Goal: Task Accomplishment & Management: Complete application form

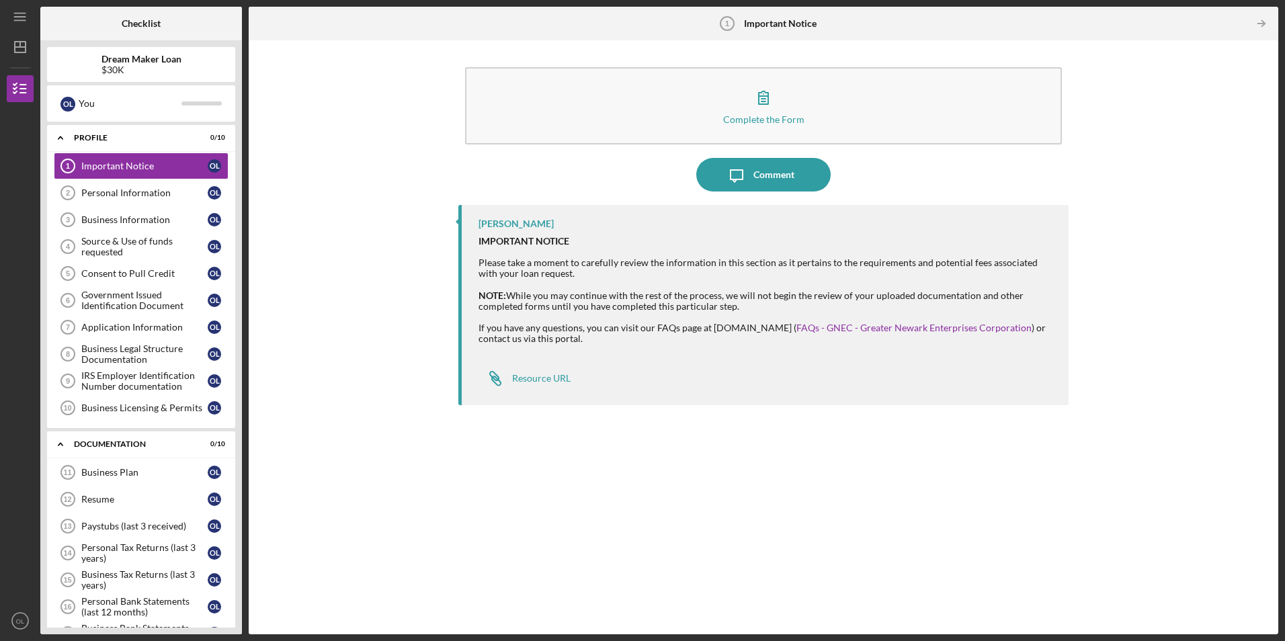
scroll to position [134, 0]
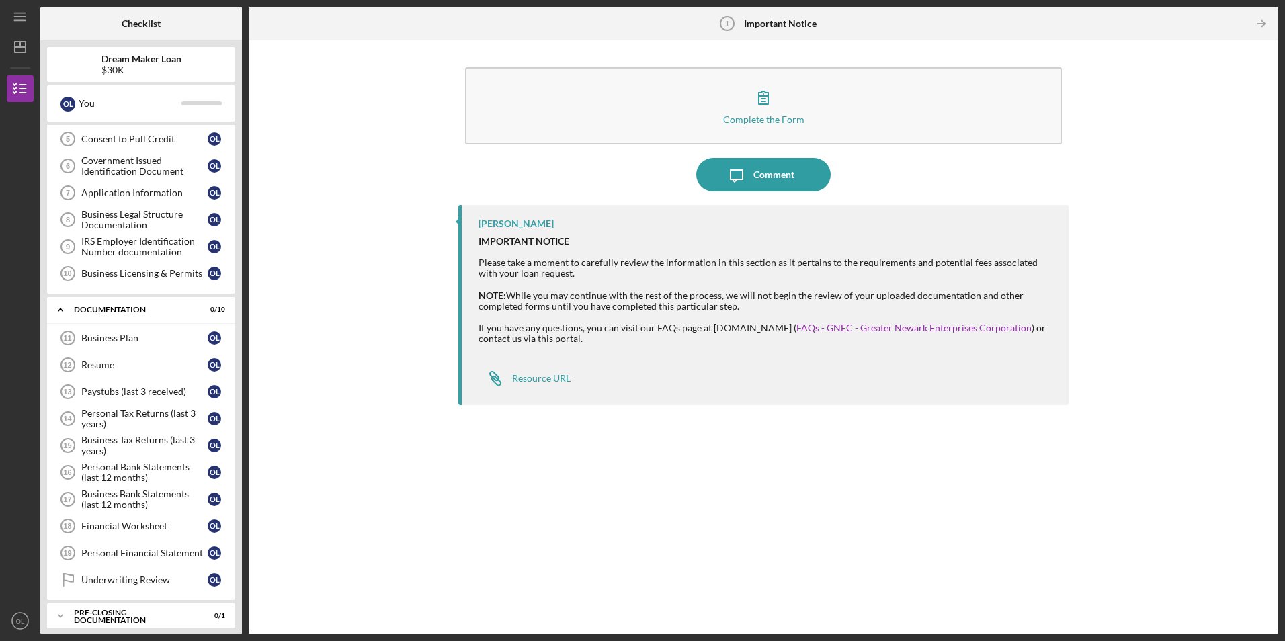
click at [415, 221] on div "Complete the Form Form Icon/Message Comment [PERSON_NAME] IMPORTANT NOTICE Plea…" at bounding box center [763, 337] width 1016 height 581
click at [28, 87] on icon "button" at bounding box center [20, 89] width 34 height 34
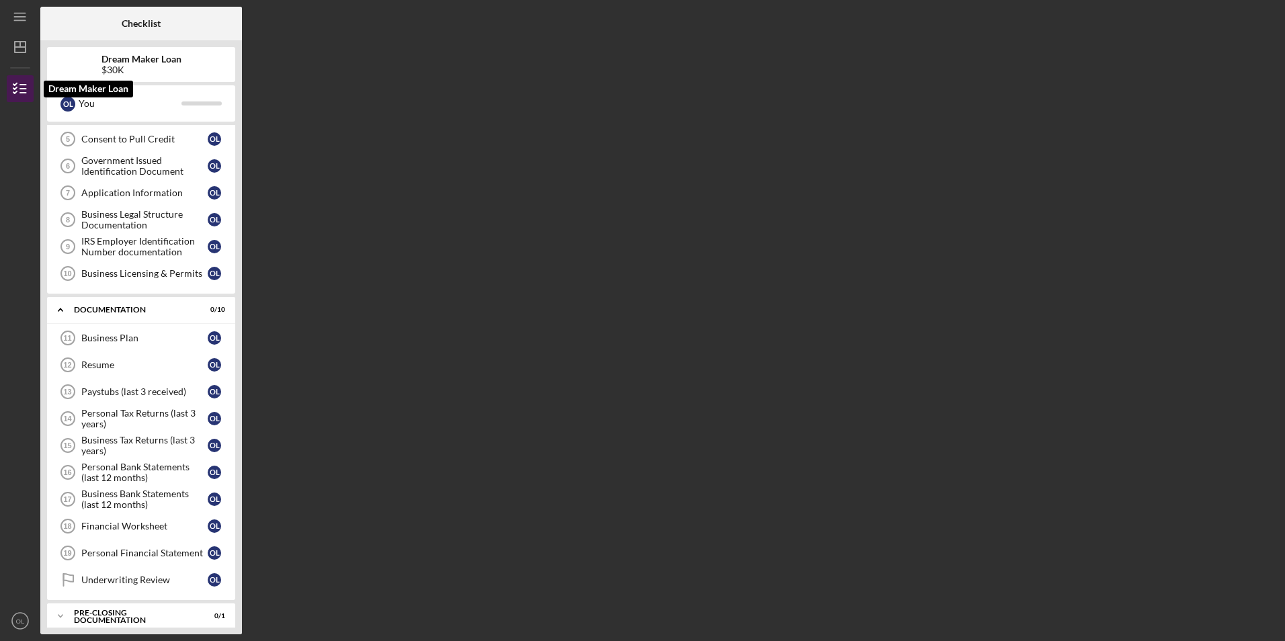
click at [13, 92] on polyline "button" at bounding box center [14, 92] width 3 height 2
click at [24, 10] on icon "Icon/Menu" at bounding box center [20, 17] width 30 height 30
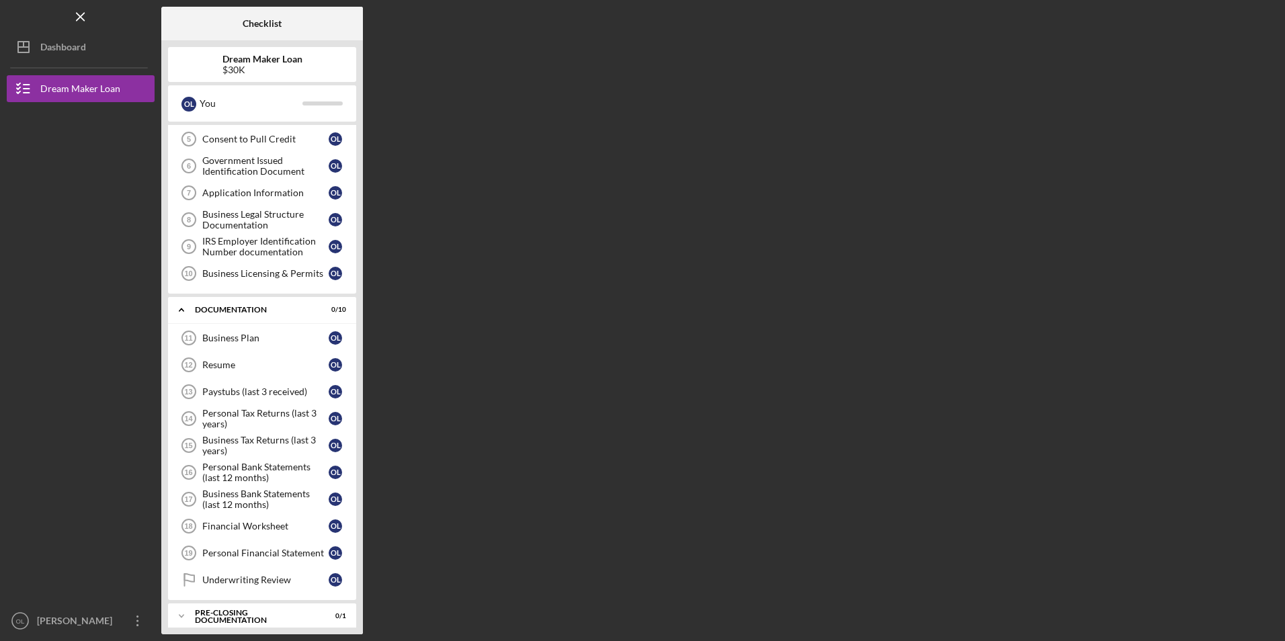
click at [142, 640] on html "Icon/Menu Checklist Checklist Dream Maker Loan $30K O L You Icon/Expander Profi…" at bounding box center [642, 320] width 1285 height 641
click at [141, 635] on div "Icon/Menu Checklist Checklist Dream Maker Loan $30K O L You Icon/Expander Profi…" at bounding box center [642, 320] width 1285 height 641
click at [136, 620] on icon "Icon/Overflow" at bounding box center [138, 621] width 34 height 34
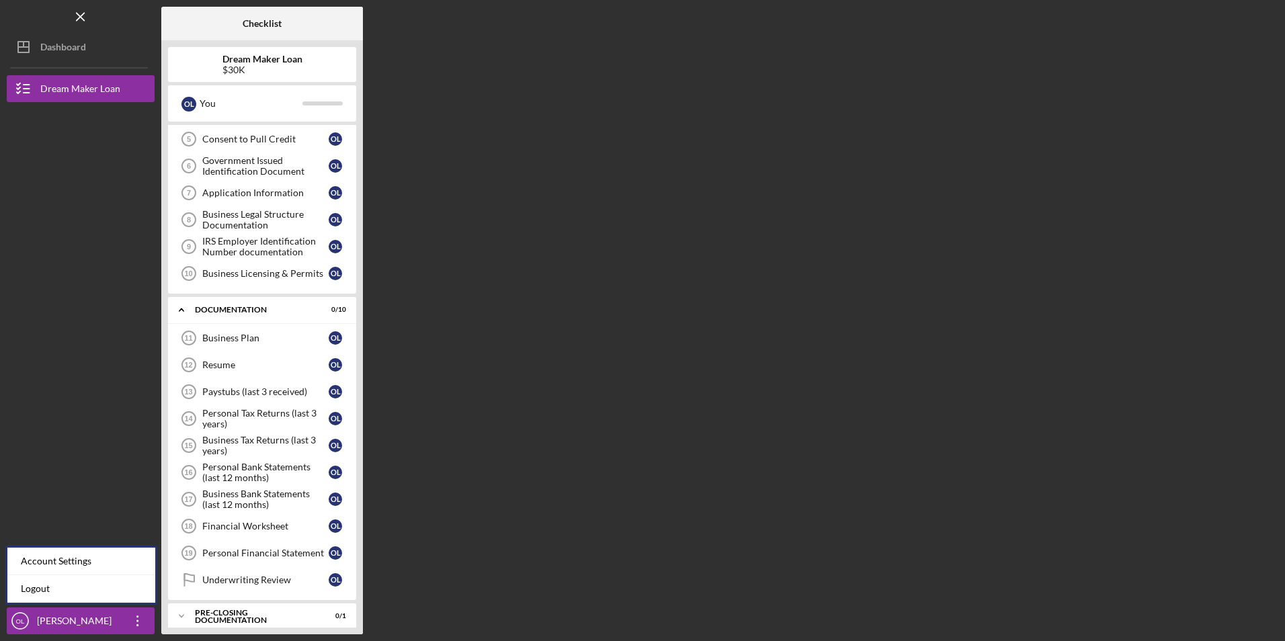
click at [563, 144] on div "Checklist Dream Maker Loan $30K O L You Icon/Expander Profile 0 / 10 Important …" at bounding box center [719, 321] width 1117 height 628
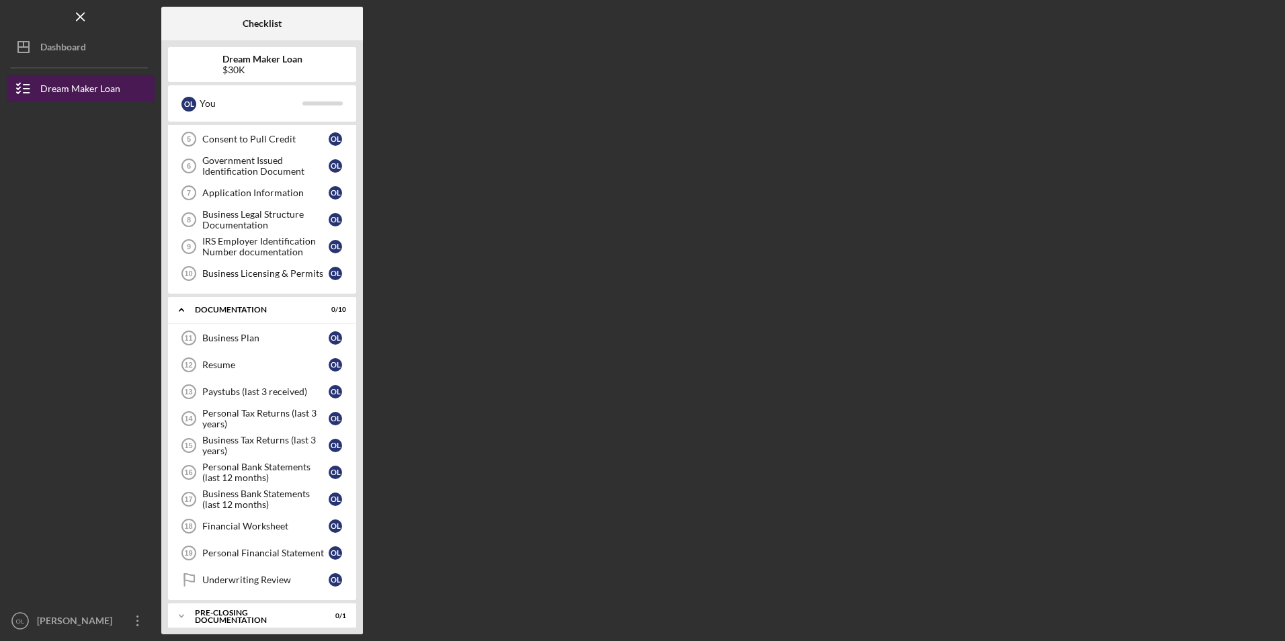
click at [96, 88] on div "Dream Maker Loan" at bounding box center [80, 90] width 80 height 30
click at [83, 6] on icon "Icon/Menu Close" at bounding box center [81, 17] width 30 height 30
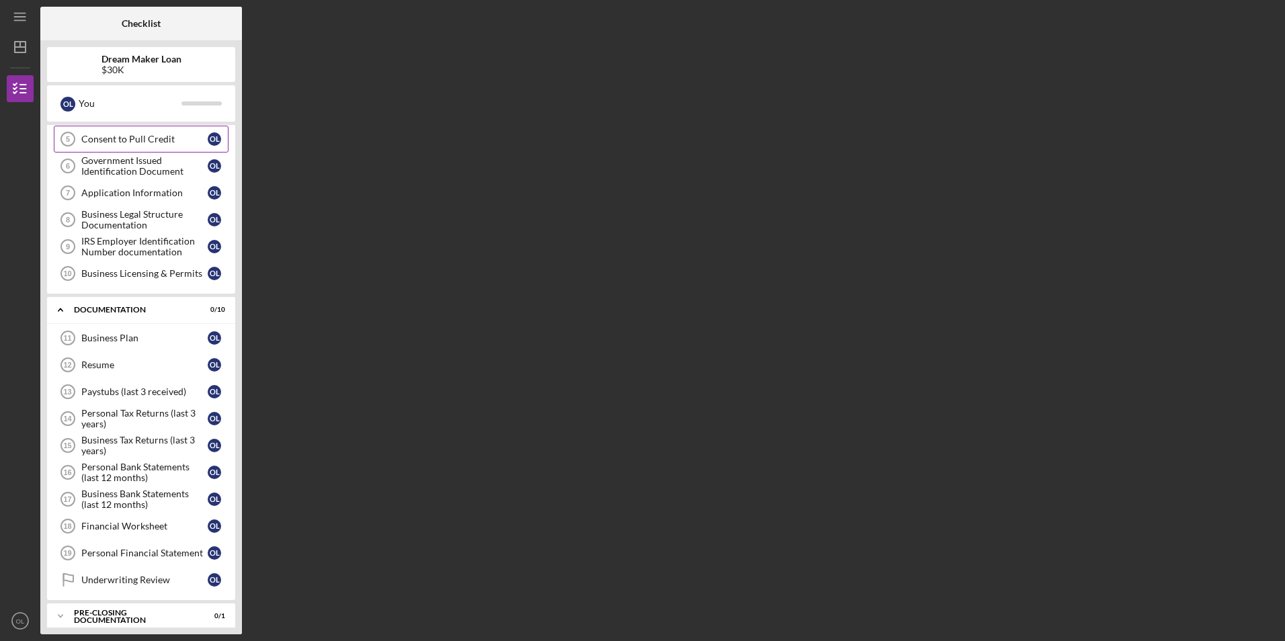
click at [82, 138] on div "Consent to Pull Credit" at bounding box center [144, 139] width 126 height 11
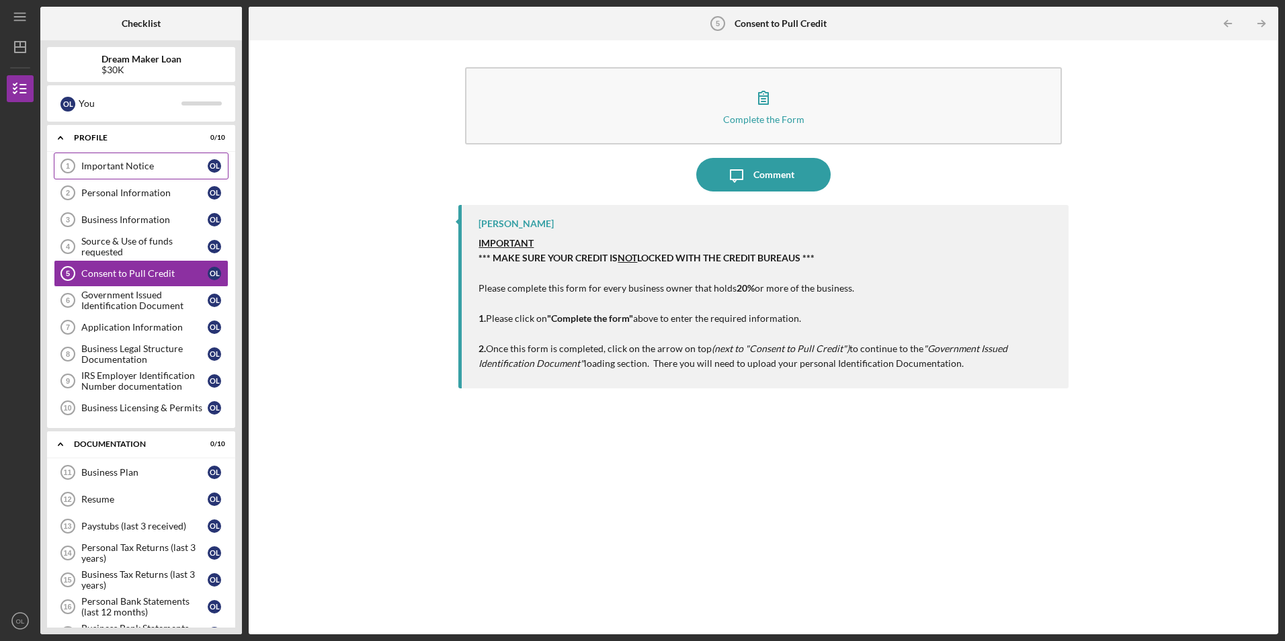
click at [97, 165] on div "Important Notice" at bounding box center [144, 166] width 126 height 11
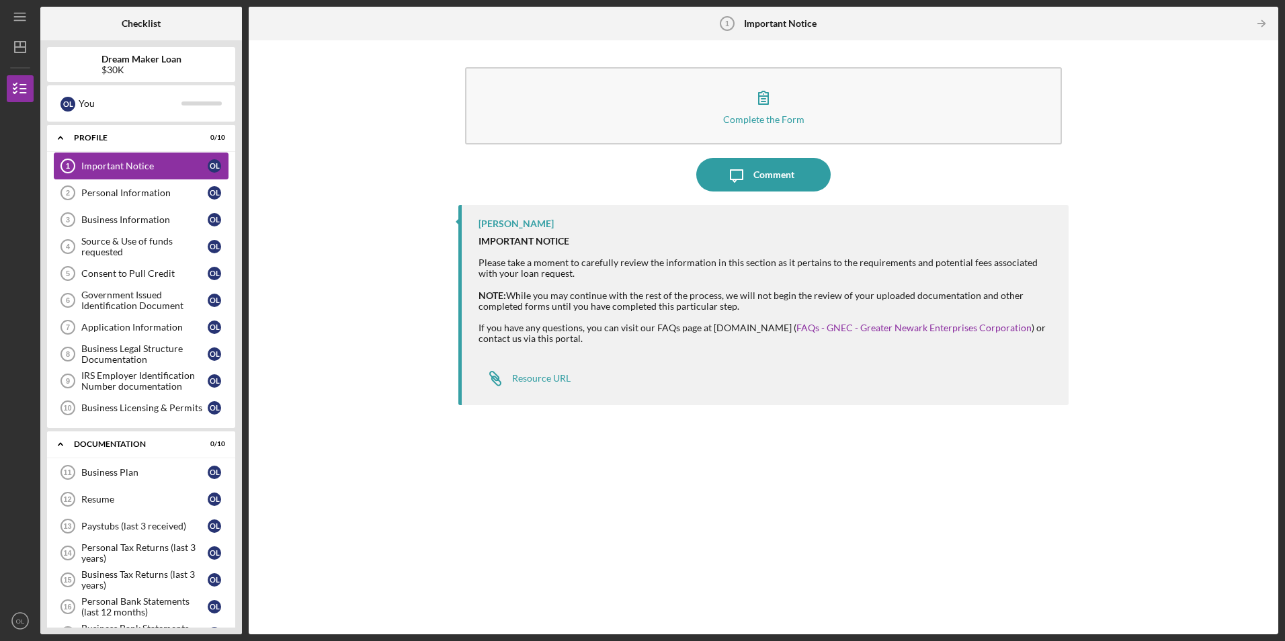
click at [126, 159] on link "Important Notice 1 Important Notice O L" at bounding box center [141, 166] width 175 height 27
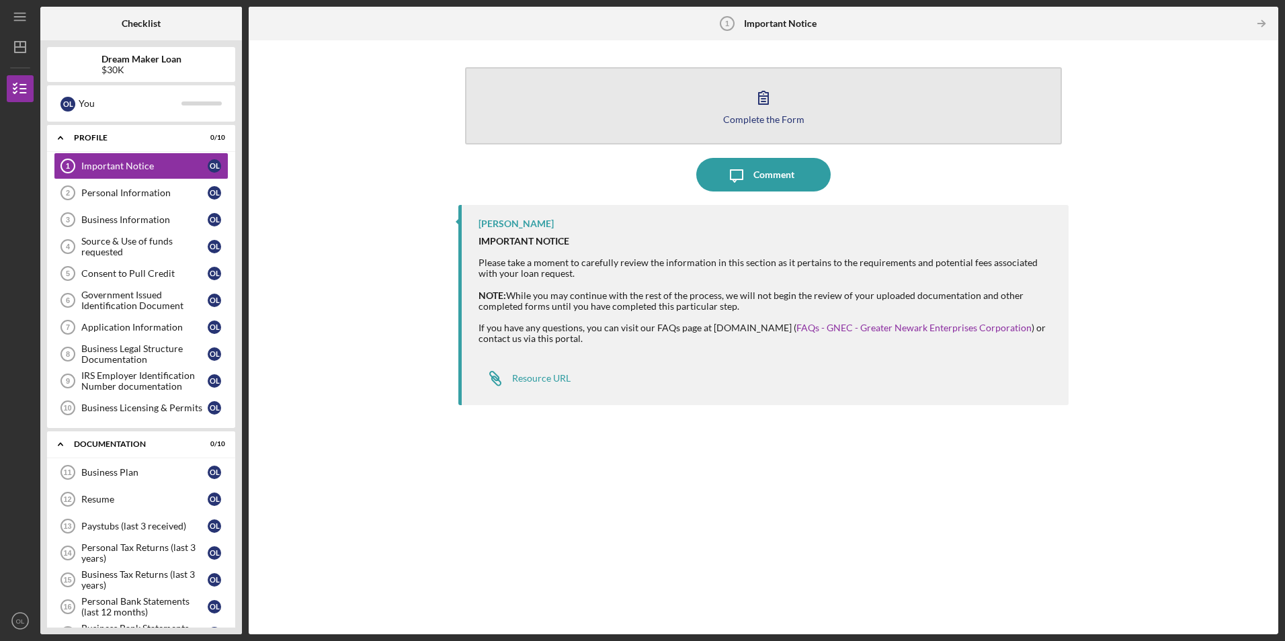
click at [782, 117] on div "Complete the Form" at bounding box center [763, 119] width 81 height 10
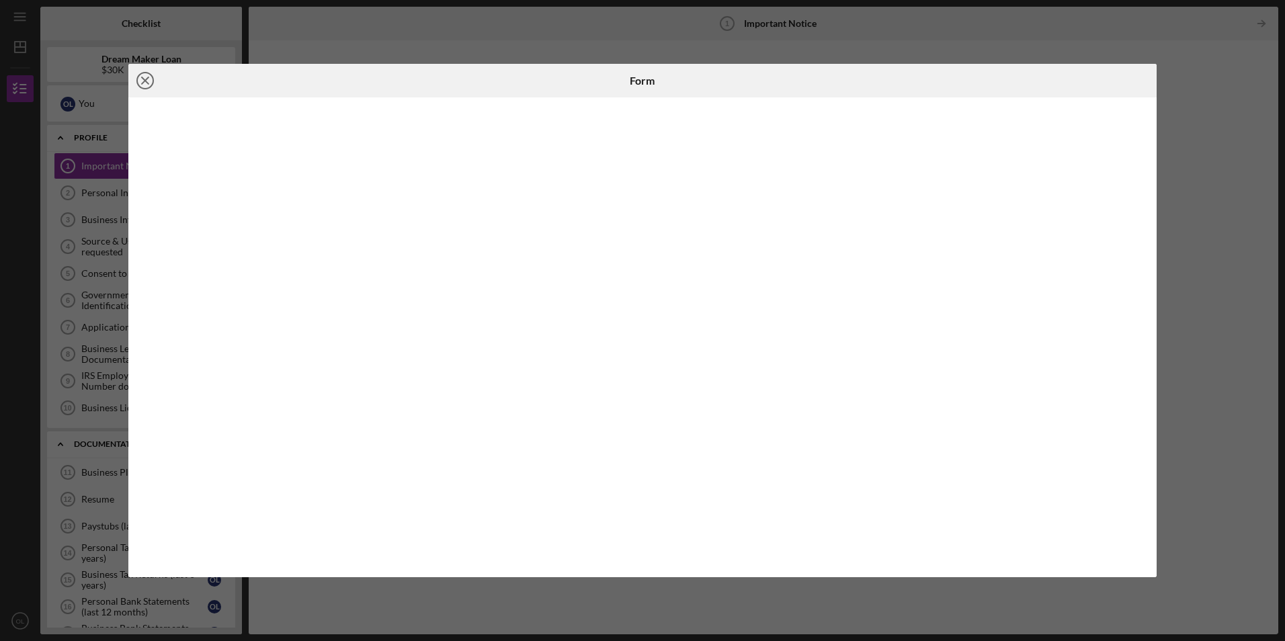
click at [148, 79] on line at bounding box center [145, 80] width 7 height 7
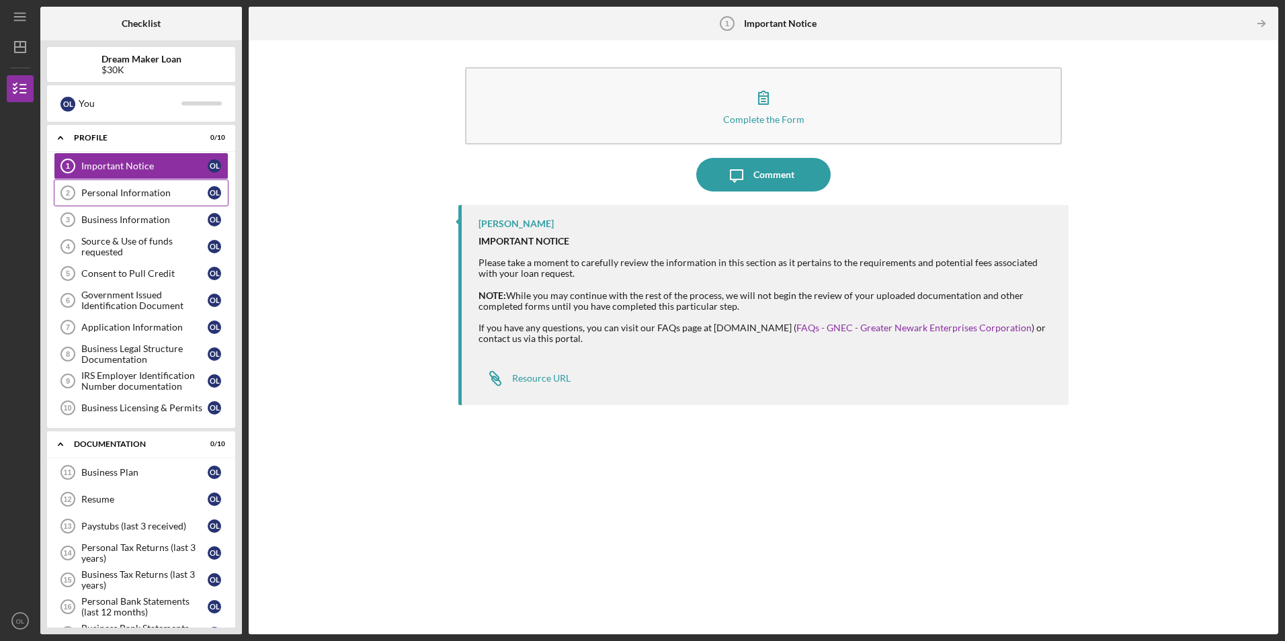
click at [133, 200] on link "Personal Information 2 Personal Information O L" at bounding box center [141, 192] width 175 height 27
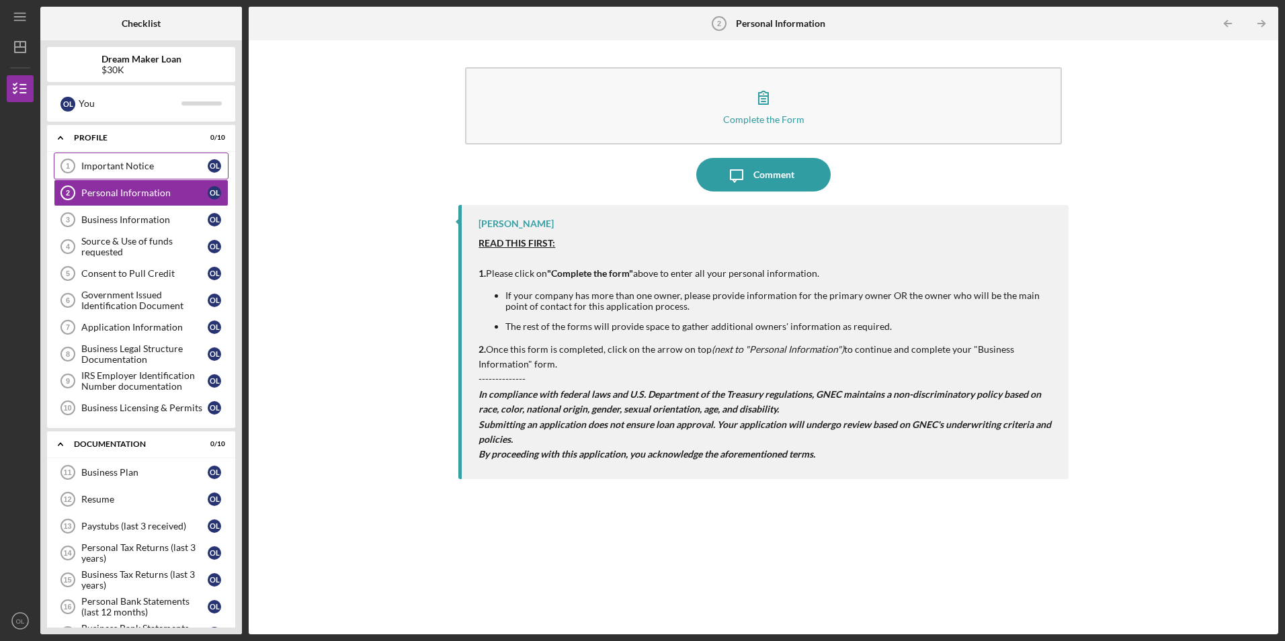
click at [120, 169] on div "Important Notice" at bounding box center [144, 166] width 126 height 11
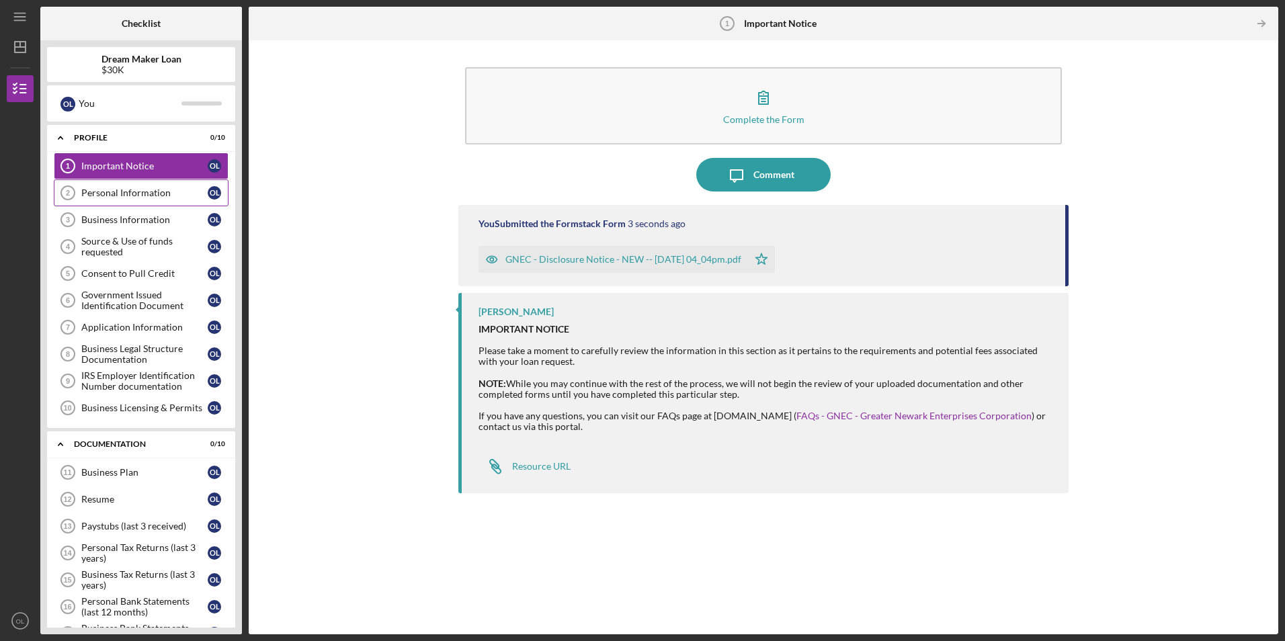
click at [138, 198] on div "Personal Information" at bounding box center [144, 193] width 126 height 11
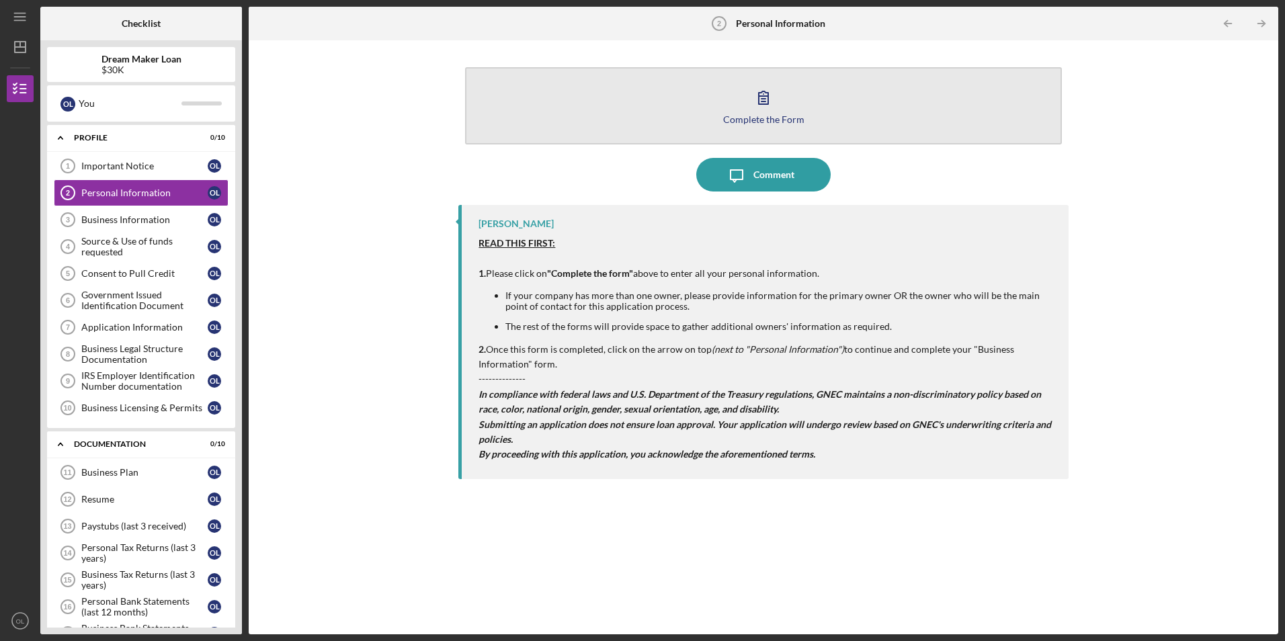
click at [751, 116] on div "Complete the Form" at bounding box center [763, 119] width 81 height 10
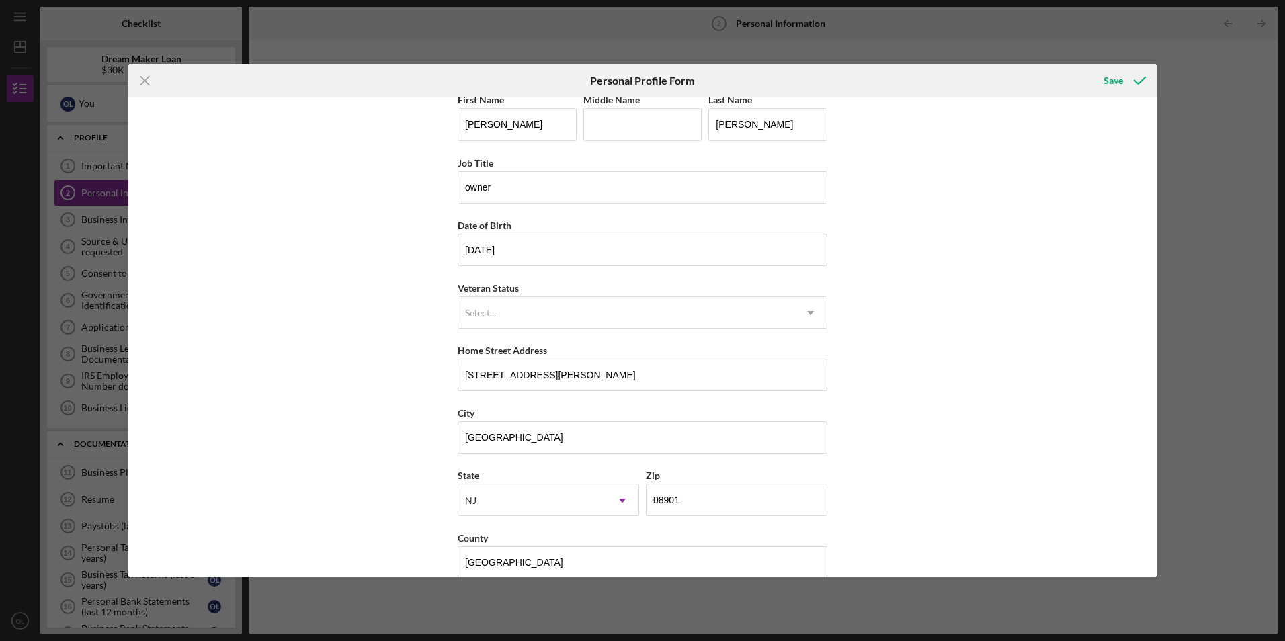
scroll to position [34, 0]
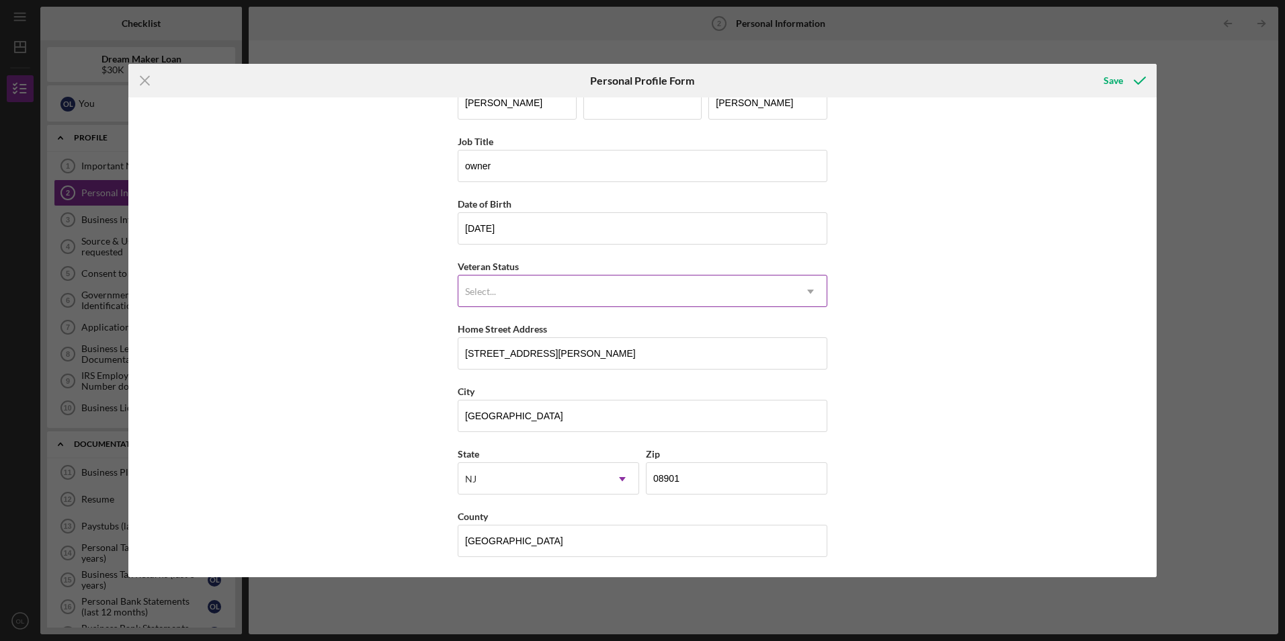
click at [811, 292] on icon "Icon/Dropdown Arrow" at bounding box center [810, 292] width 32 height 32
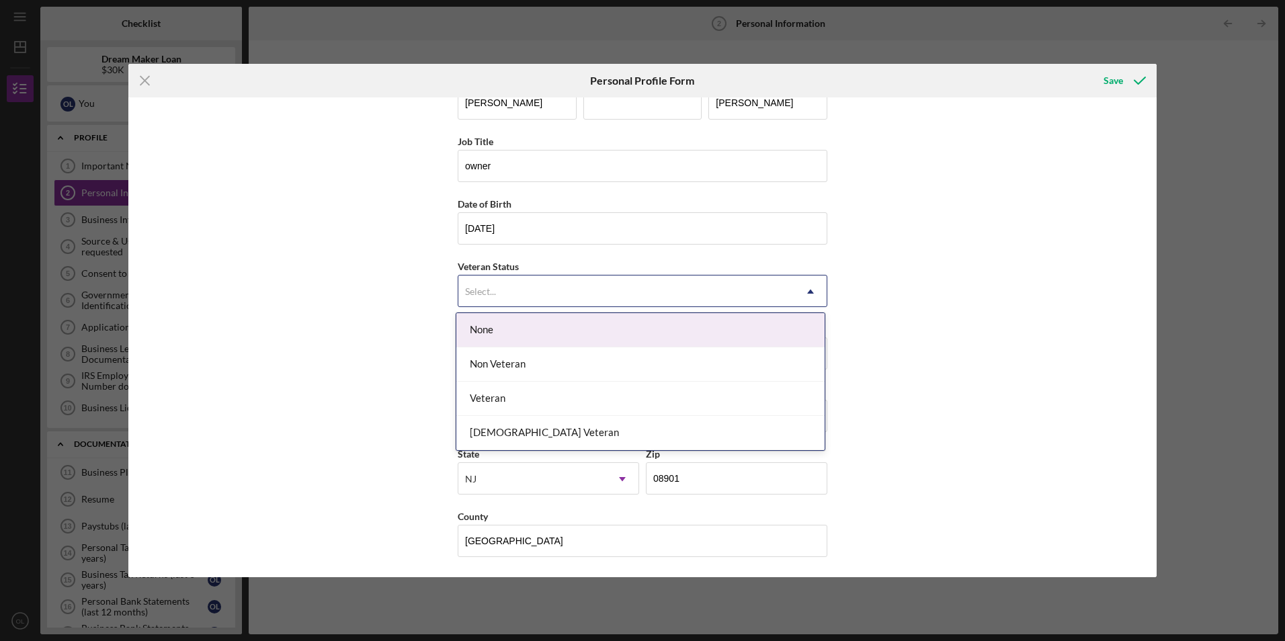
click at [487, 331] on div "None" at bounding box center [640, 330] width 368 height 34
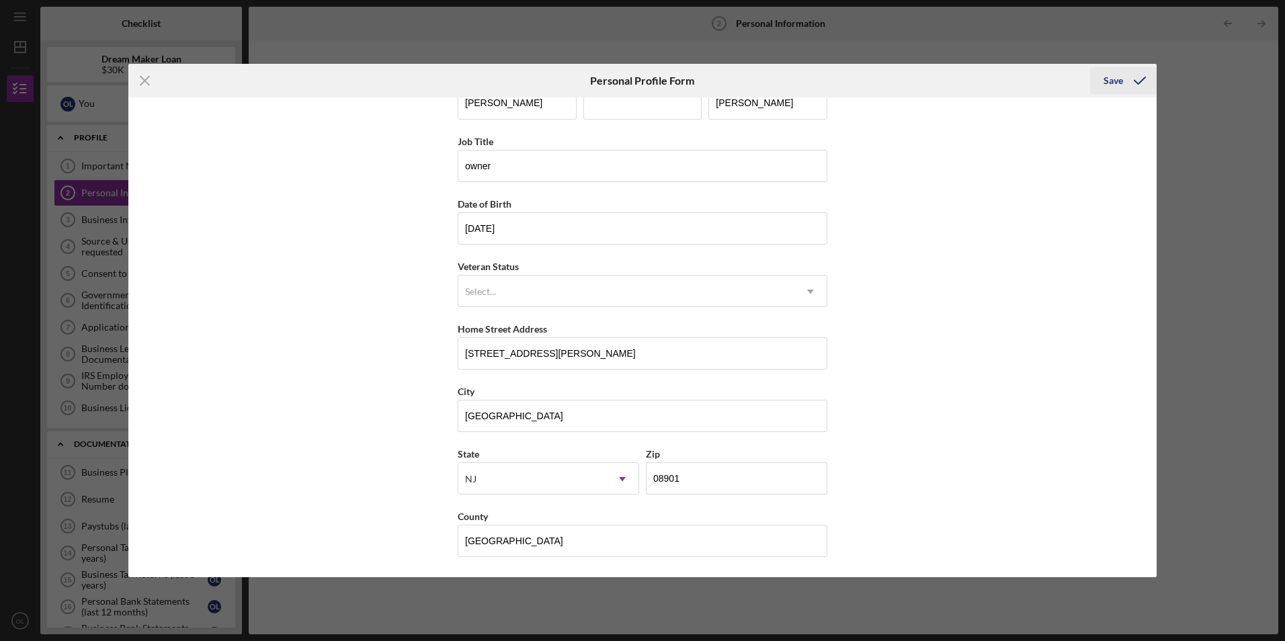
click at [1117, 84] on div "Save" at bounding box center [1113, 80] width 19 height 27
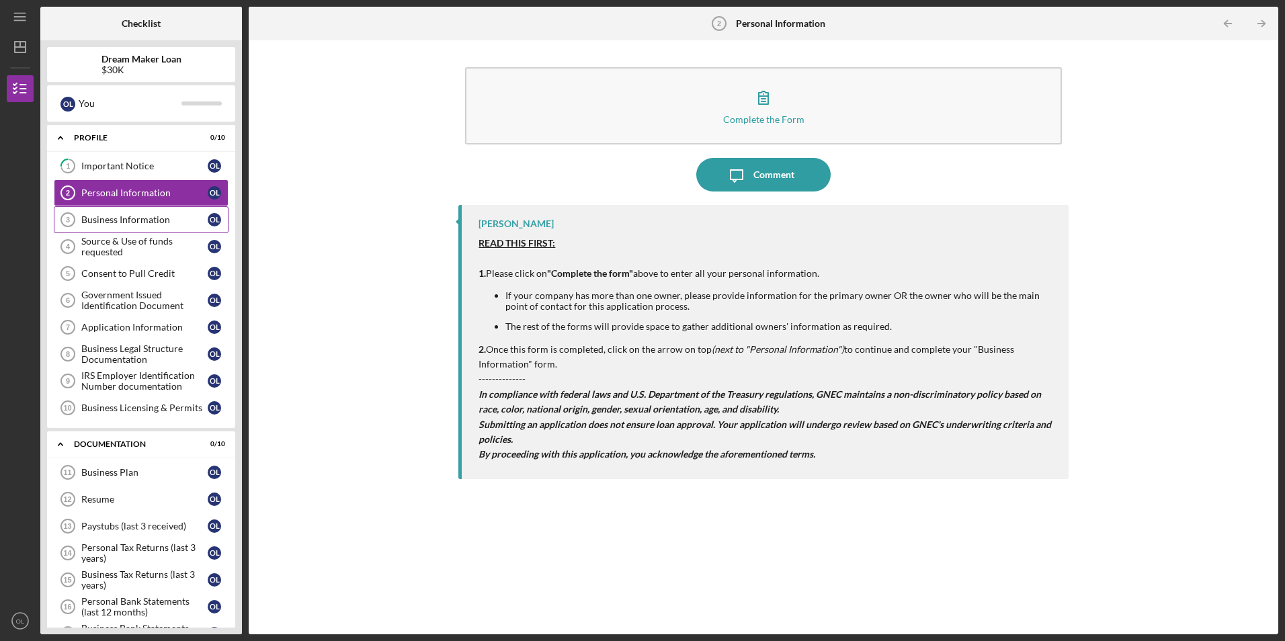
click at [91, 221] on div "Business Information" at bounding box center [144, 219] width 126 height 11
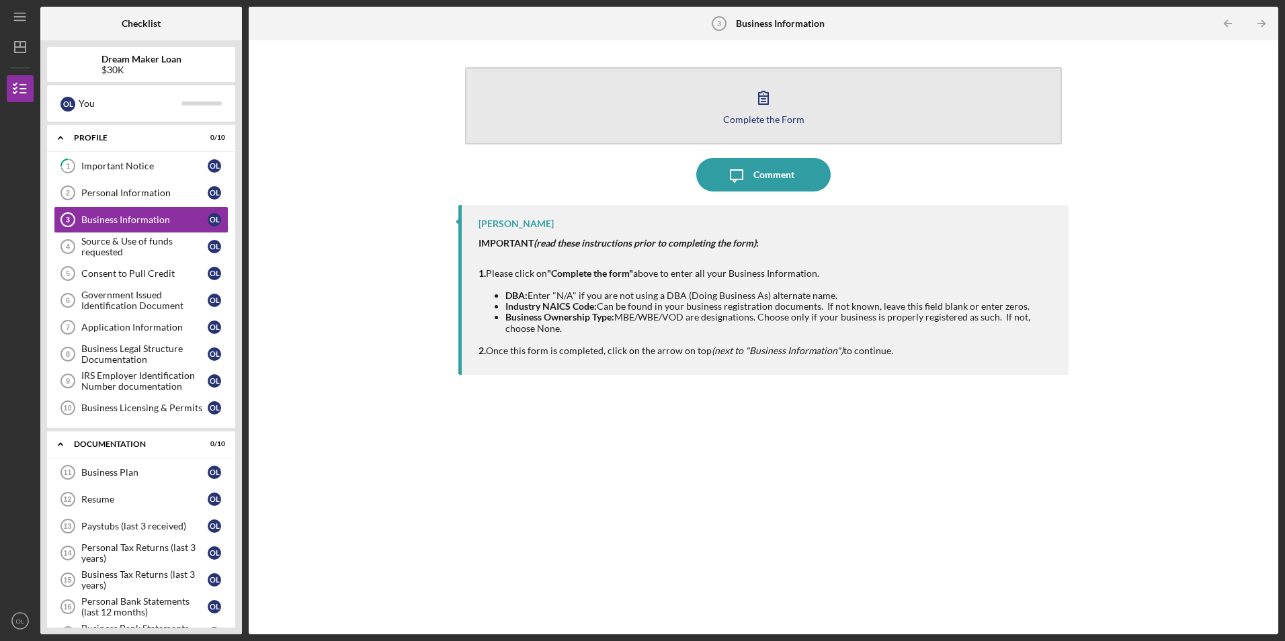
drag, startPoint x: 776, startPoint y: 177, endPoint x: 556, endPoint y: 121, distance: 226.9
click at [556, 121] on div "Complete the Form Form Icon/Message Comment [PERSON_NAME] IMPORTANT (read these…" at bounding box center [763, 337] width 610 height 581
click at [768, 91] on icon "button" at bounding box center [764, 98] width 34 height 34
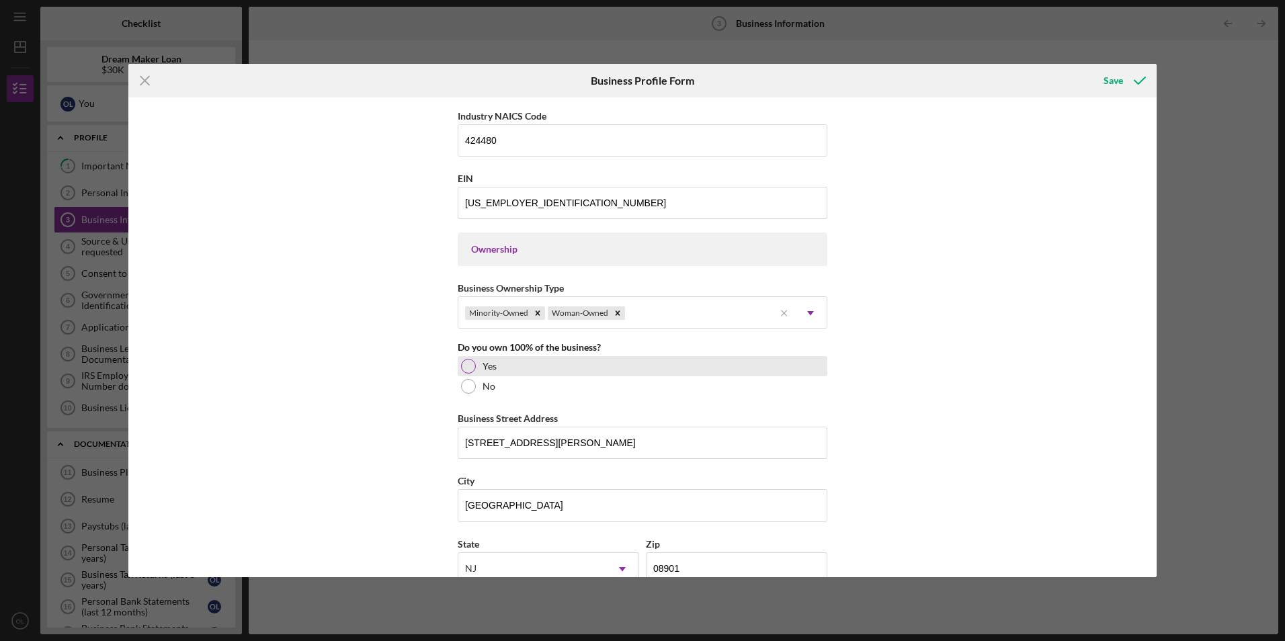
scroll to position [538, 0]
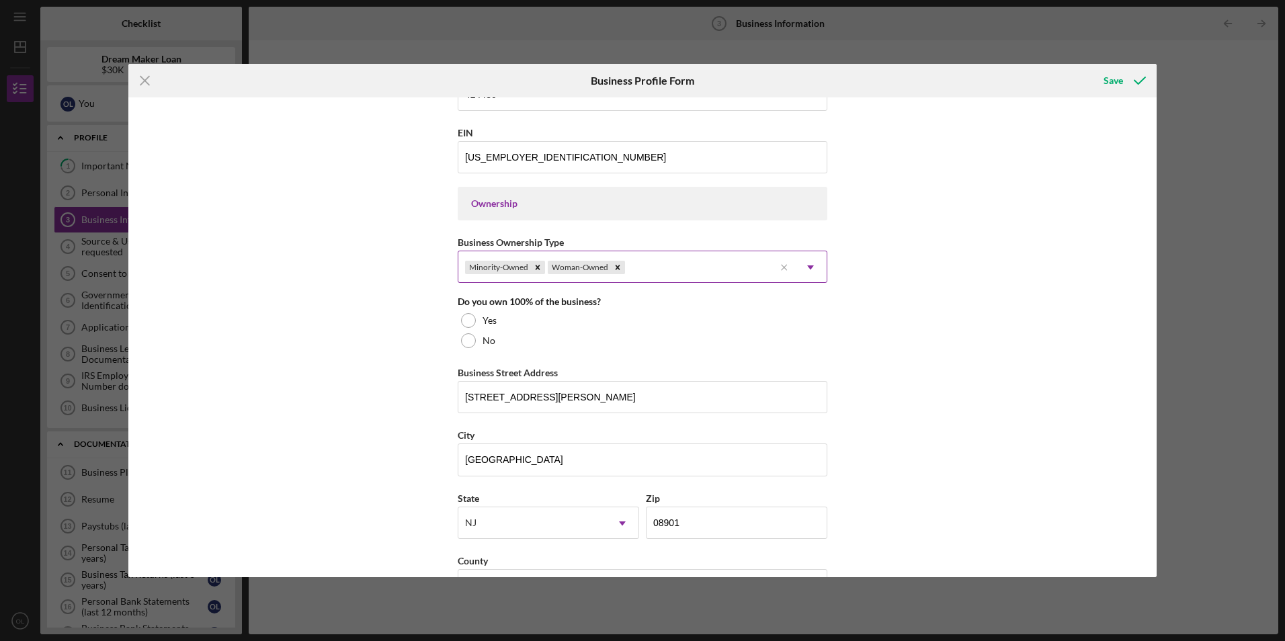
click at [806, 265] on icon "Icon/Dropdown Arrow" at bounding box center [810, 267] width 32 height 32
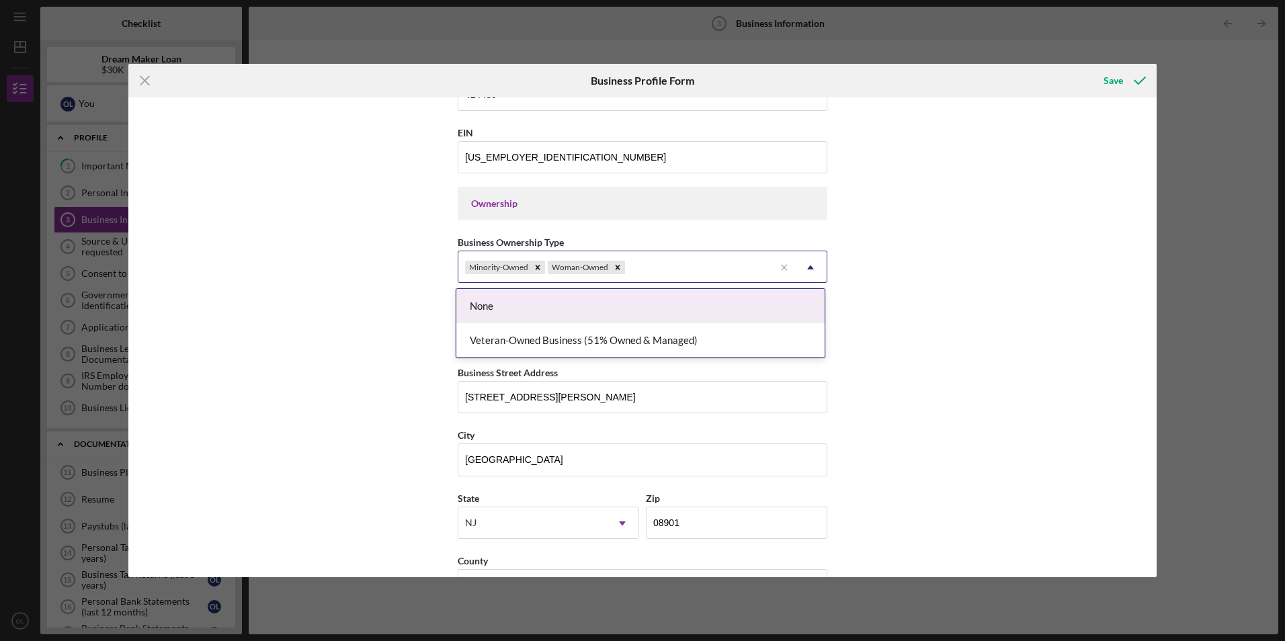
click at [806, 265] on icon "Icon/Dropdown Arrow" at bounding box center [810, 267] width 32 height 32
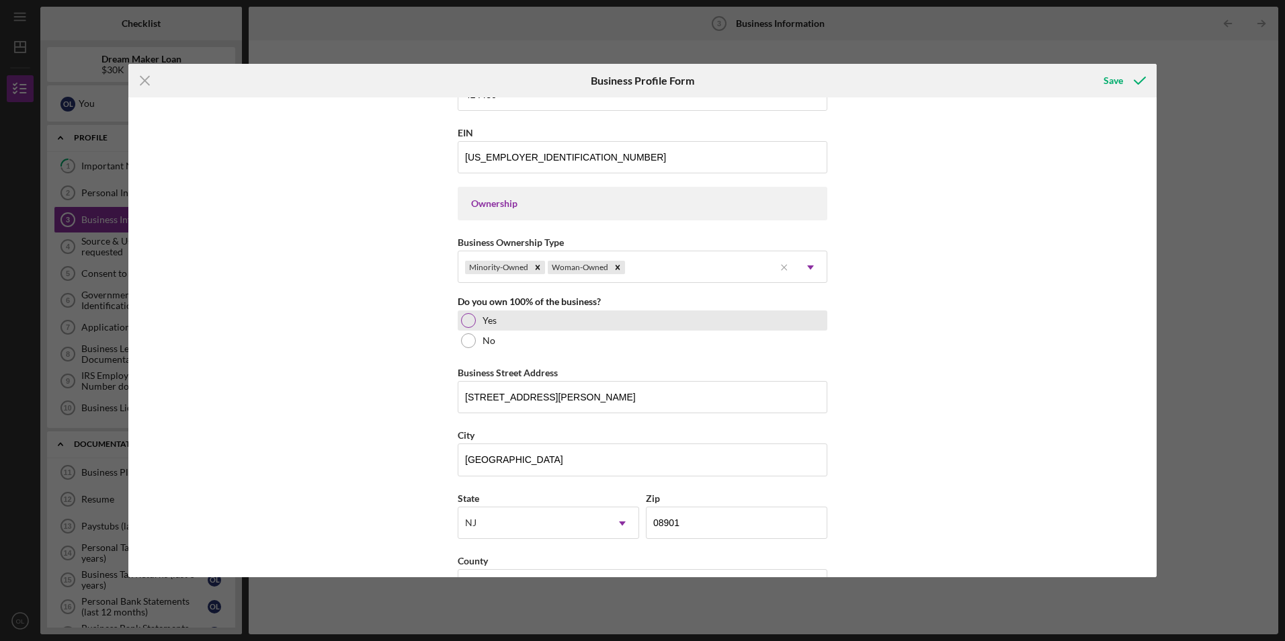
click at [466, 319] on div at bounding box center [468, 320] width 15 height 15
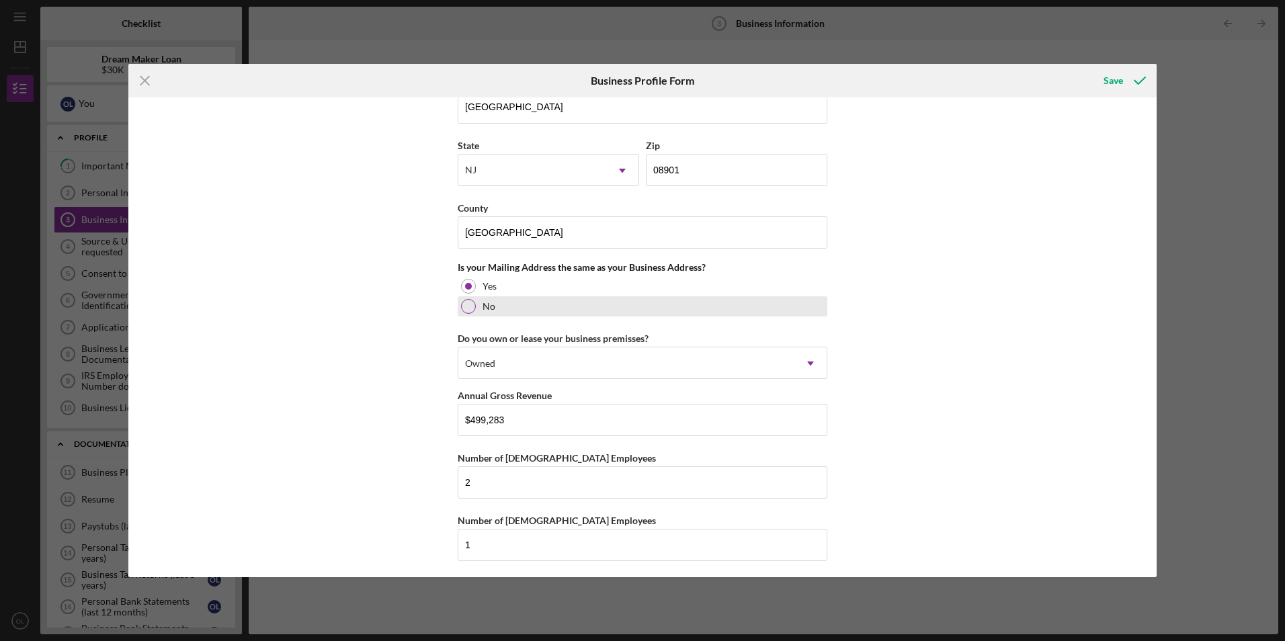
scroll to position [895, 0]
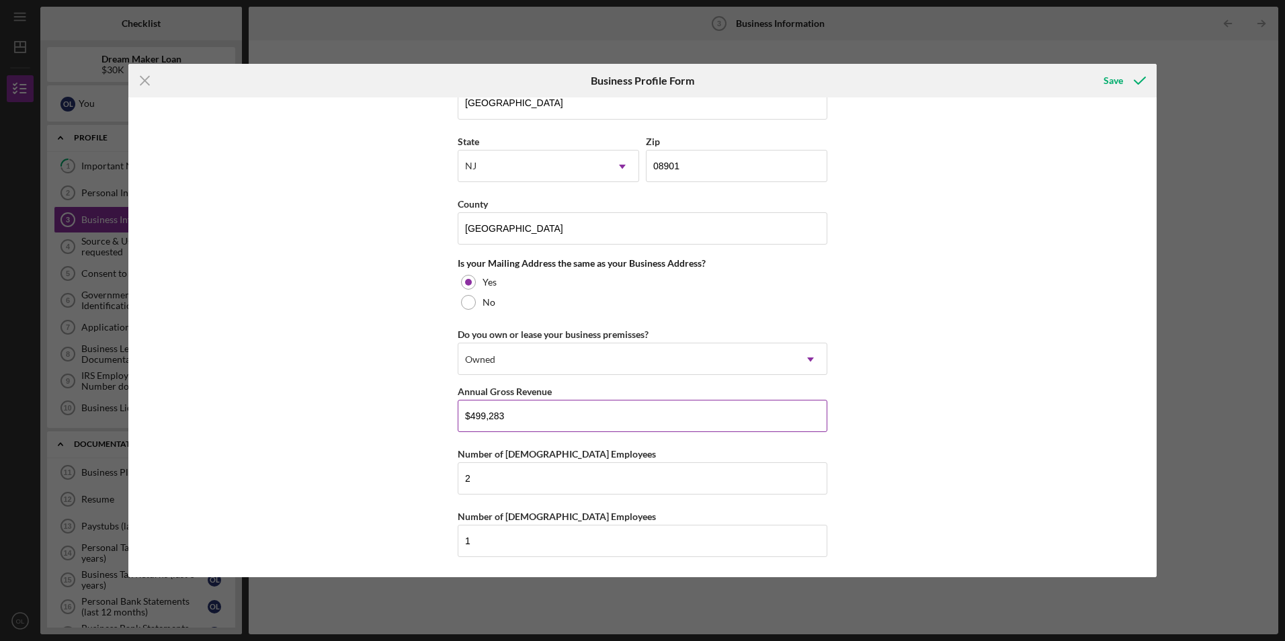
drag, startPoint x: 537, startPoint y: 417, endPoint x: 470, endPoint y: 419, distance: 66.5
click at [470, 419] on input "$499,283" at bounding box center [643, 416] width 370 height 32
drag, startPoint x: 489, startPoint y: 475, endPoint x: 421, endPoint y: 487, distance: 68.2
click at [421, 487] on div "Business Name Variedades Pochtlan & Produce LLC DBA Business Start Date [DATE] …" at bounding box center [642, 336] width 1028 height 479
type input "0"
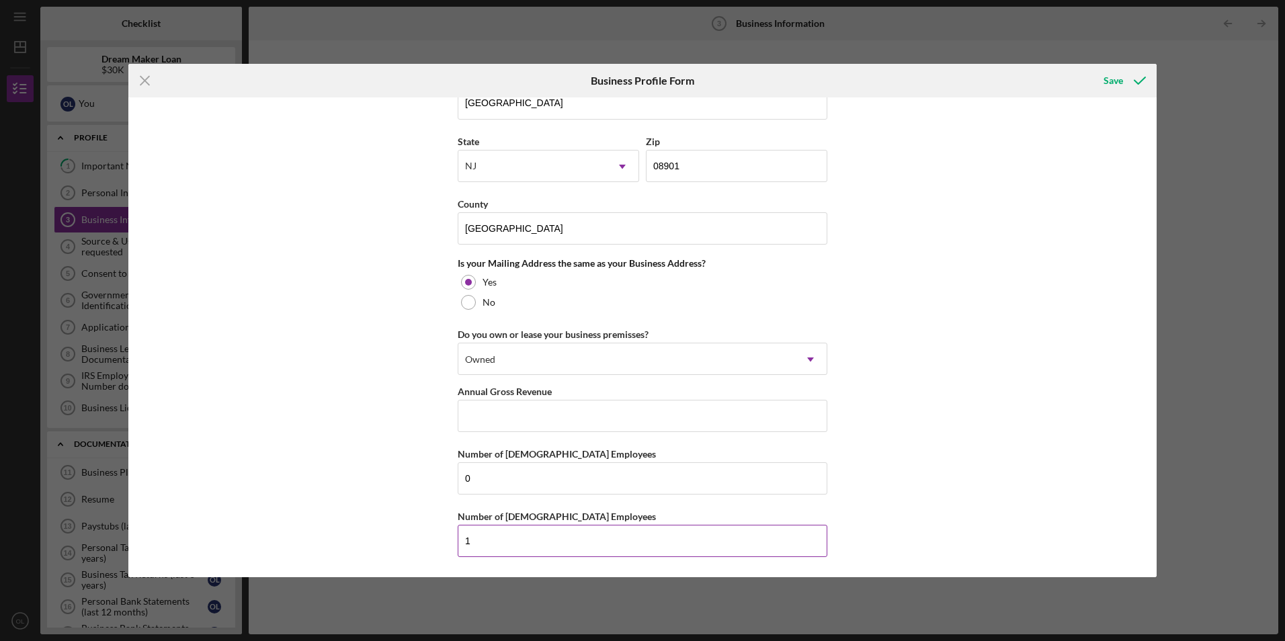
click at [487, 534] on input "1" at bounding box center [643, 541] width 370 height 32
type input "0"
click at [483, 411] on input "Annual Gross Revenue" at bounding box center [643, 416] width 370 height 32
paste input "$201,797"
type input "$201,797"
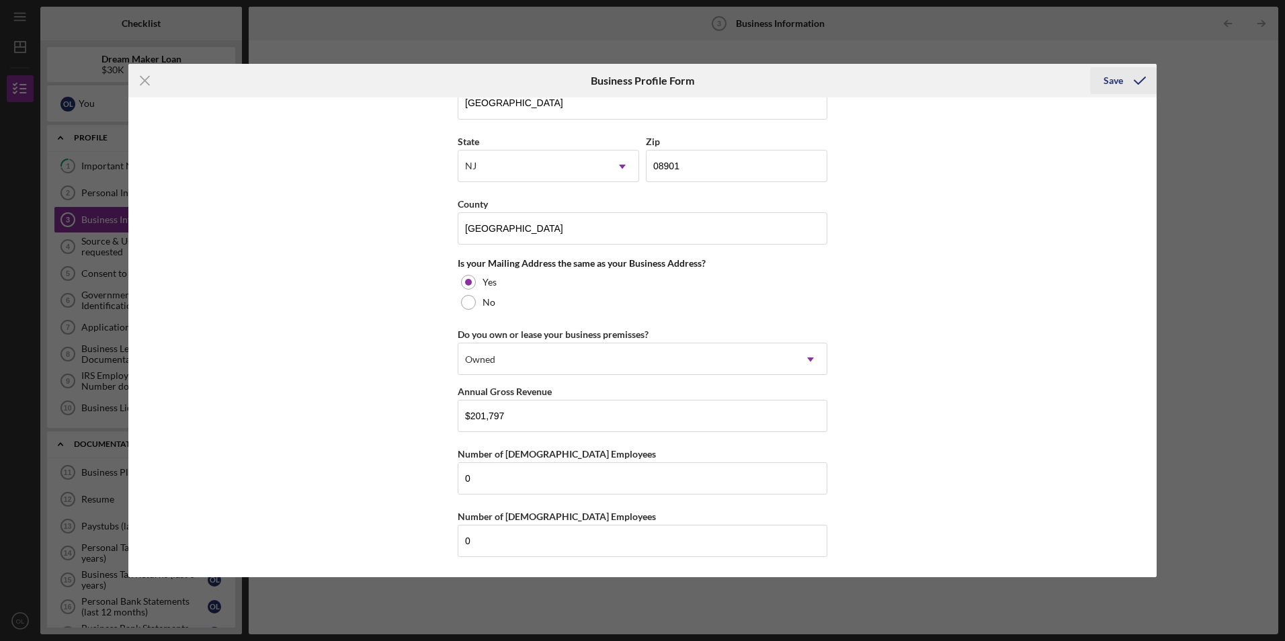
click at [1112, 81] on div "Save" at bounding box center [1113, 80] width 19 height 27
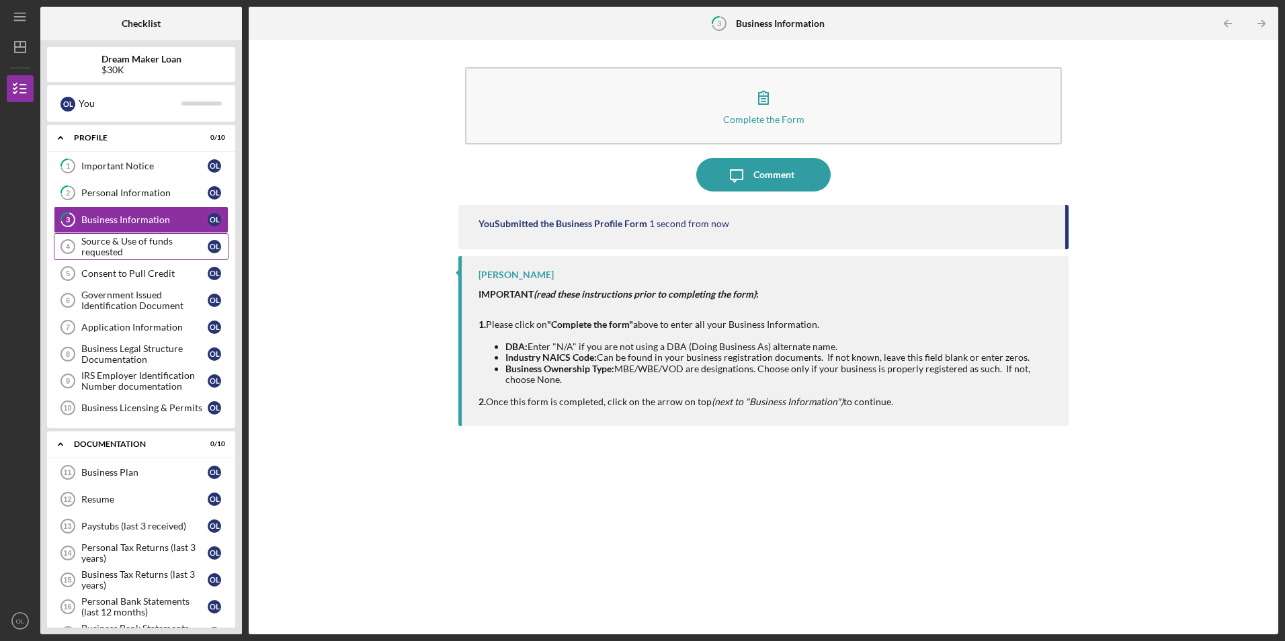
click at [97, 245] on div "Source & Use of funds requested" at bounding box center [144, 247] width 126 height 22
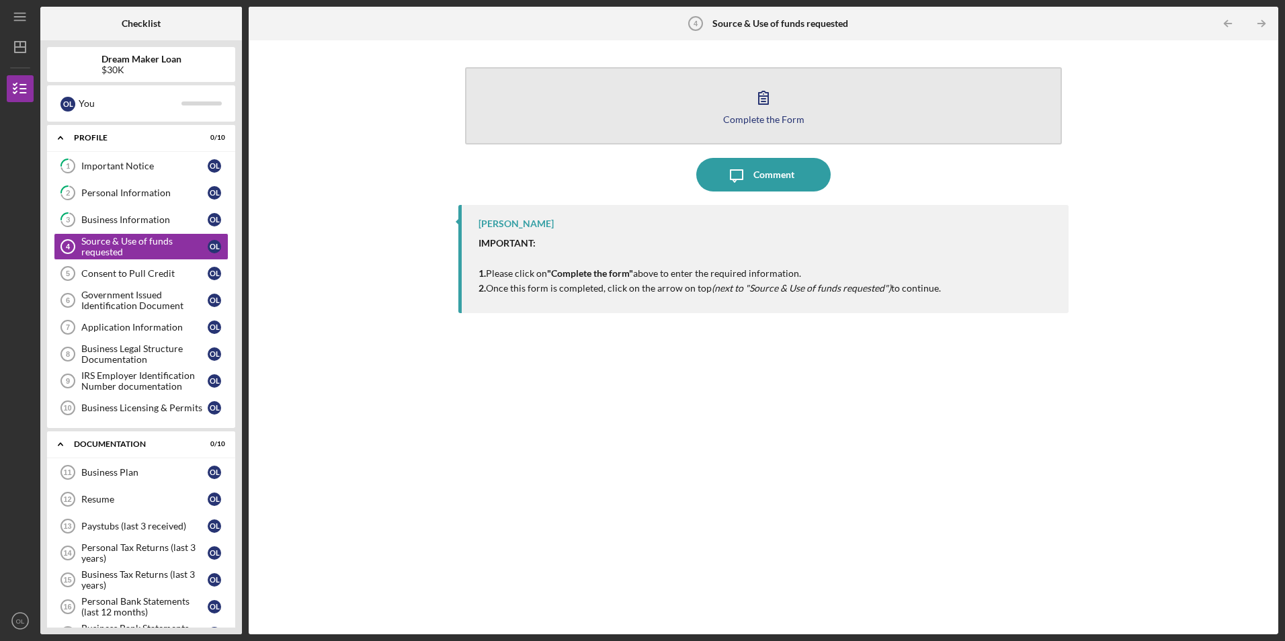
click at [763, 104] on icon "button" at bounding box center [763, 97] width 9 height 13
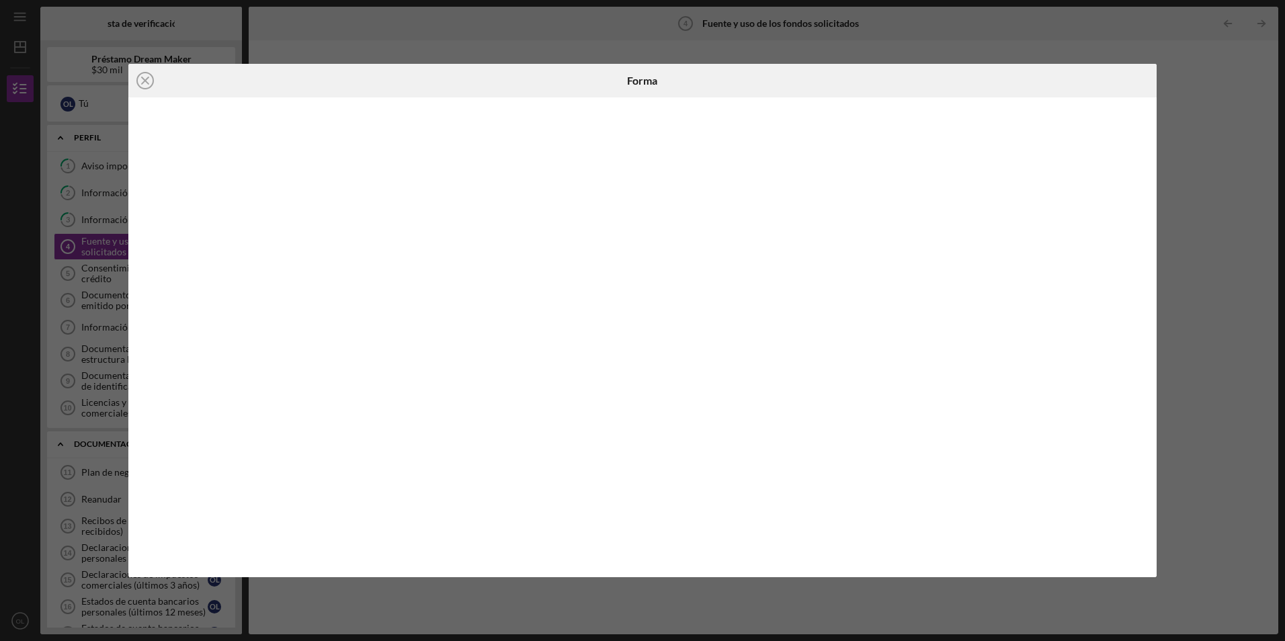
click at [920, 46] on div "Icono/Cerrar Forma" at bounding box center [642, 320] width 1285 height 641
click at [146, 78] on icon "Icono/Cerrar" at bounding box center [145, 81] width 34 height 34
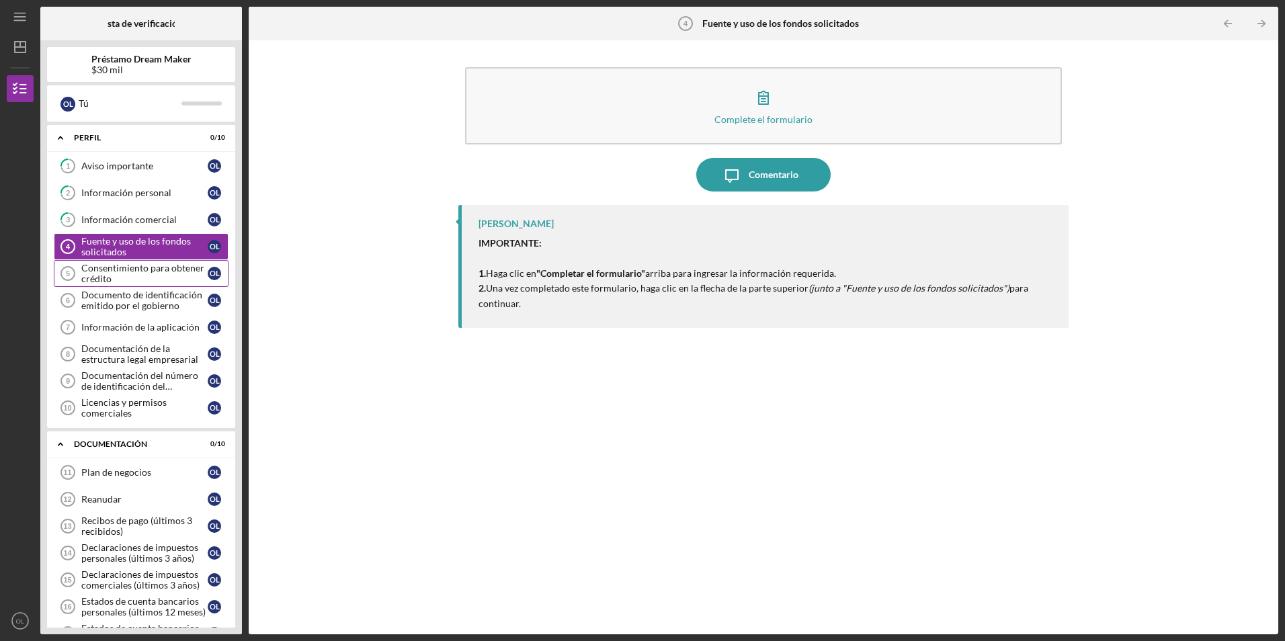
click at [96, 277] on div "Consentimiento para obtener crédito" at bounding box center [144, 274] width 126 height 22
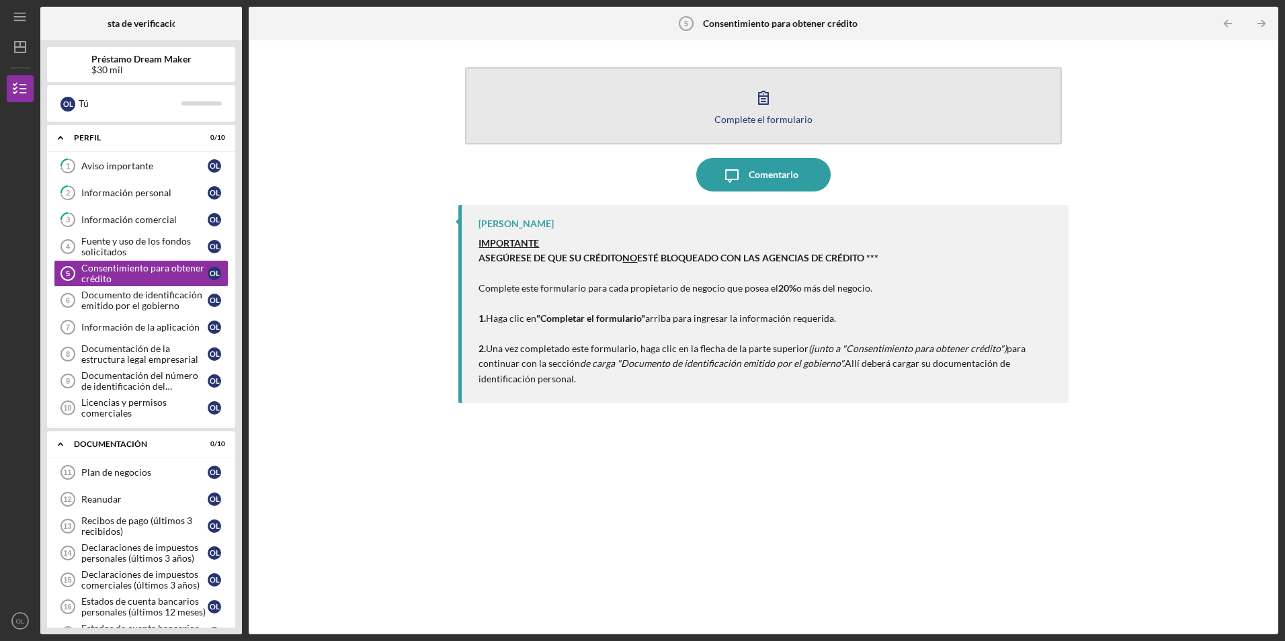
click at [769, 115] on div "Complete el formulario" at bounding box center [763, 119] width 98 height 10
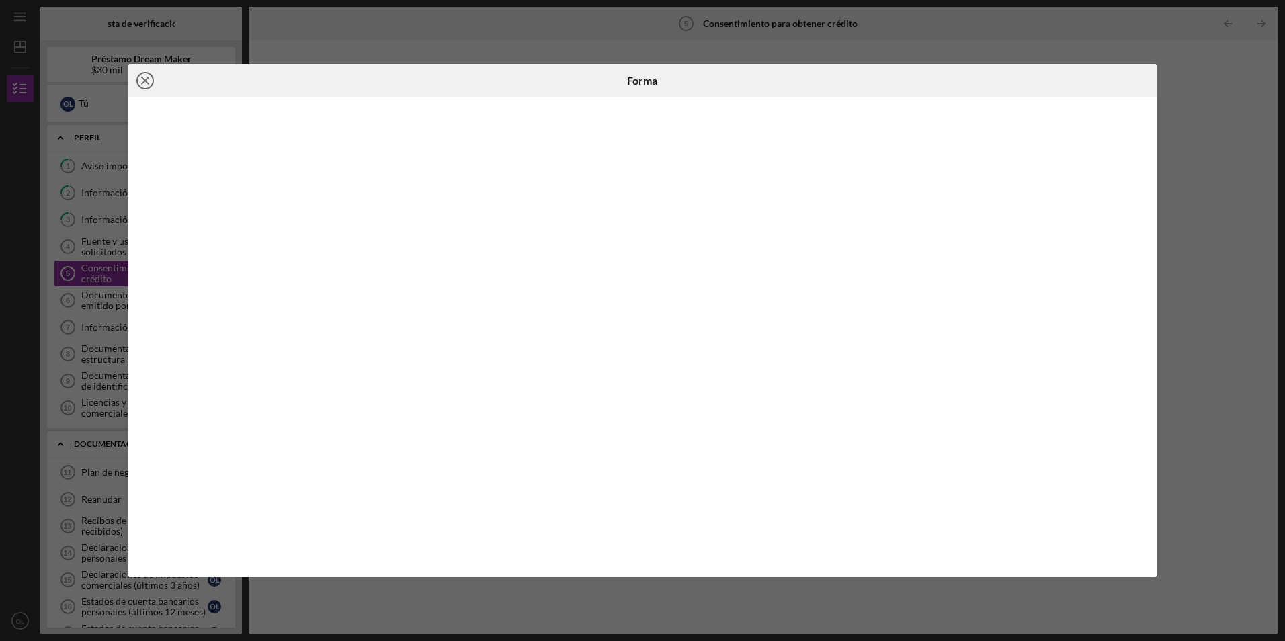
click at [144, 80] on line at bounding box center [145, 80] width 7 height 7
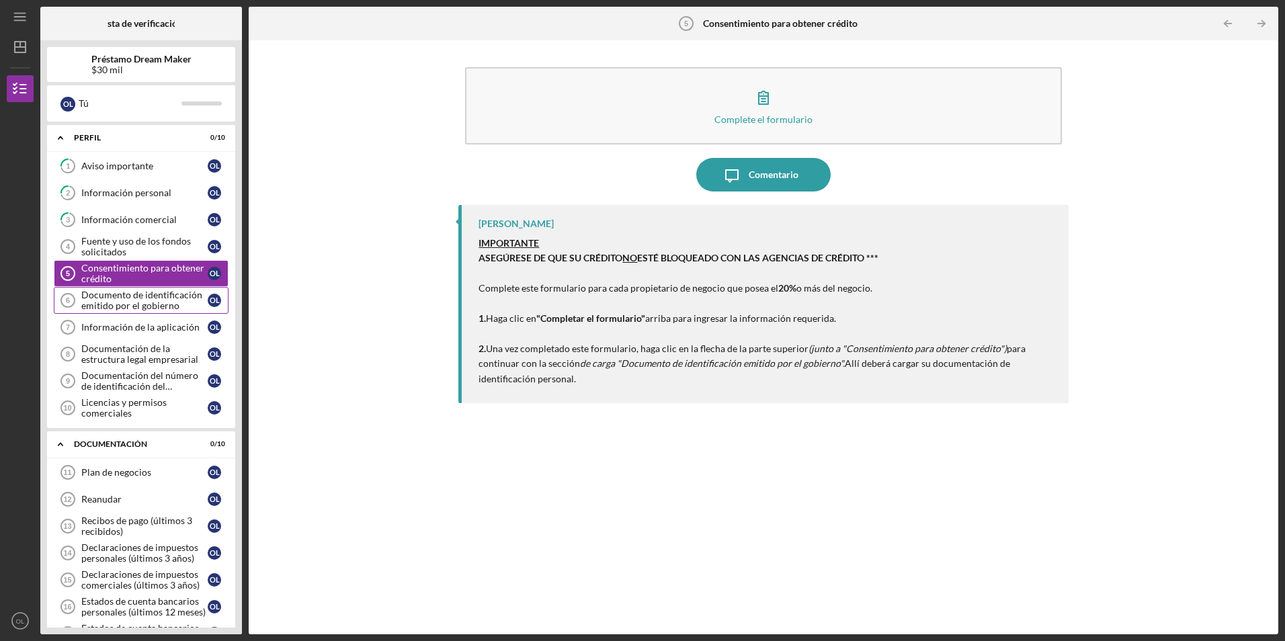
click at [106, 300] on div "Documento de identificación emitido por el gobierno" at bounding box center [144, 301] width 126 height 22
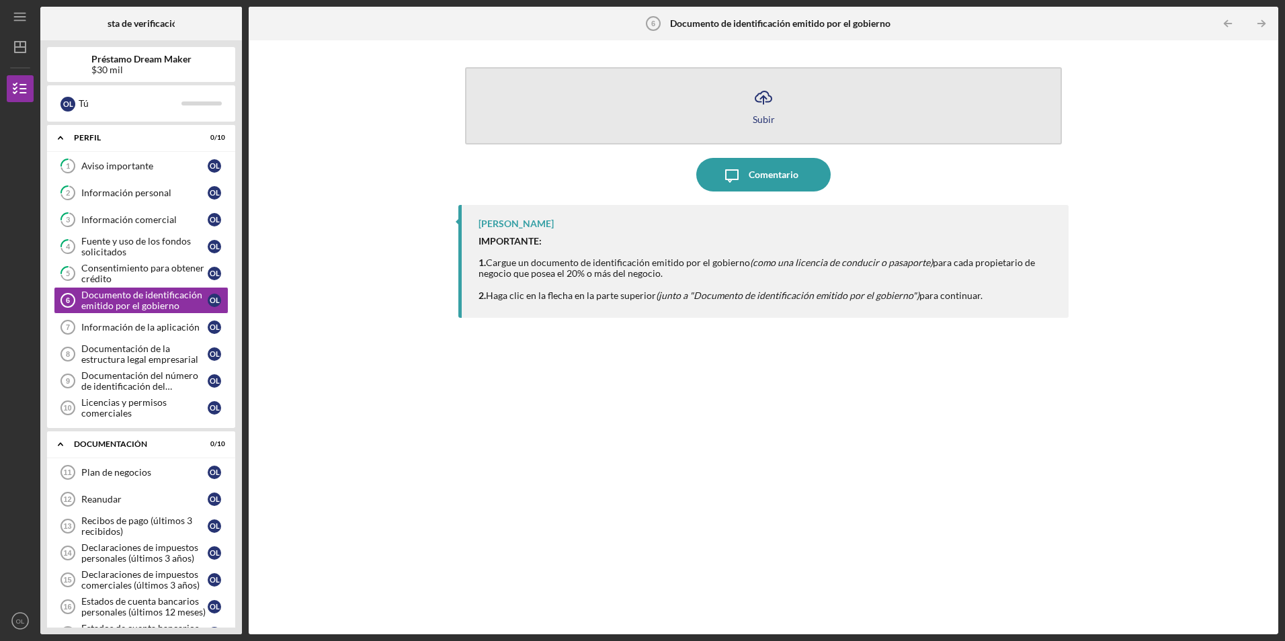
click at [761, 95] on icon "Icono/Cargar" at bounding box center [764, 98] width 34 height 34
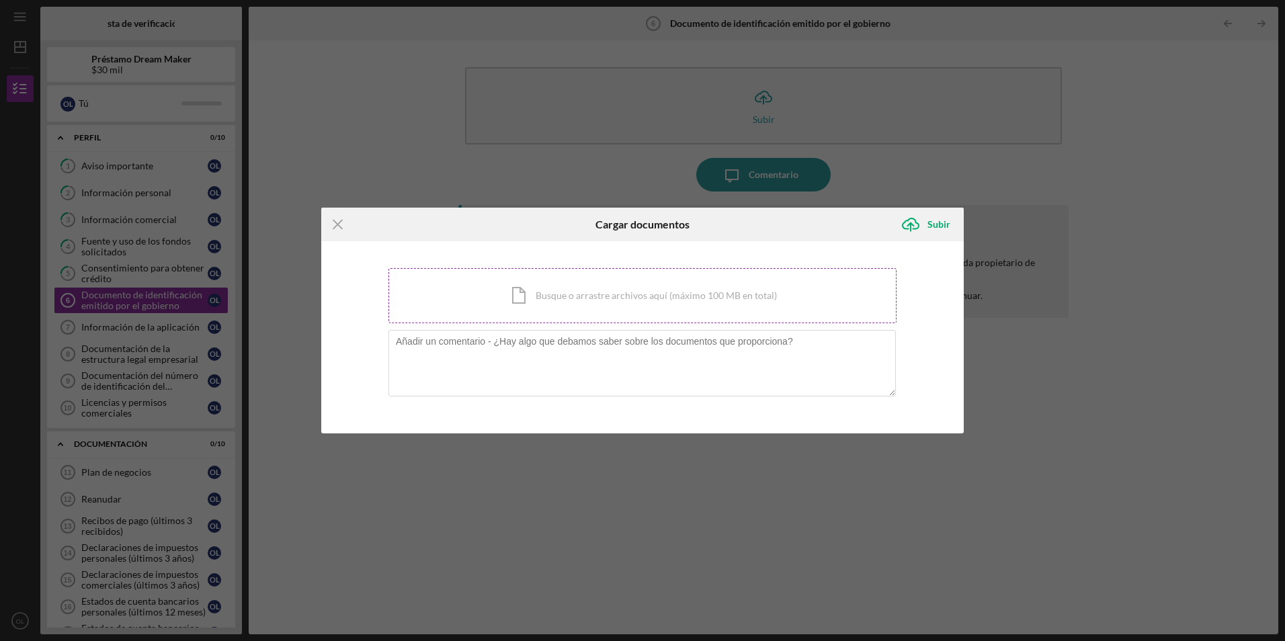
click at [581, 302] on div "Icono/Documento Busque o arrastre archivos aquí (máximo 100 MB en total) Tap to…" at bounding box center [642, 295] width 508 height 55
click at [184, 300] on div "Icono/Menú Cerrar Cargar documentos Icono/Cargar Subir You're uploading documen…" at bounding box center [642, 320] width 1285 height 641
click at [161, 325] on div "Icono/Menú Cerrar Cargar documentos Icono/Cargar Subir You're uploading documen…" at bounding box center [642, 320] width 1285 height 641
click at [188, 294] on div "Icono/Menú Cerrar Cargar documentos Icono/Cargar Subir You're uploading documen…" at bounding box center [642, 320] width 1285 height 641
click at [338, 224] on line at bounding box center [337, 224] width 9 height 9
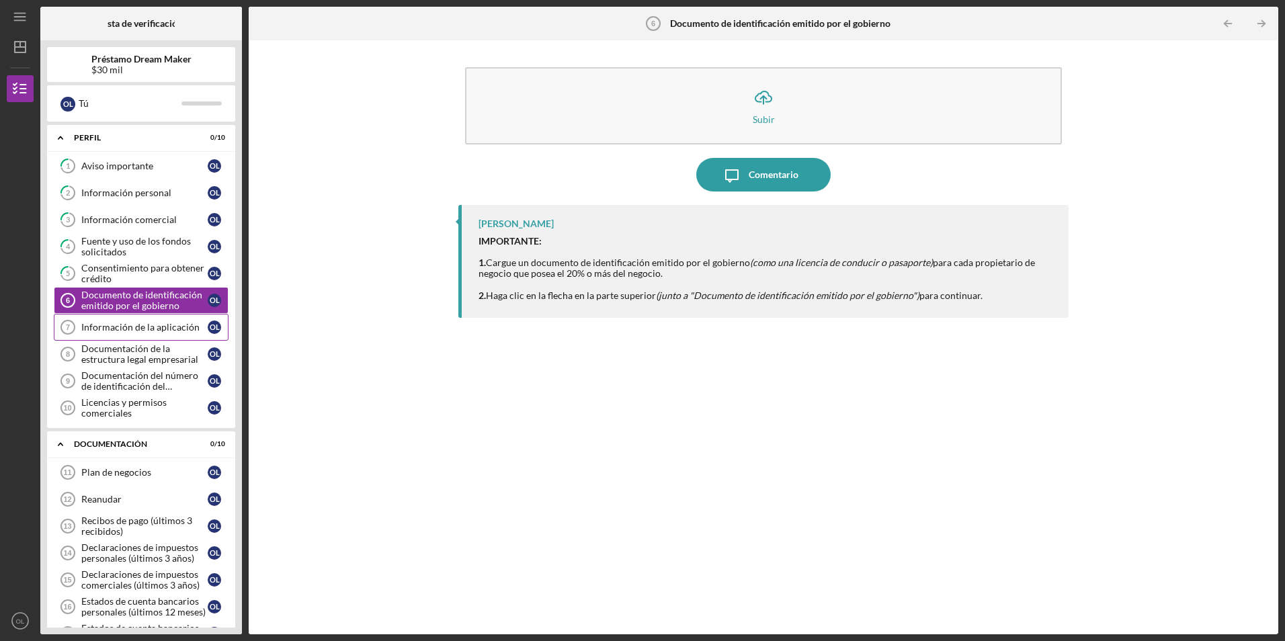
click at [125, 328] on div "Información de la aplicación" at bounding box center [144, 327] width 126 height 11
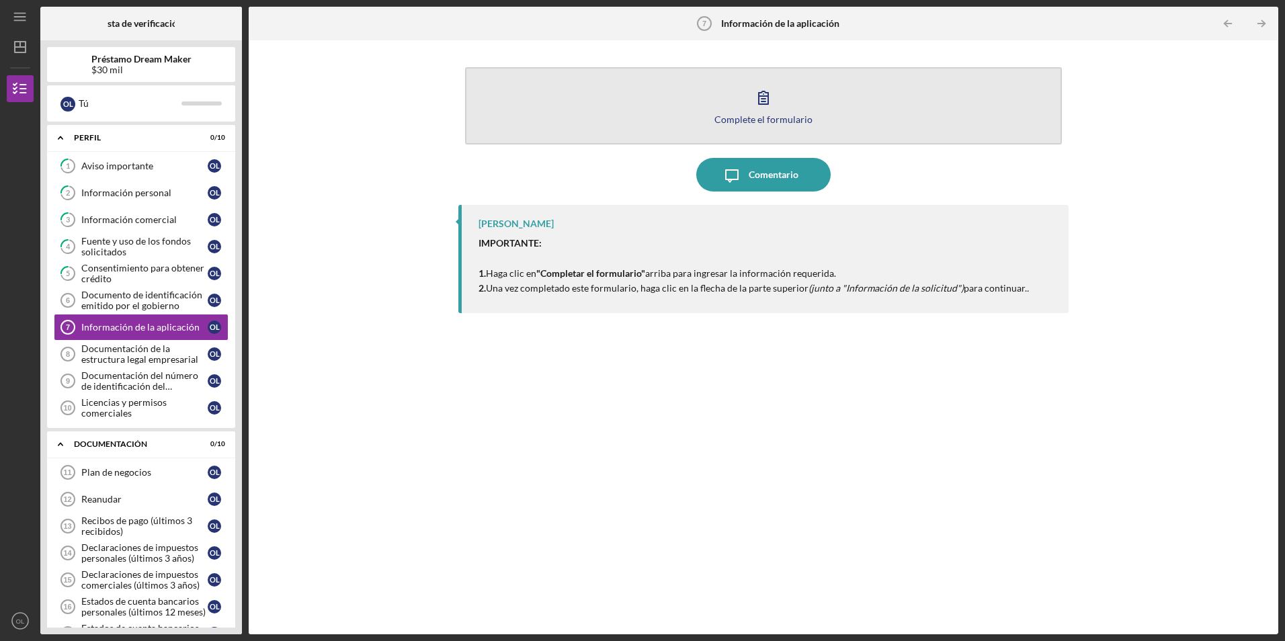
click at [765, 91] on icon "button" at bounding box center [764, 98] width 34 height 34
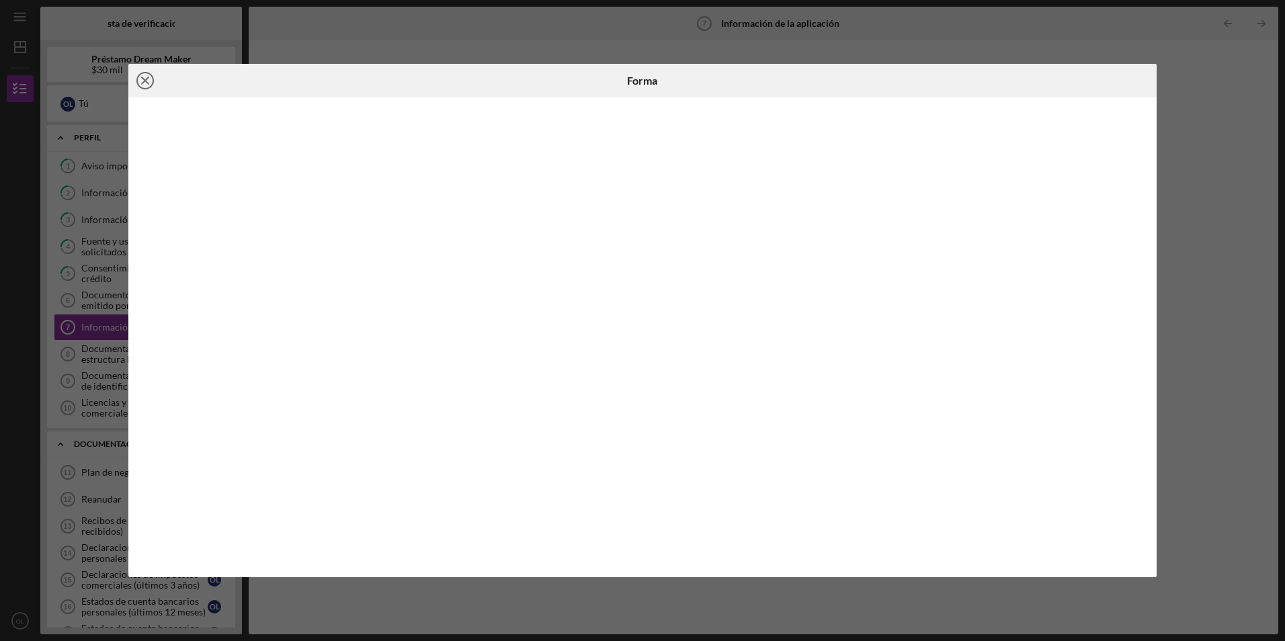
click at [143, 79] on line at bounding box center [145, 80] width 7 height 7
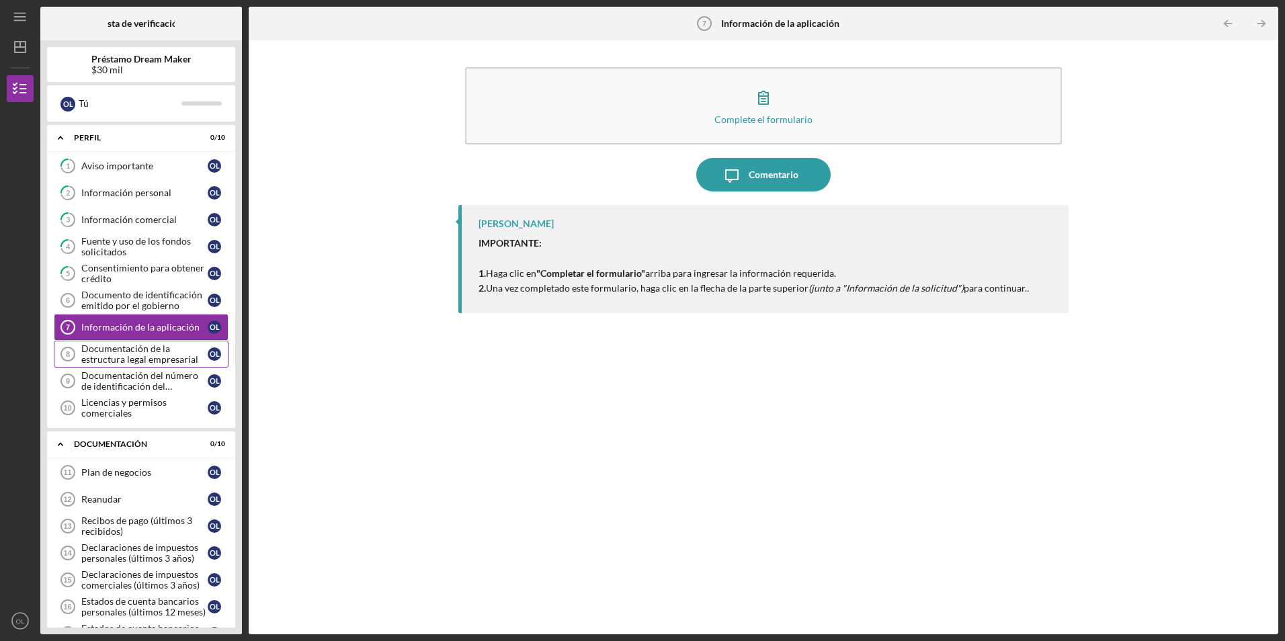
click at [135, 356] on div "Documentación de la estructura legal empresarial" at bounding box center [144, 354] width 126 height 22
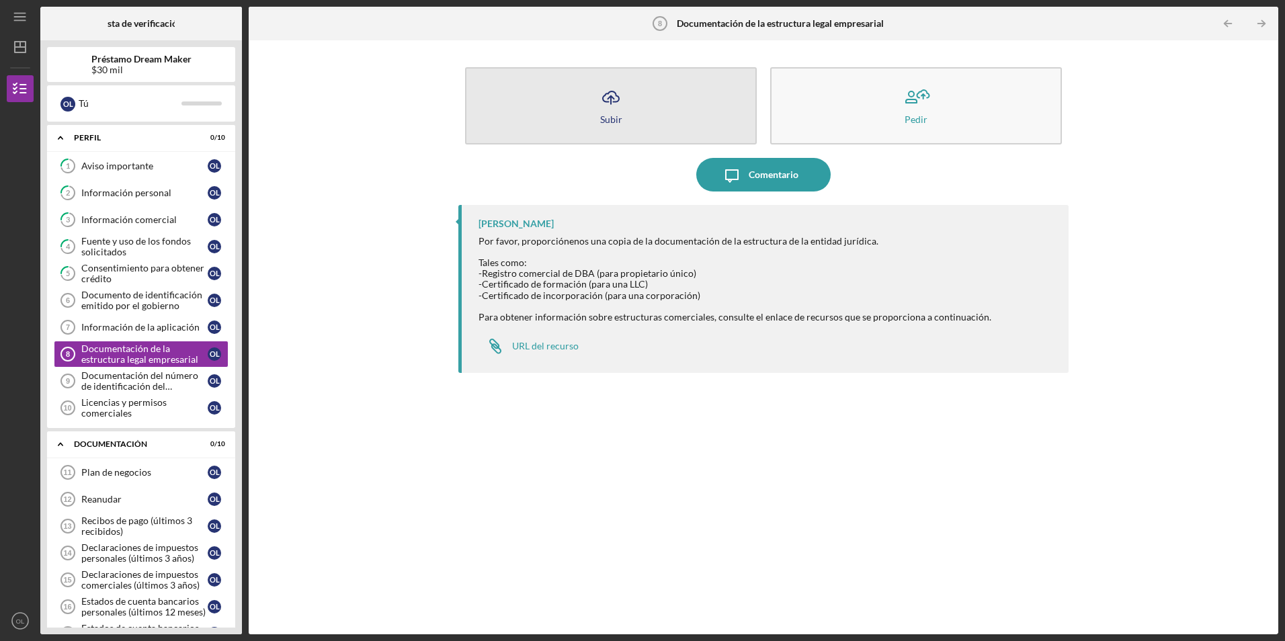
click at [615, 97] on icon "Icono/Cargar" at bounding box center [611, 98] width 34 height 34
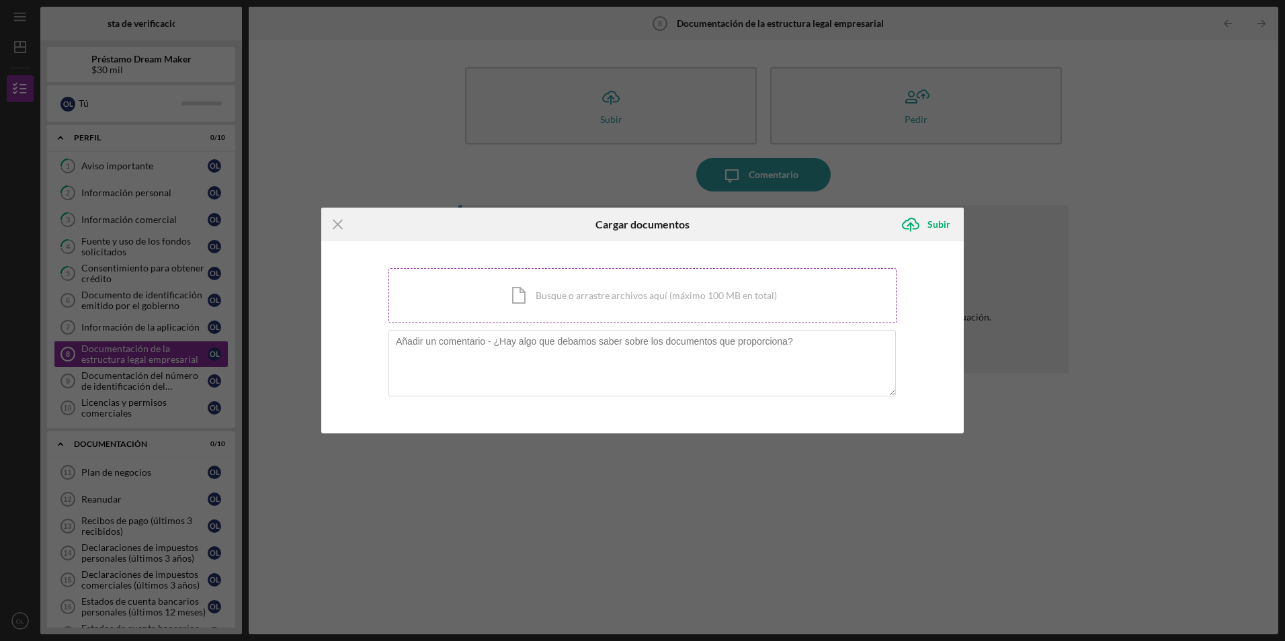
click at [572, 288] on div "Icono/Documento Busque o arrastre archivos aquí (máximo 100 MB en total) Tap to…" at bounding box center [642, 295] width 508 height 55
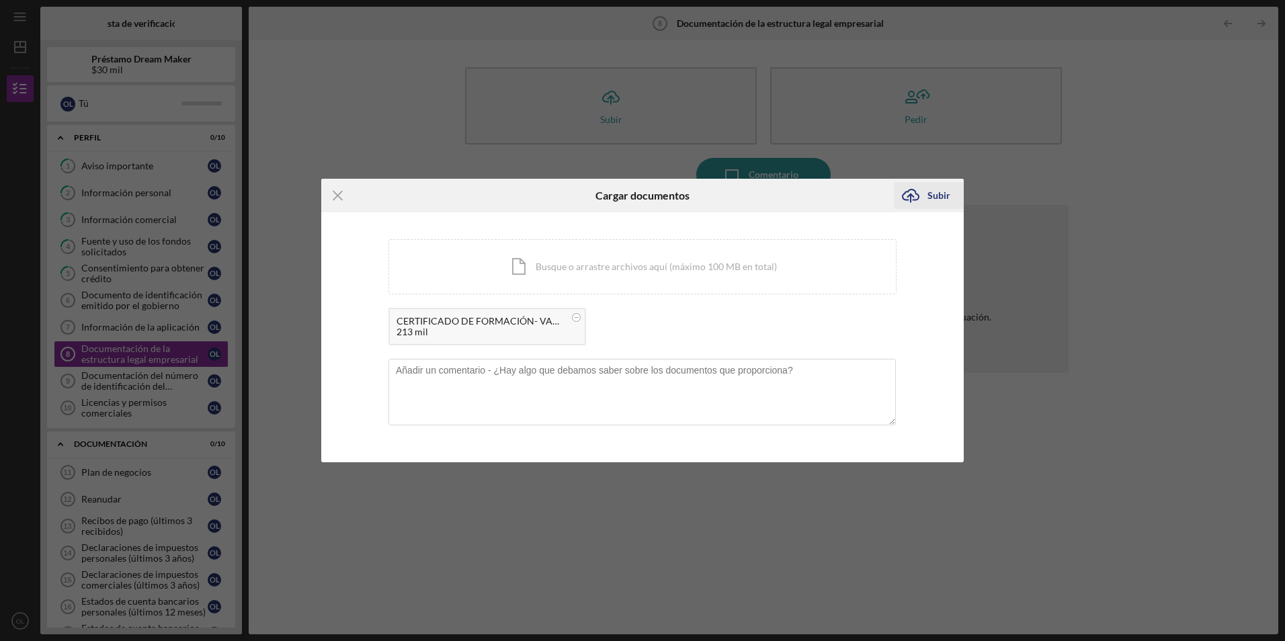
click at [932, 199] on div "Subir" at bounding box center [938, 195] width 23 height 27
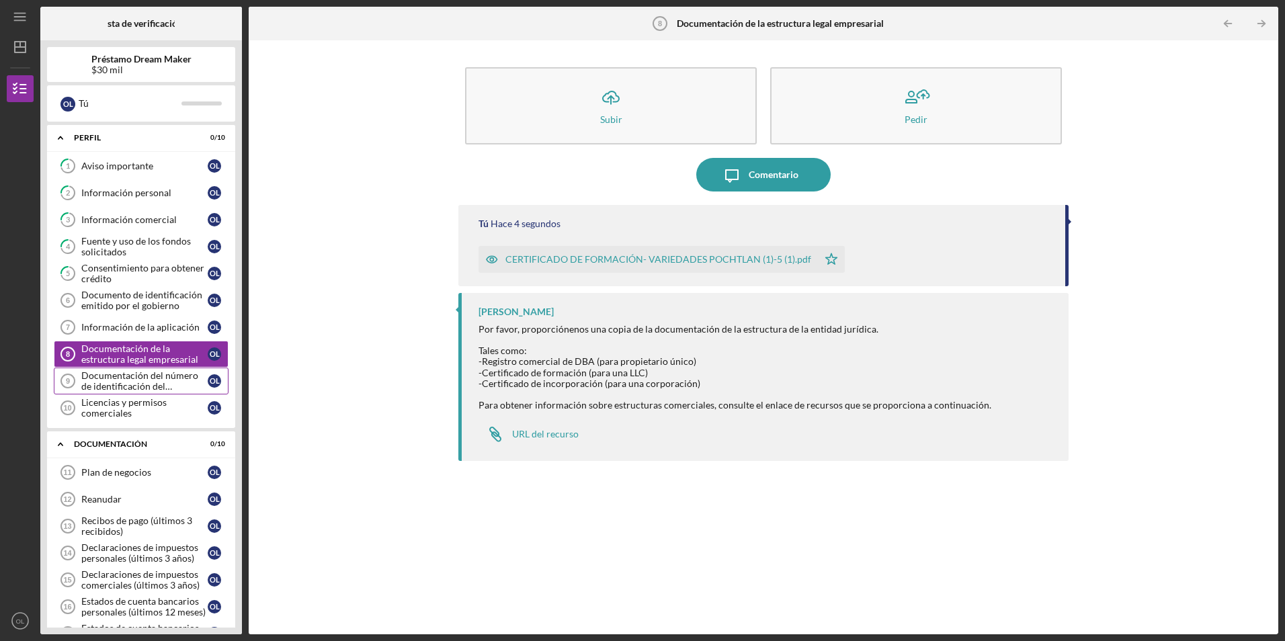
click at [120, 382] on div "Documentación del número de identificación del empleador del IRS" at bounding box center [144, 381] width 126 height 22
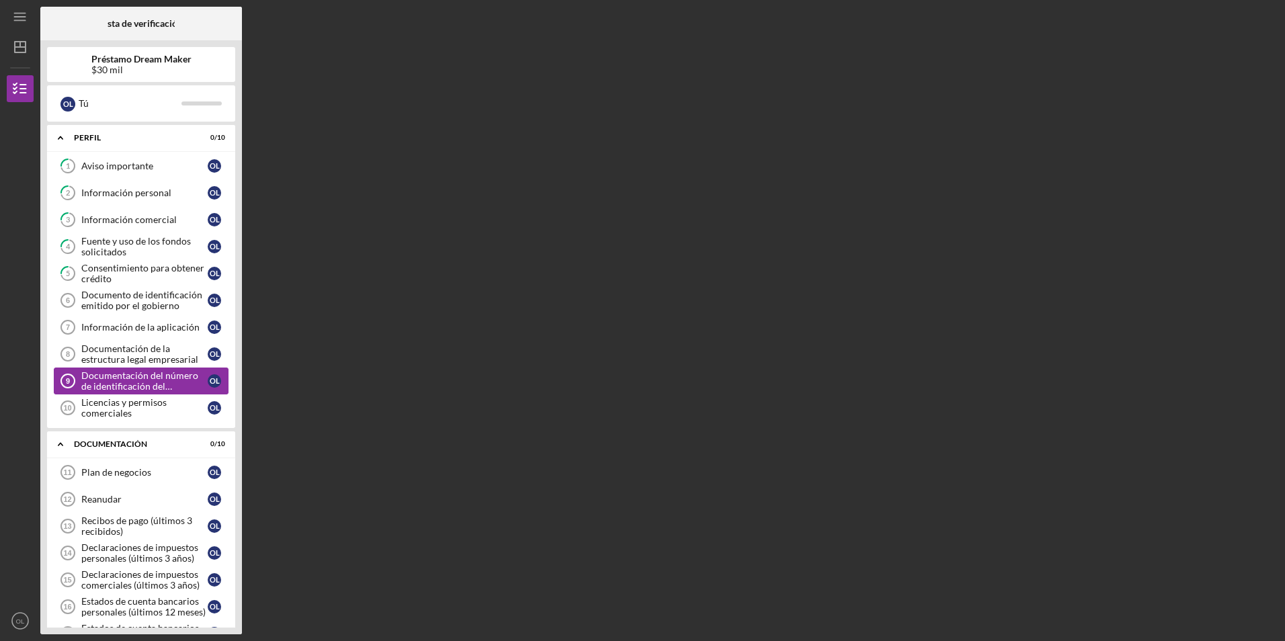
click at [120, 382] on div "Documentación del número de identificación del empleador del IRS" at bounding box center [144, 381] width 126 height 22
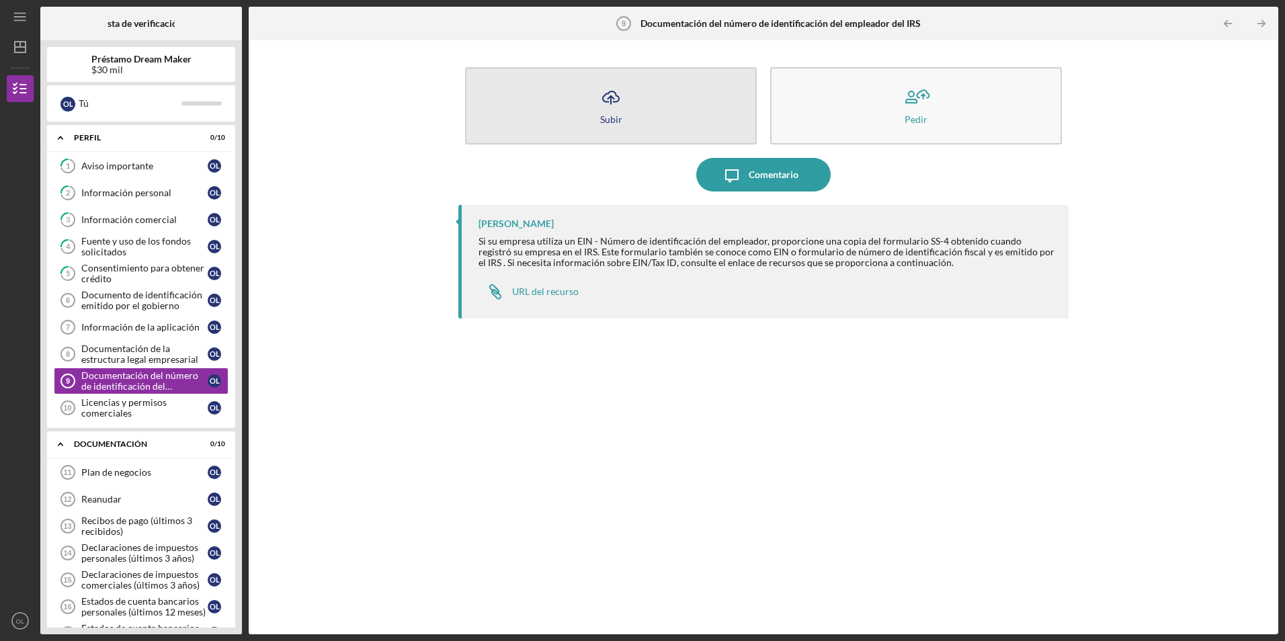
click at [588, 101] on button "Icono/Cargar Subir" at bounding box center [611, 105] width 292 height 77
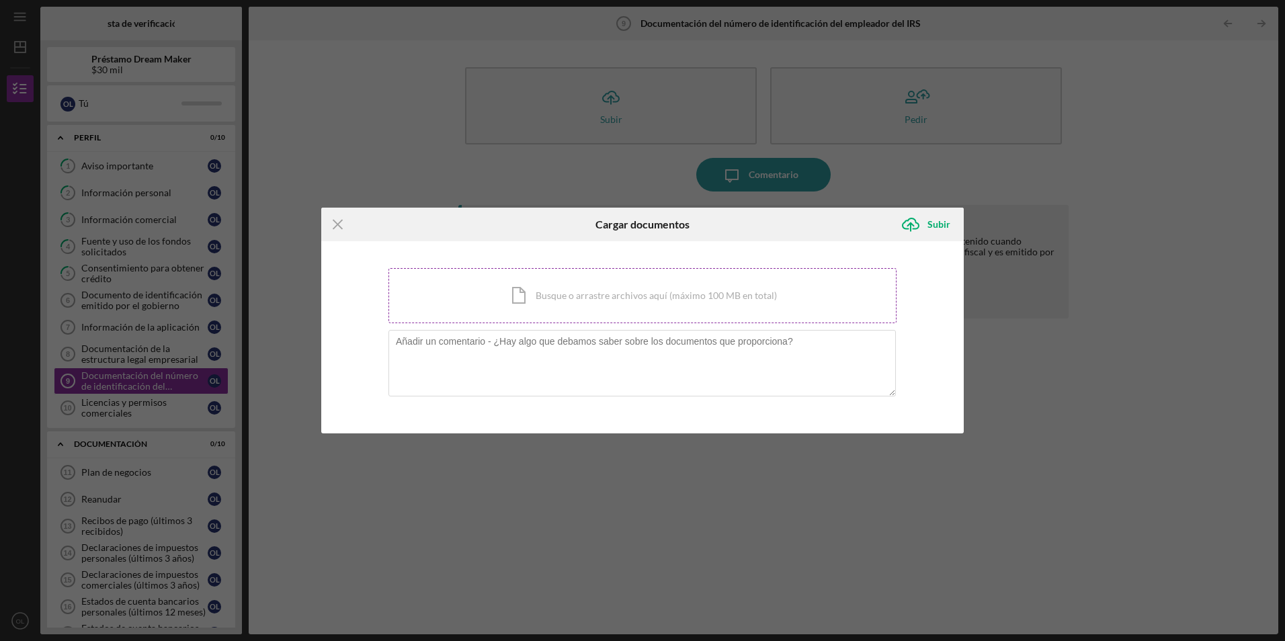
click at [534, 292] on div "Icono/Documento Busque o arrastre archivos aquí (máximo 100 MB en total) Tap to…" at bounding box center [642, 295] width 508 height 55
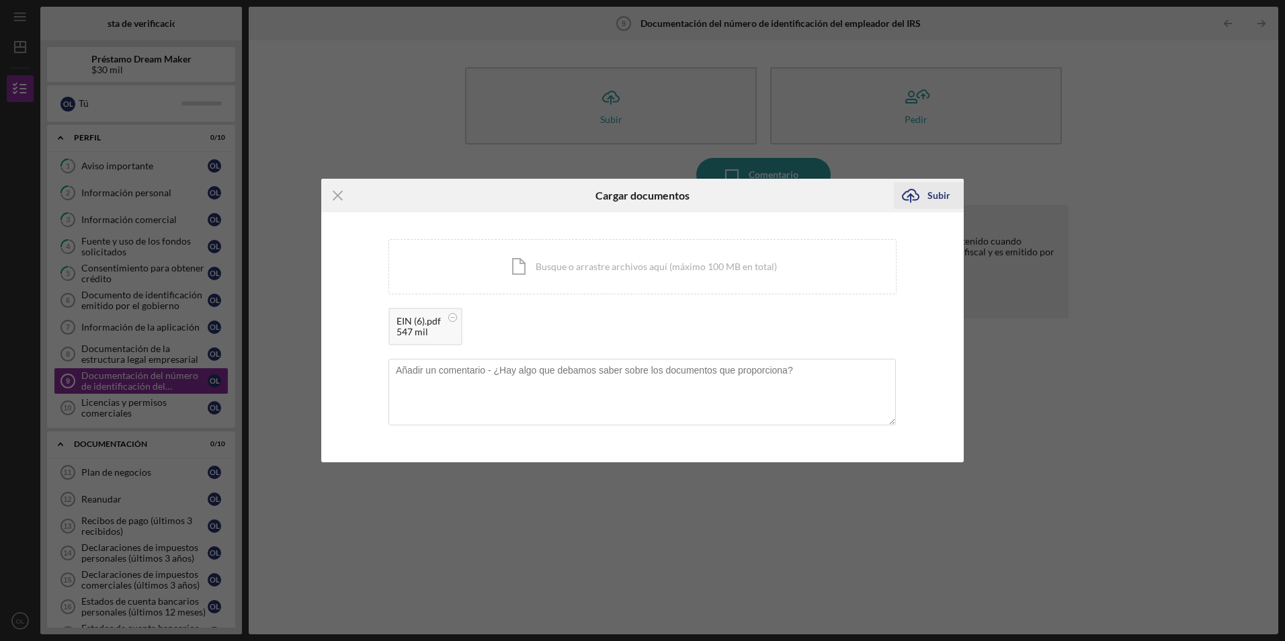
click at [934, 193] on div "Subir" at bounding box center [938, 195] width 23 height 27
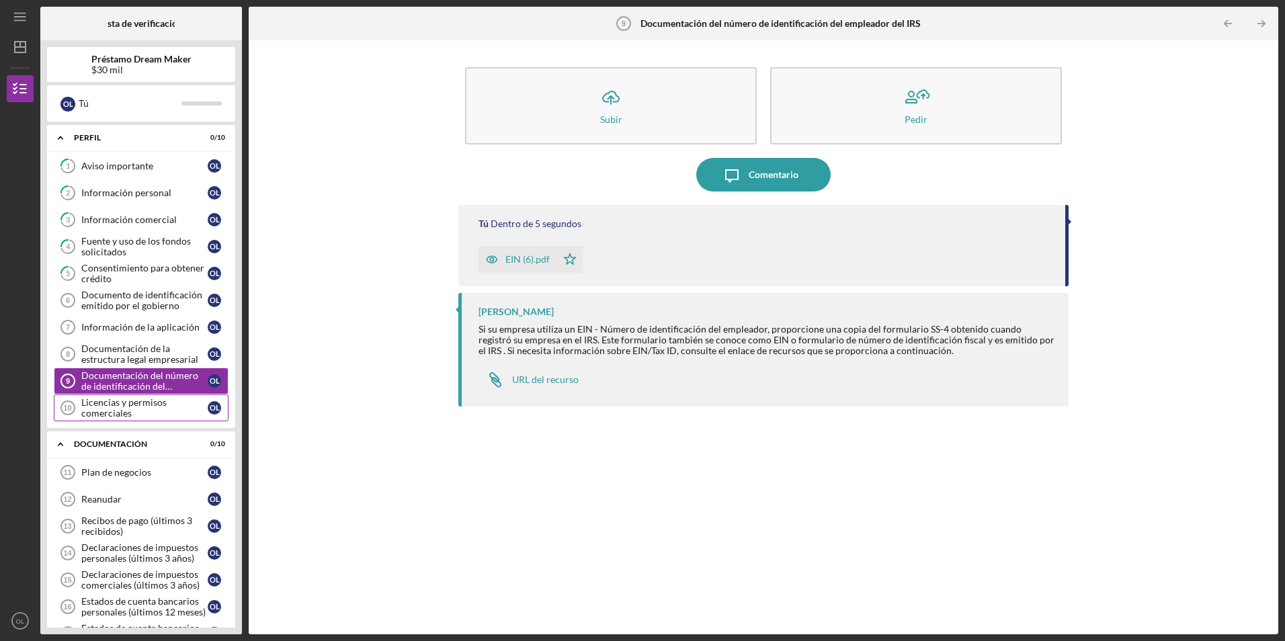
click at [116, 408] on div "Licencias y permisos comerciales" at bounding box center [144, 408] width 126 height 22
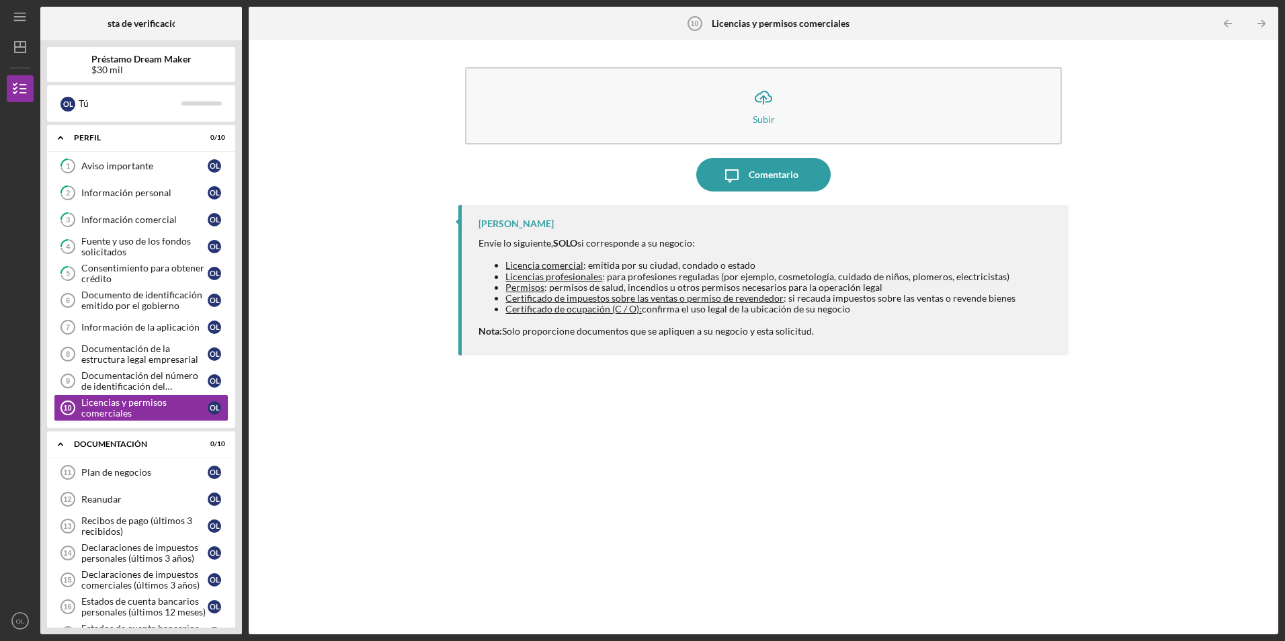
click at [610, 417] on div "[PERSON_NAME] Envíe lo siguiente, SOLO si corresponde a su negocio: Licencia co…" at bounding box center [763, 409] width 610 height 409
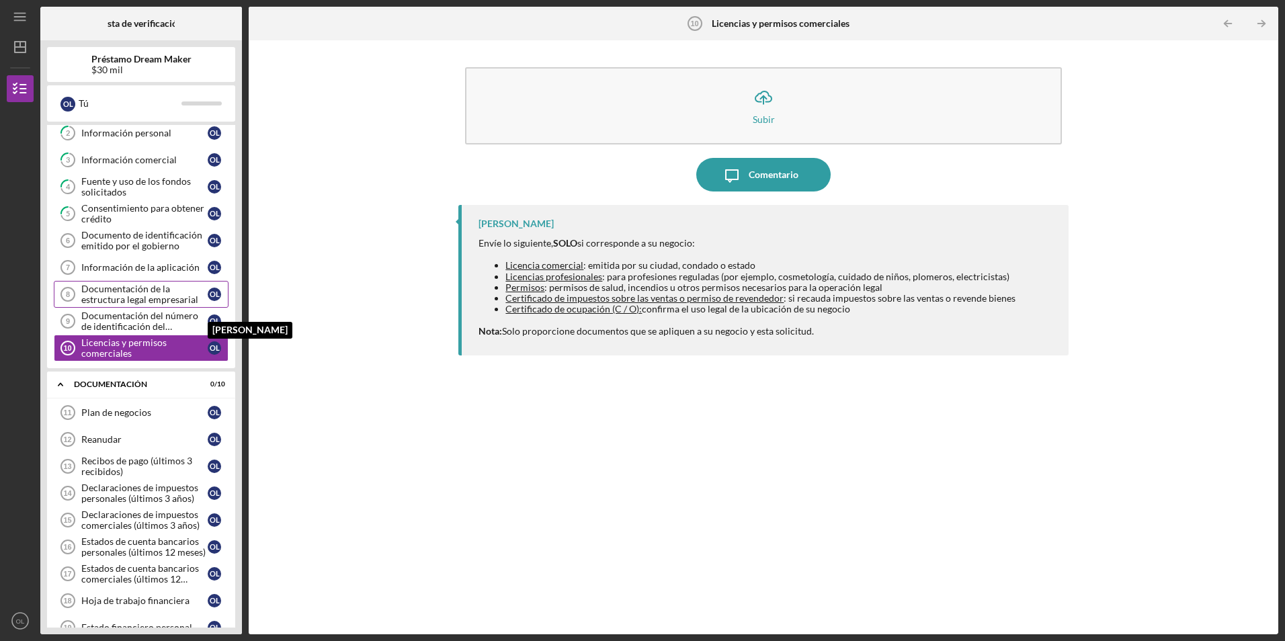
scroll to position [40, 0]
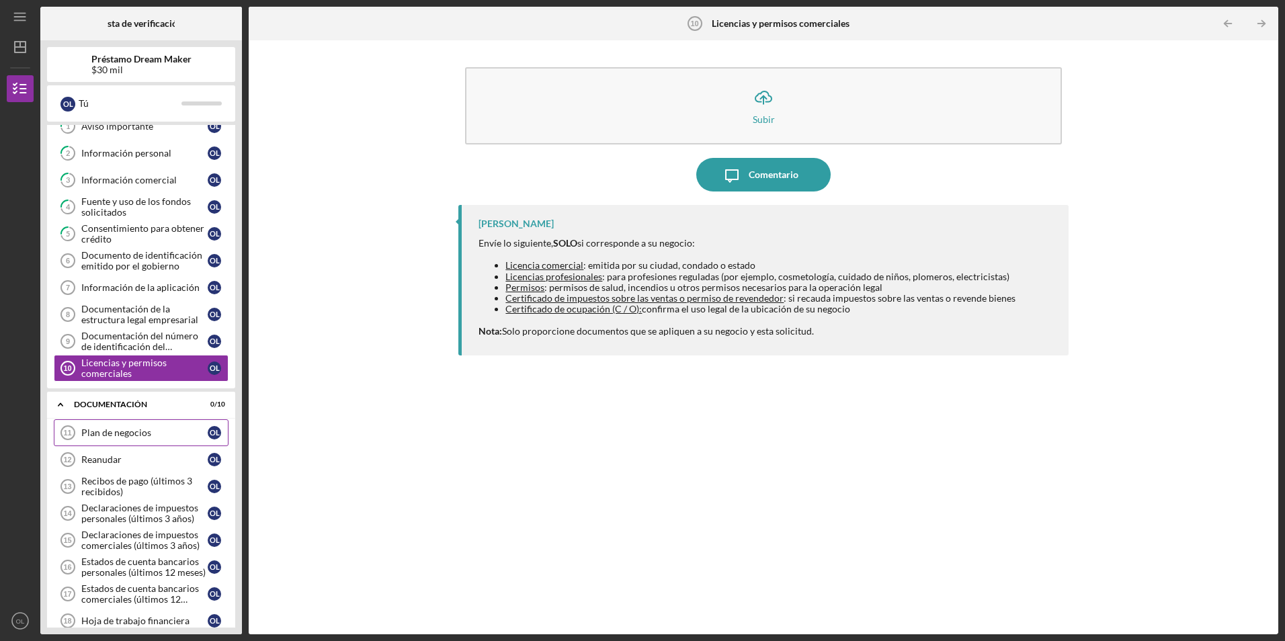
click at [124, 431] on div "Plan de negocios" at bounding box center [144, 432] width 126 height 11
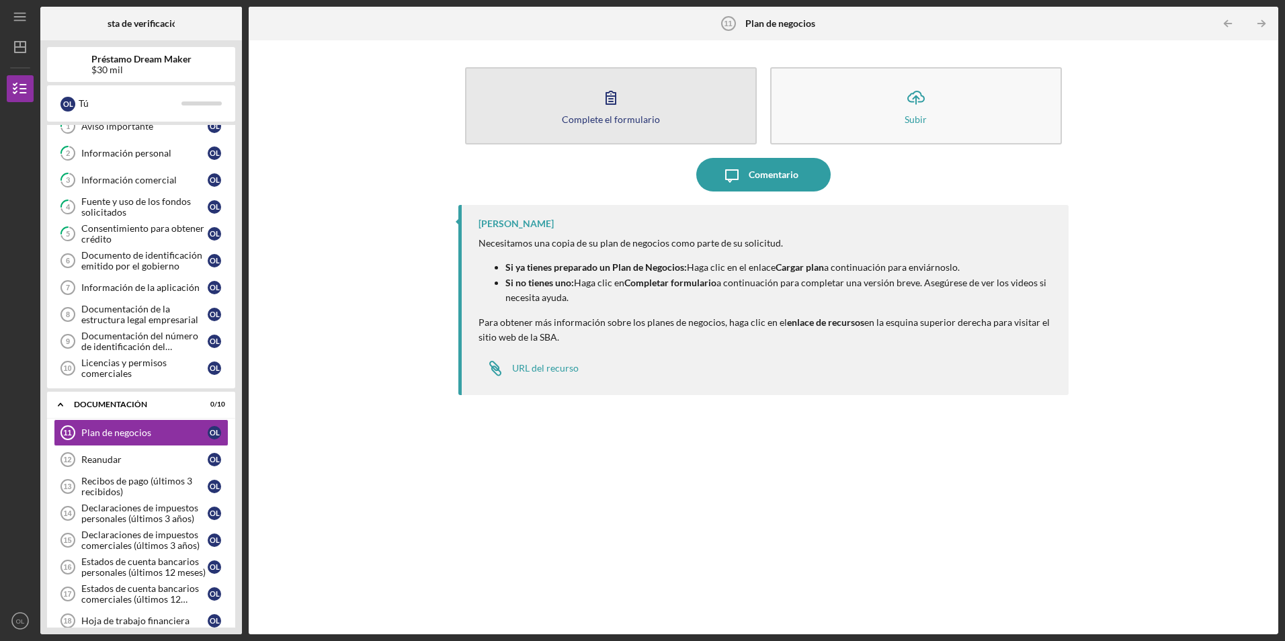
click at [583, 104] on button "Complete el formulario Form" at bounding box center [611, 105] width 292 height 77
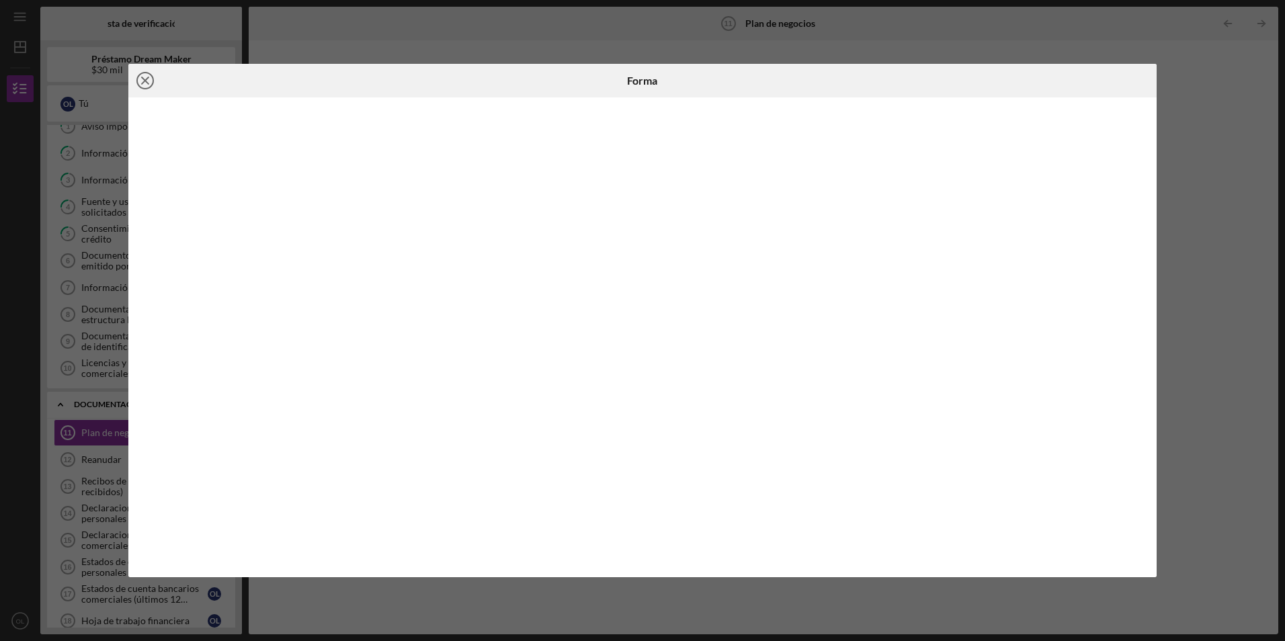
click at [142, 82] on icon "Icono/Cerrar" at bounding box center [145, 81] width 34 height 34
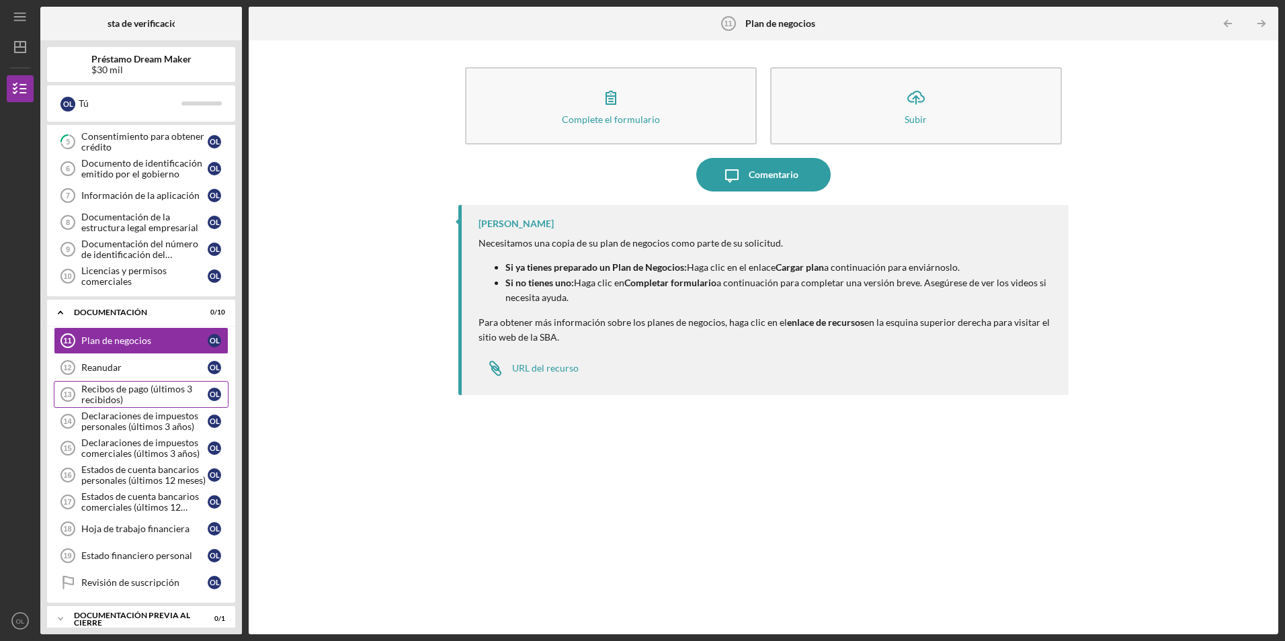
scroll to position [174, 0]
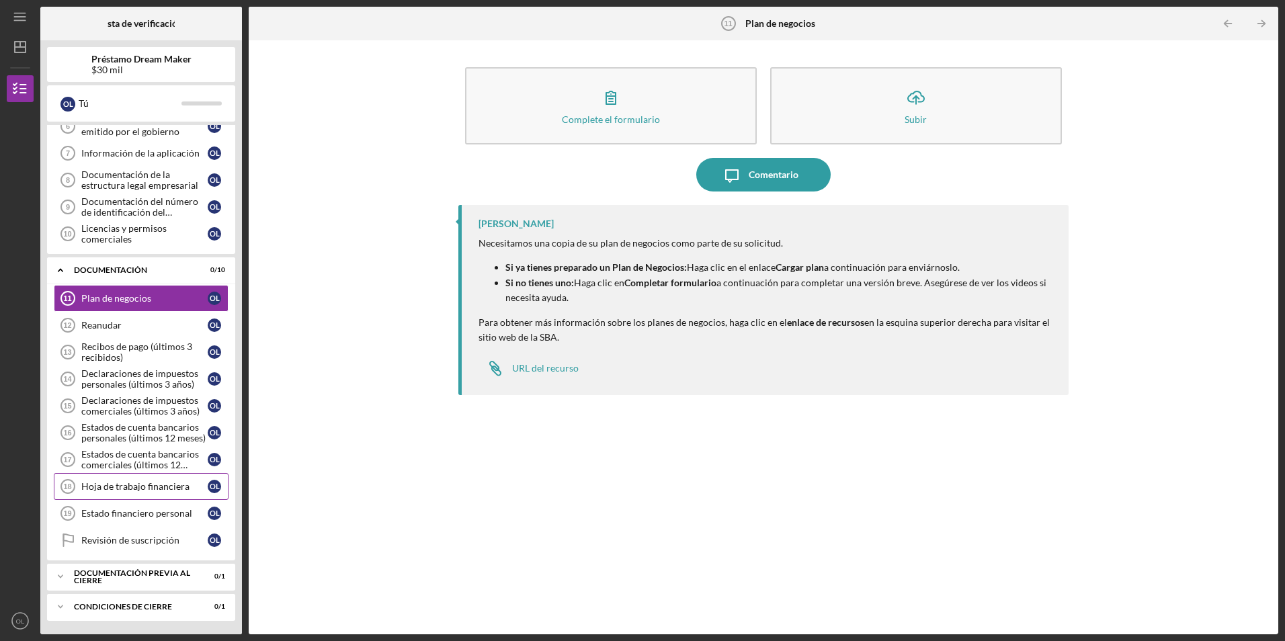
click at [142, 487] on div "Hoja de trabajo financiera" at bounding box center [144, 486] width 126 height 11
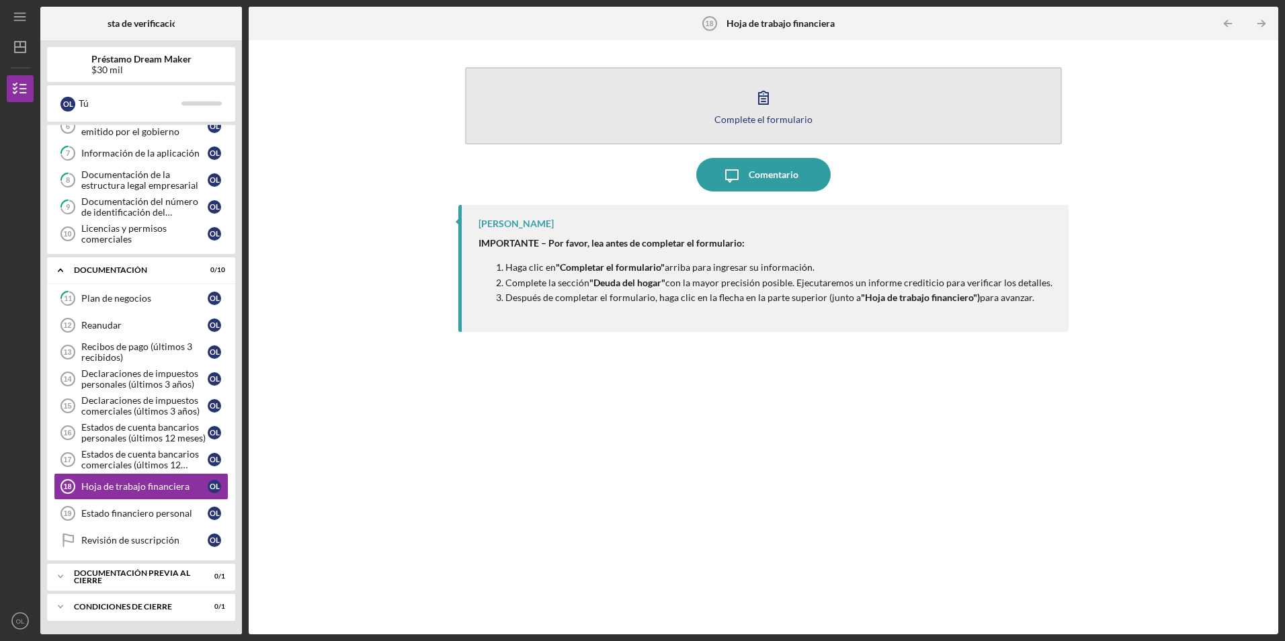
click at [759, 104] on icon "button" at bounding box center [763, 97] width 9 height 13
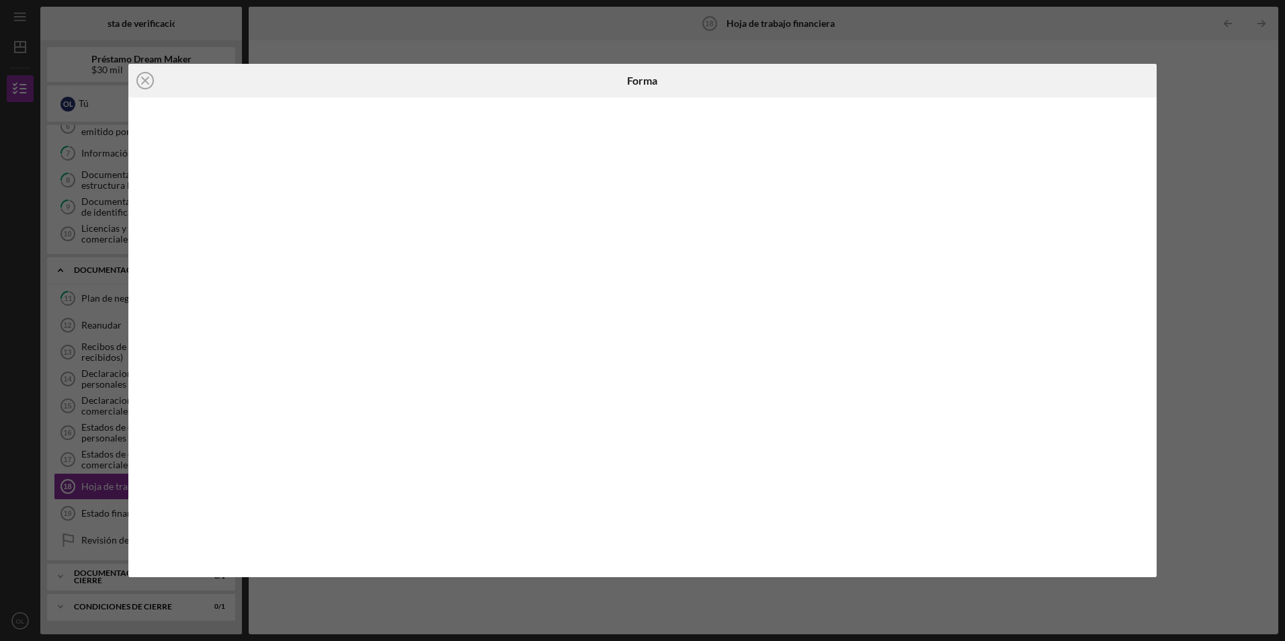
click at [1223, 171] on div "Icono/Cerrar Forma" at bounding box center [642, 320] width 1285 height 641
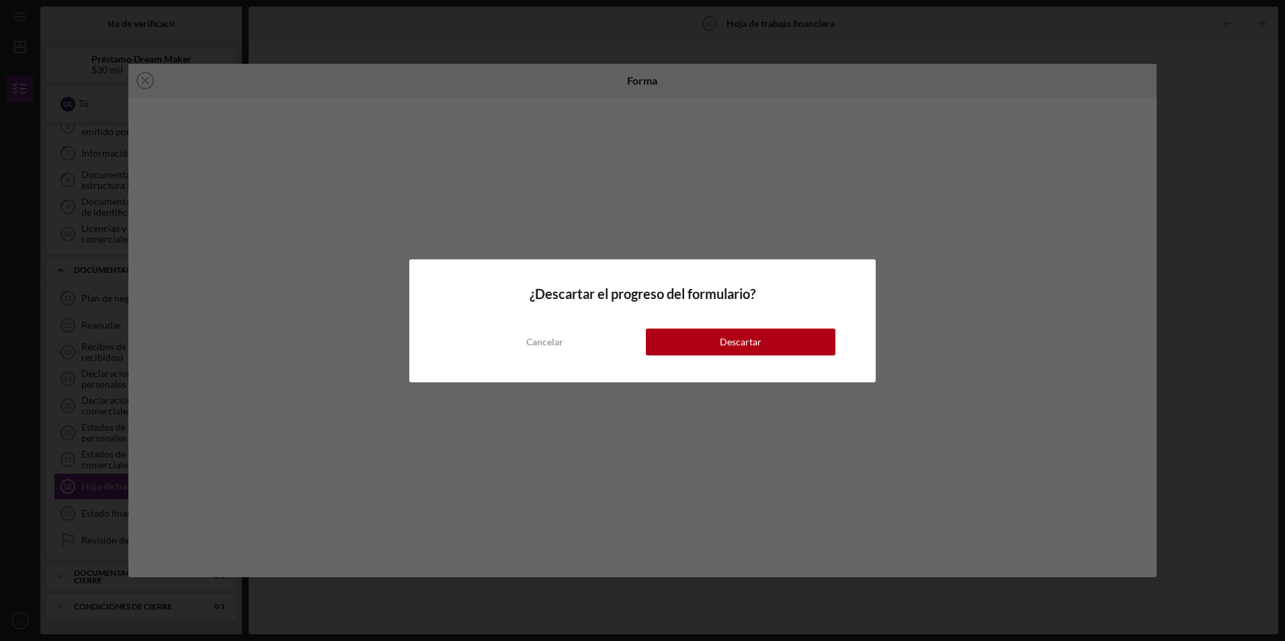
click at [1227, 157] on div "¿Descartar el progreso del formulario? Cancelar Descartar" at bounding box center [642, 320] width 1285 height 641
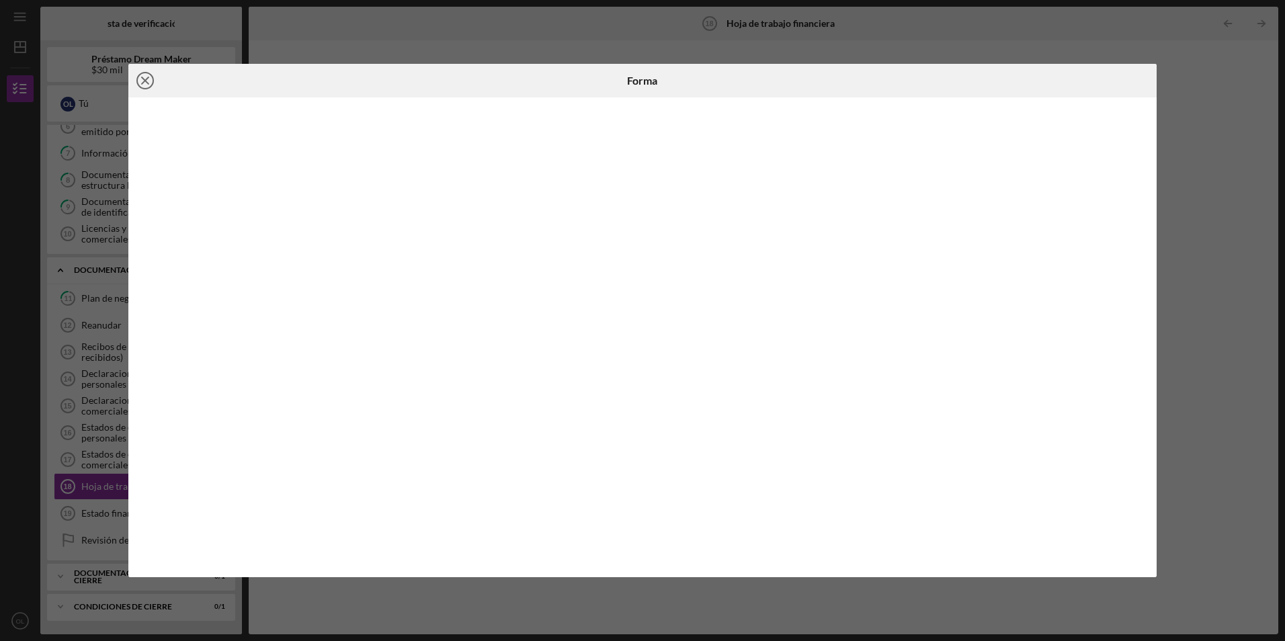
click at [143, 78] on line at bounding box center [145, 80] width 7 height 7
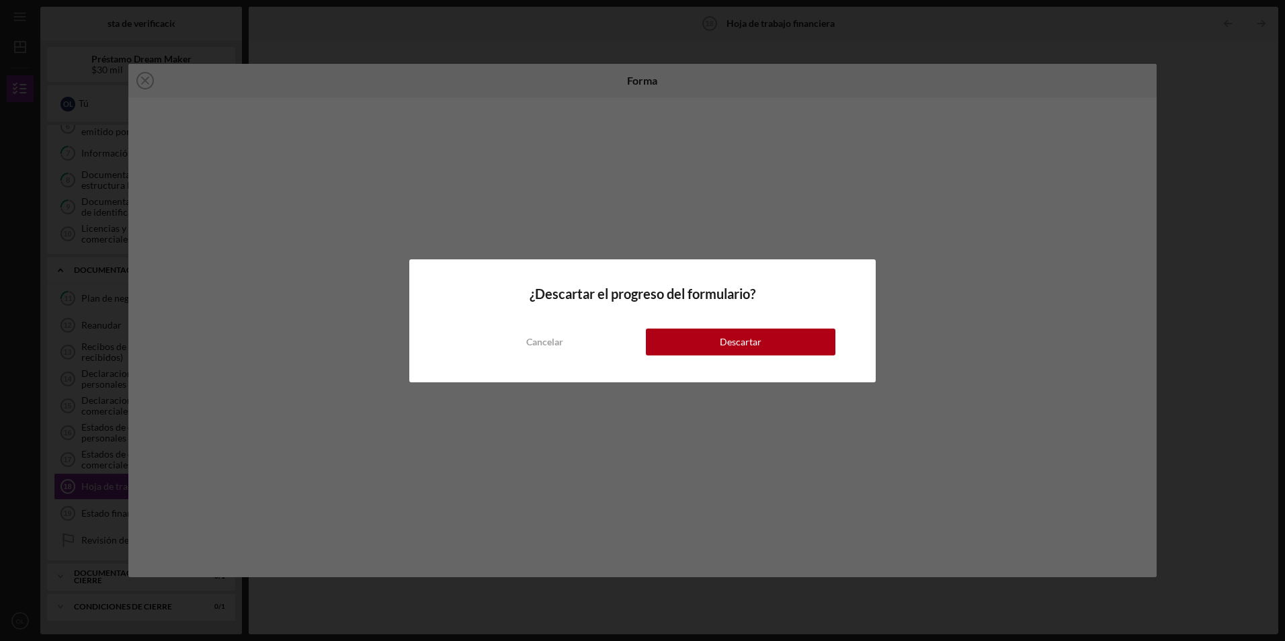
click at [130, 73] on div "¿Descartar el progreso del formulario? Cancelar Descartar" at bounding box center [642, 320] width 1285 height 641
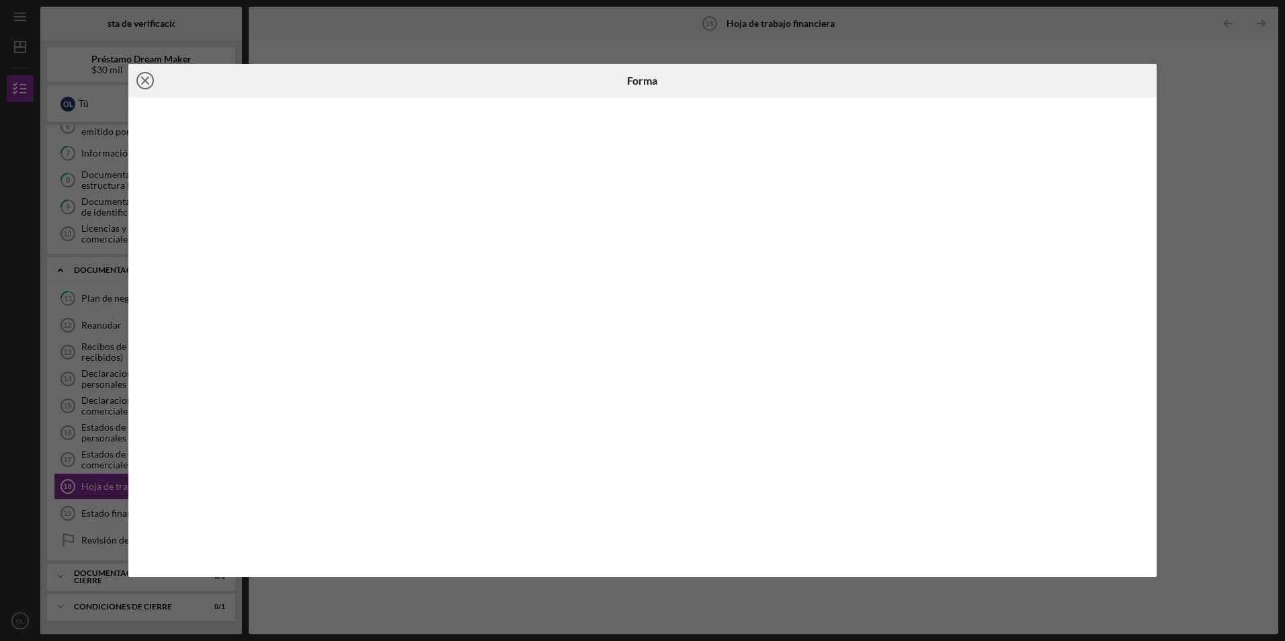
click at [142, 75] on icon "Icono/Cerrar" at bounding box center [145, 81] width 34 height 34
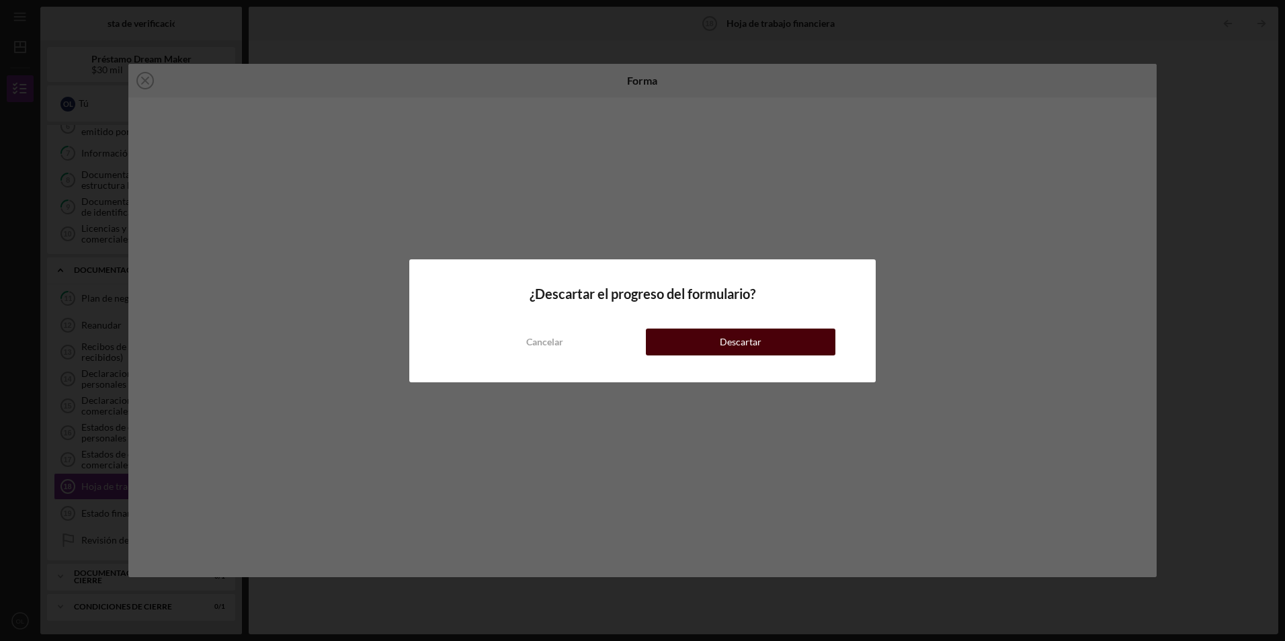
click at [779, 343] on button "Descartar" at bounding box center [741, 342] width 190 height 27
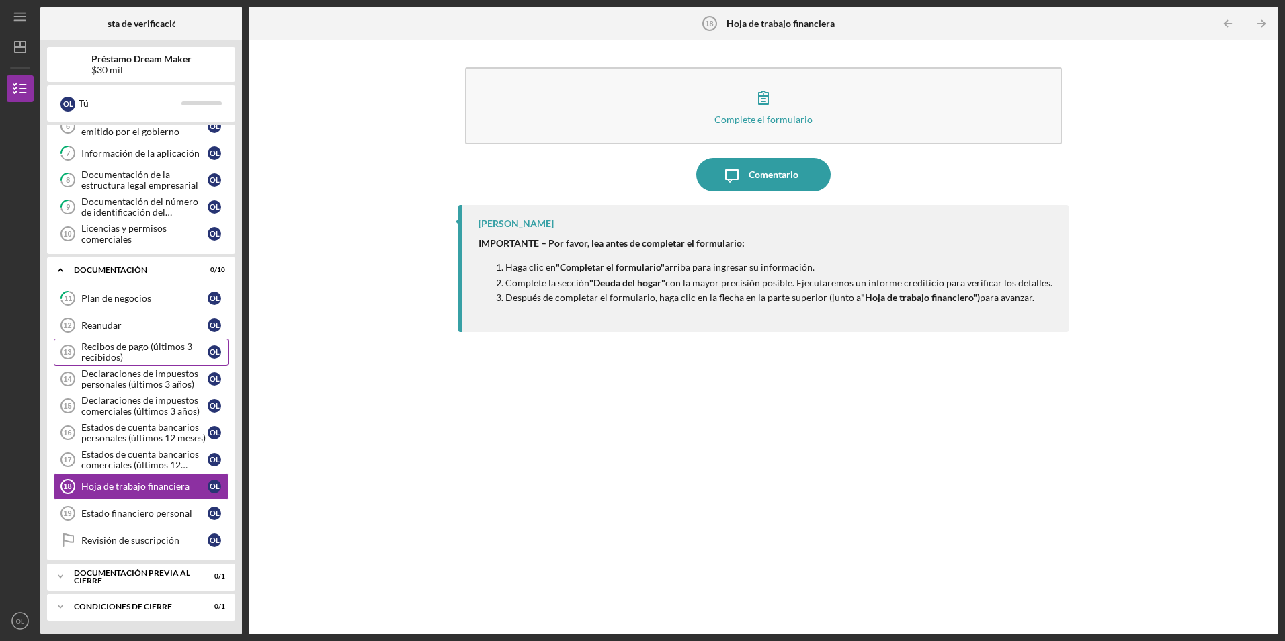
click at [145, 353] on div "Recibos de pago (últimos 3 recibidos)" at bounding box center [144, 352] width 126 height 22
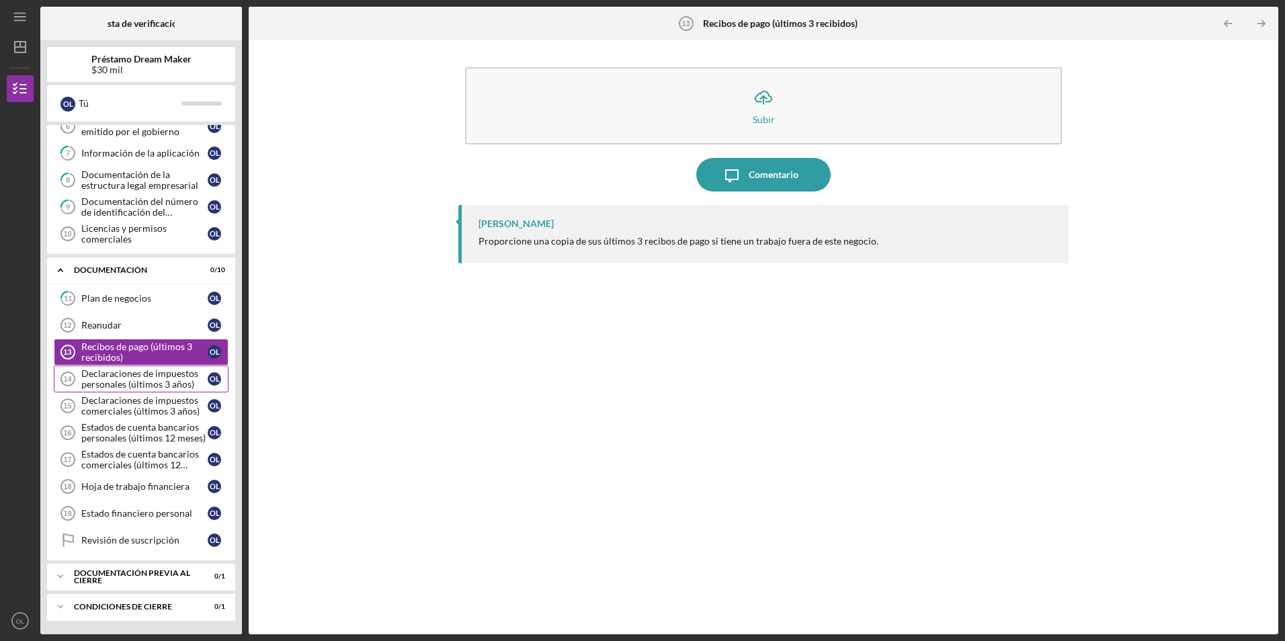
click at [126, 380] on div "Declaraciones de impuestos personales (últimos 3 años)" at bounding box center [144, 379] width 126 height 22
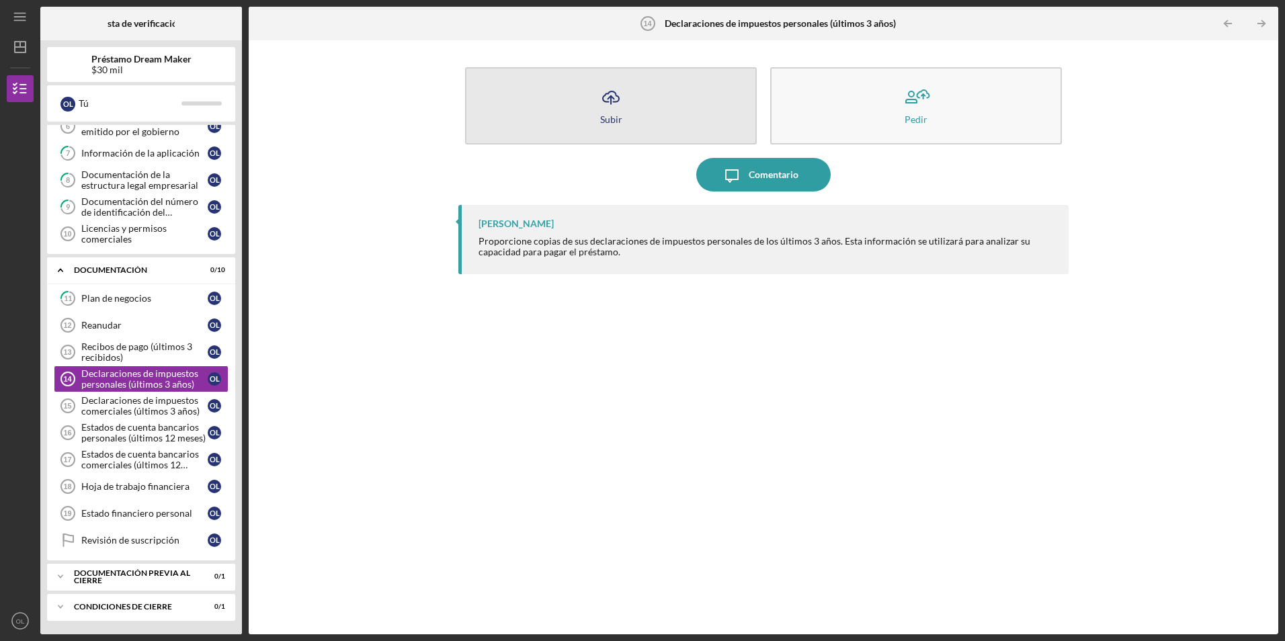
click at [622, 96] on icon "Icono/Cargar" at bounding box center [611, 98] width 34 height 34
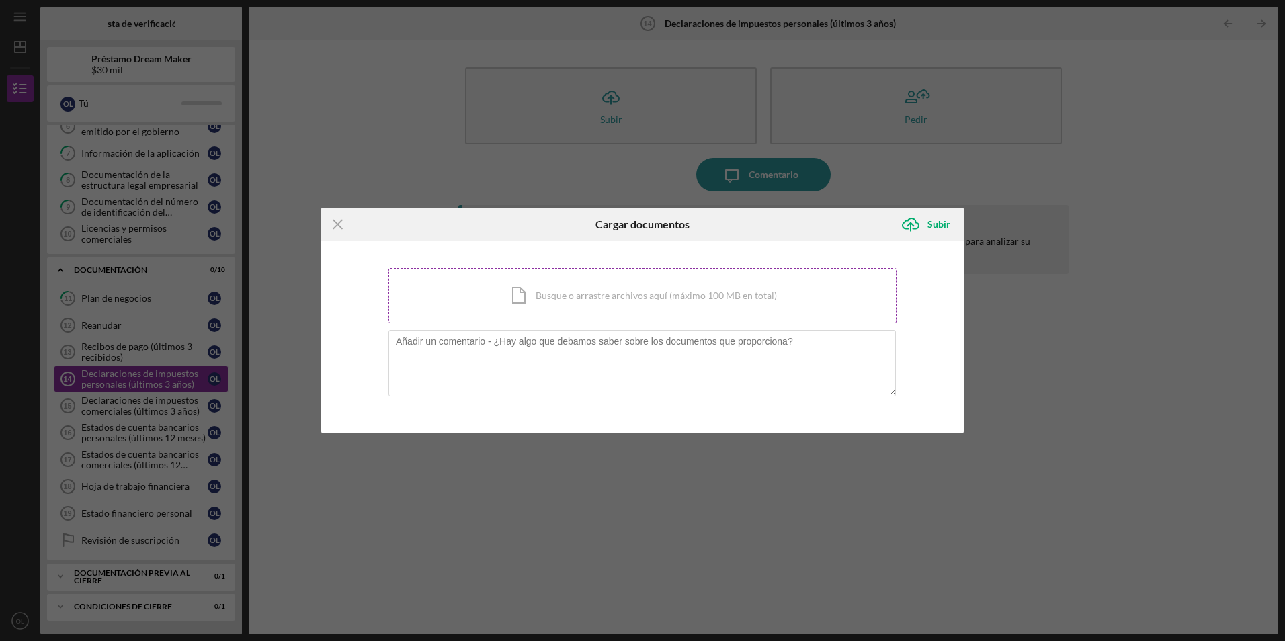
click at [689, 278] on div "Icono/Documento Busque o arrastre archivos aquí (máximo 100 MB en total) Tap to…" at bounding box center [642, 295] width 508 height 55
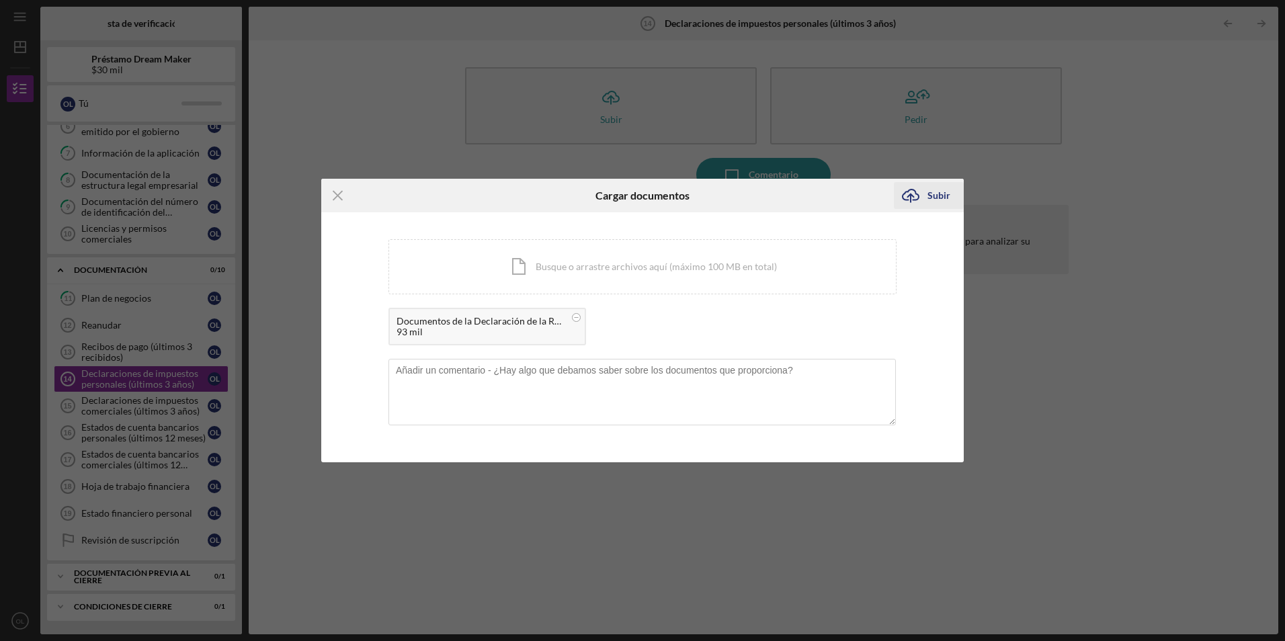
click at [919, 193] on icon "Icono/Cargar" at bounding box center [911, 196] width 34 height 34
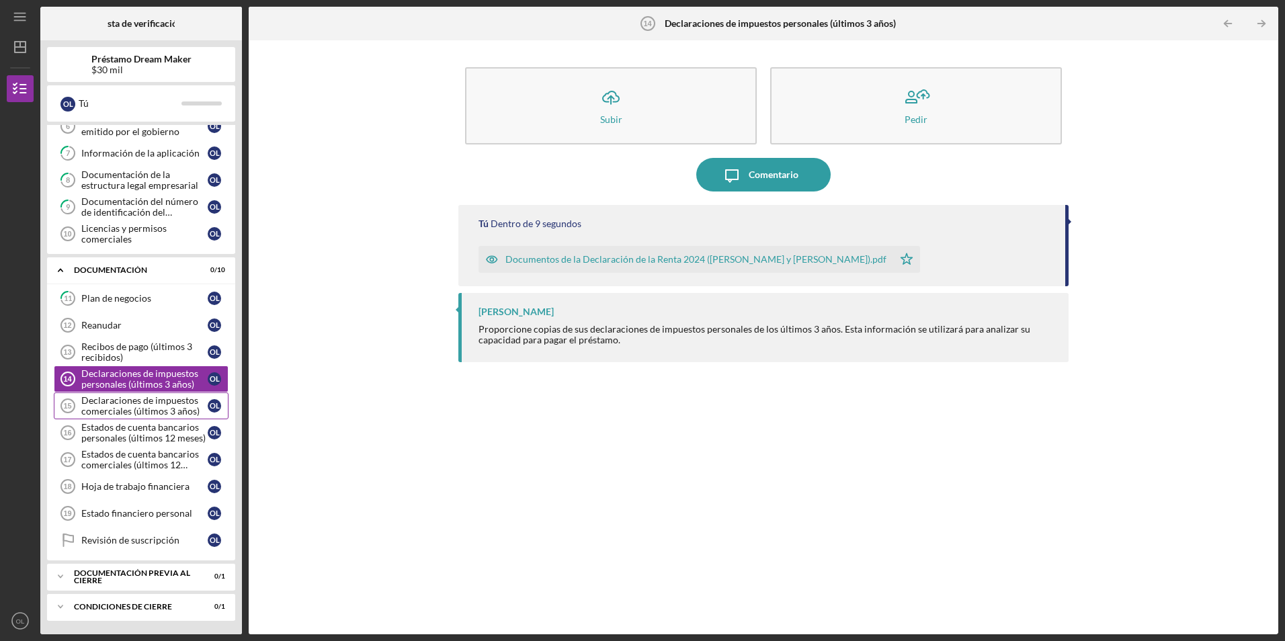
click at [126, 406] on div "Declaraciones de impuestos comerciales (últimos 3 años)" at bounding box center [144, 406] width 126 height 22
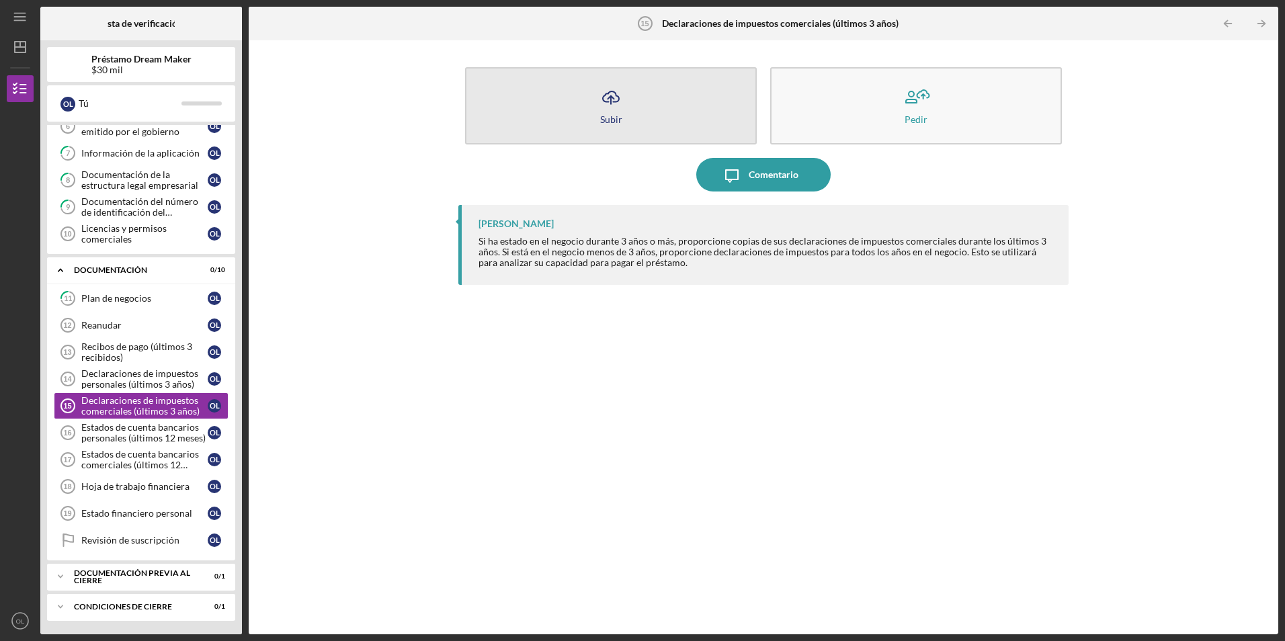
click at [628, 101] on button "Icono/Cargar Subir" at bounding box center [611, 105] width 292 height 77
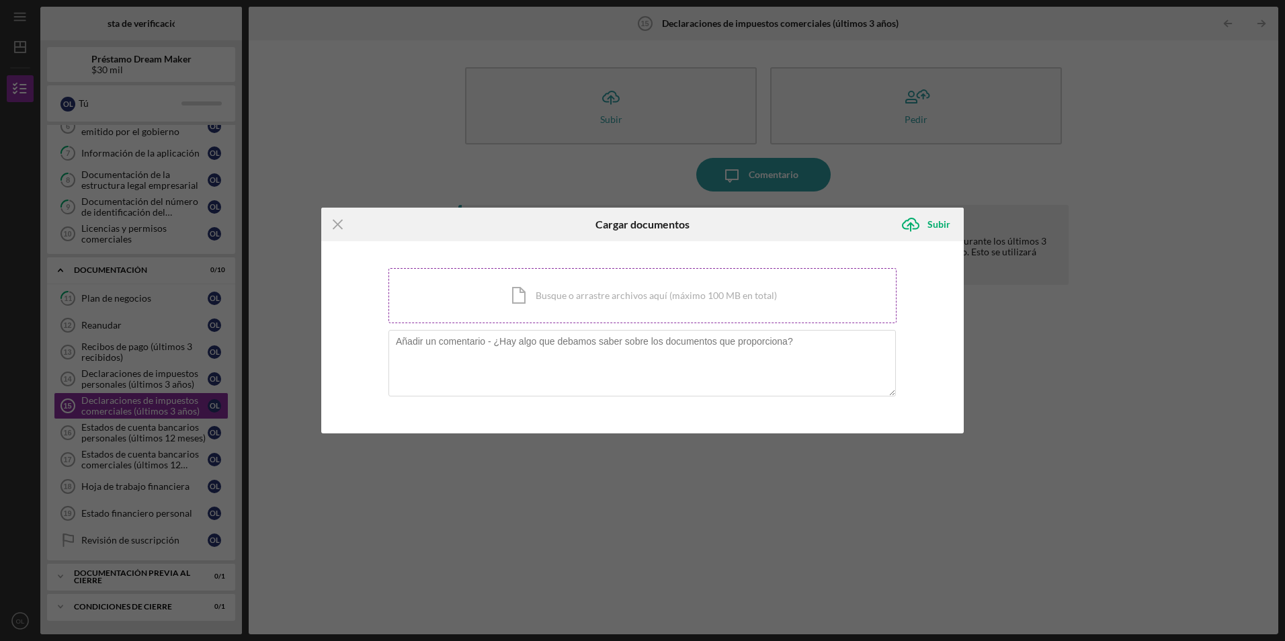
click at [626, 305] on div "Icono/Documento Busque o arrastre archivos aquí (máximo 100 MB en total) Tap to…" at bounding box center [642, 295] width 508 height 55
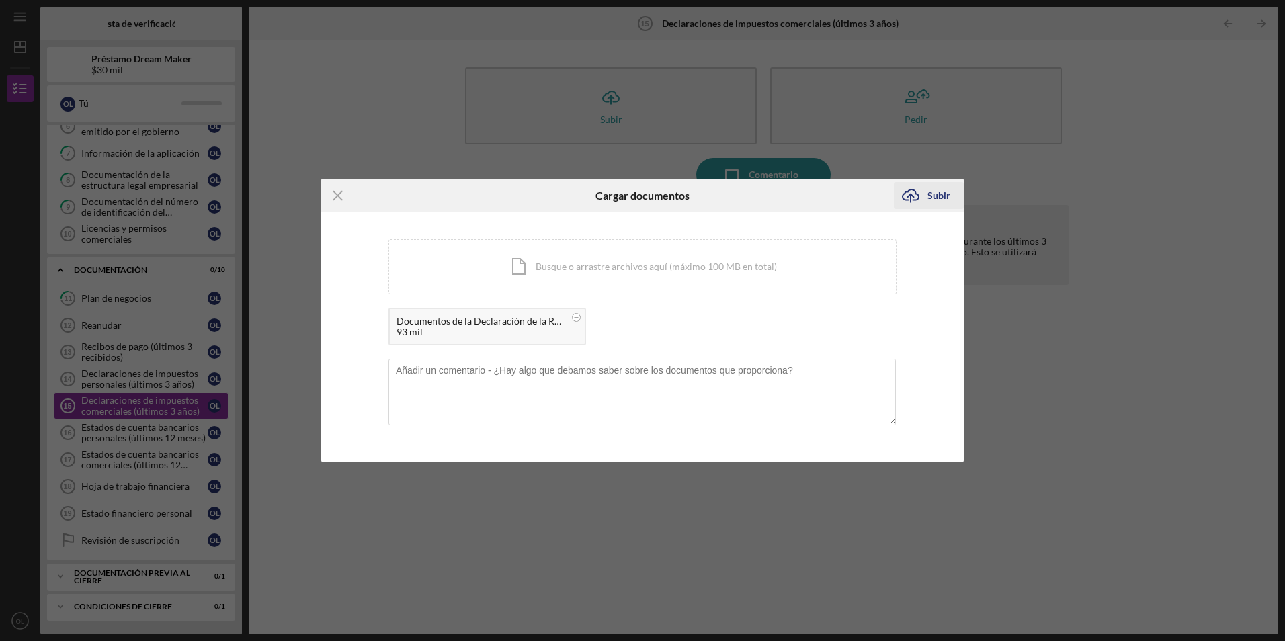
click at [913, 196] on icon "Icono/Cargar" at bounding box center [911, 196] width 34 height 34
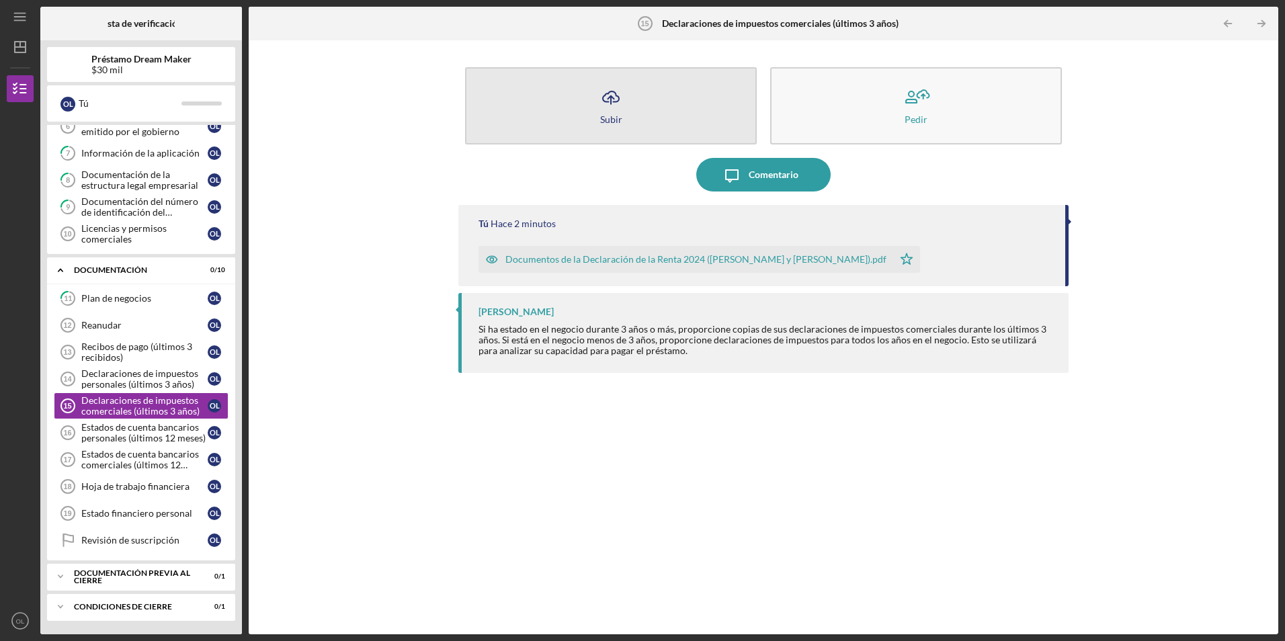
click at [604, 112] on icon "Icono/Cargar" at bounding box center [611, 98] width 34 height 34
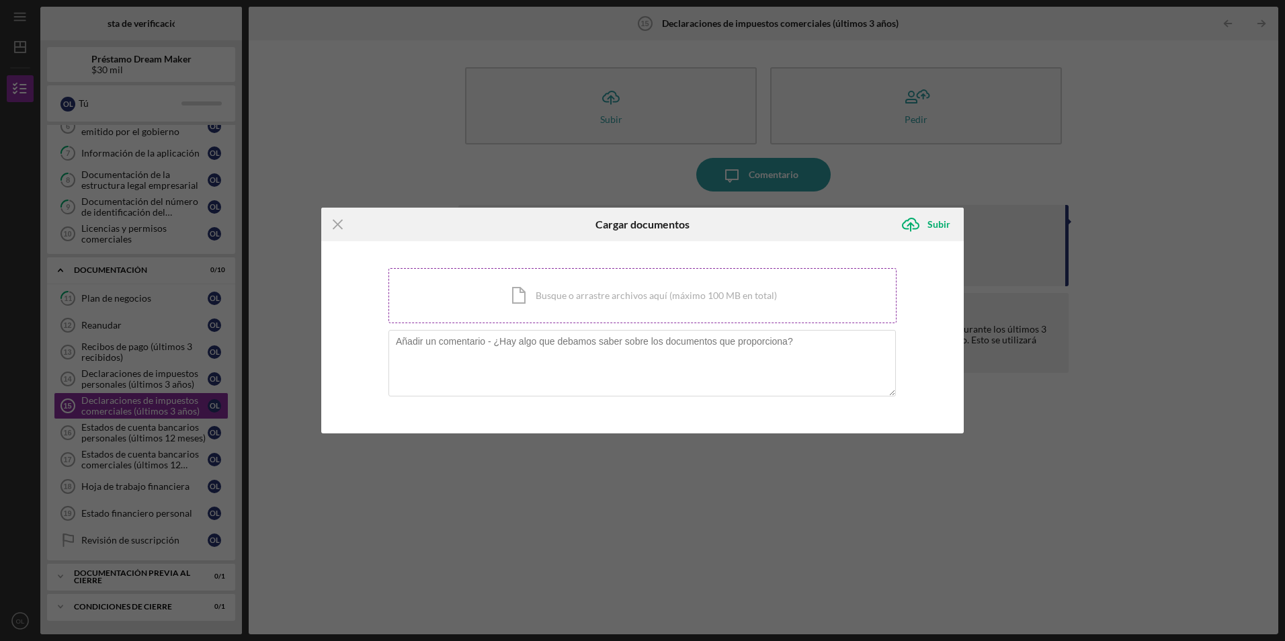
click at [583, 295] on div "Icono/Documento Busque o arrastre archivos aquí (máximo 100 MB en total) Tap to…" at bounding box center [642, 295] width 508 height 55
click at [556, 298] on div "Icono/Documento Busque o arrastre archivos aquí (máximo 100 MB en total) Tap to…" at bounding box center [642, 295] width 508 height 55
click at [533, 292] on div "Icono/Documento Busque o arrastre archivos aquí (máximo 100 MB en total) Tap to…" at bounding box center [642, 295] width 508 height 55
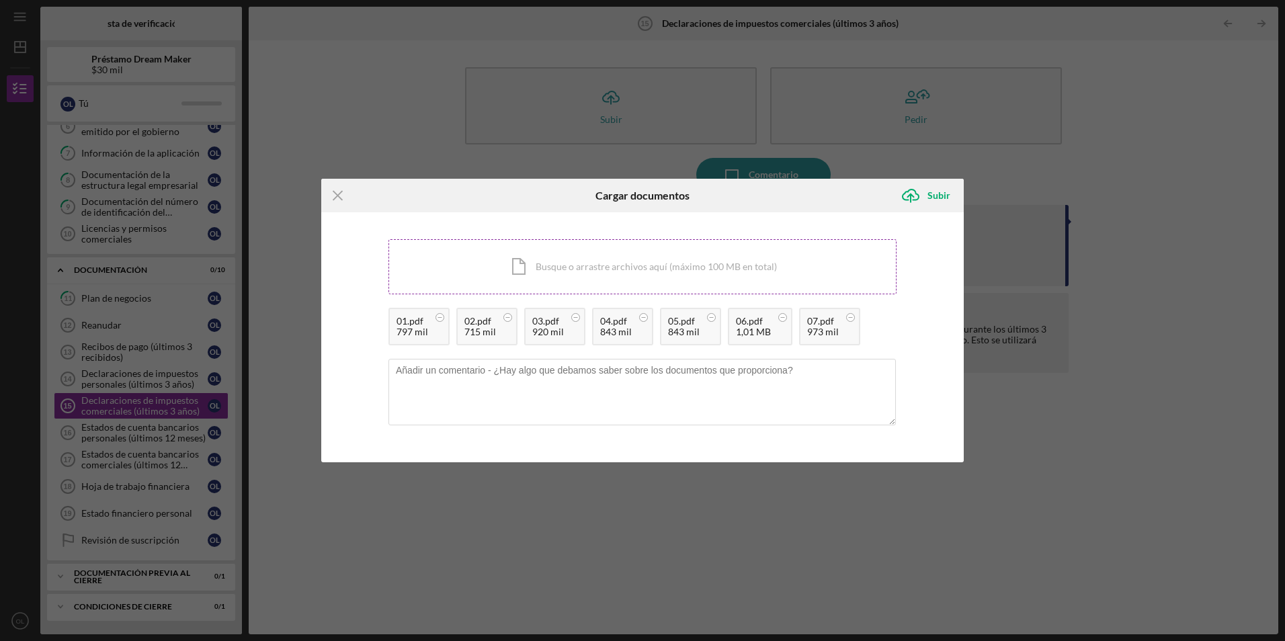
click at [571, 272] on div "Icono/Documento Busque o arrastre archivos aquí (máximo 100 MB en total) Tap to…" at bounding box center [642, 266] width 508 height 55
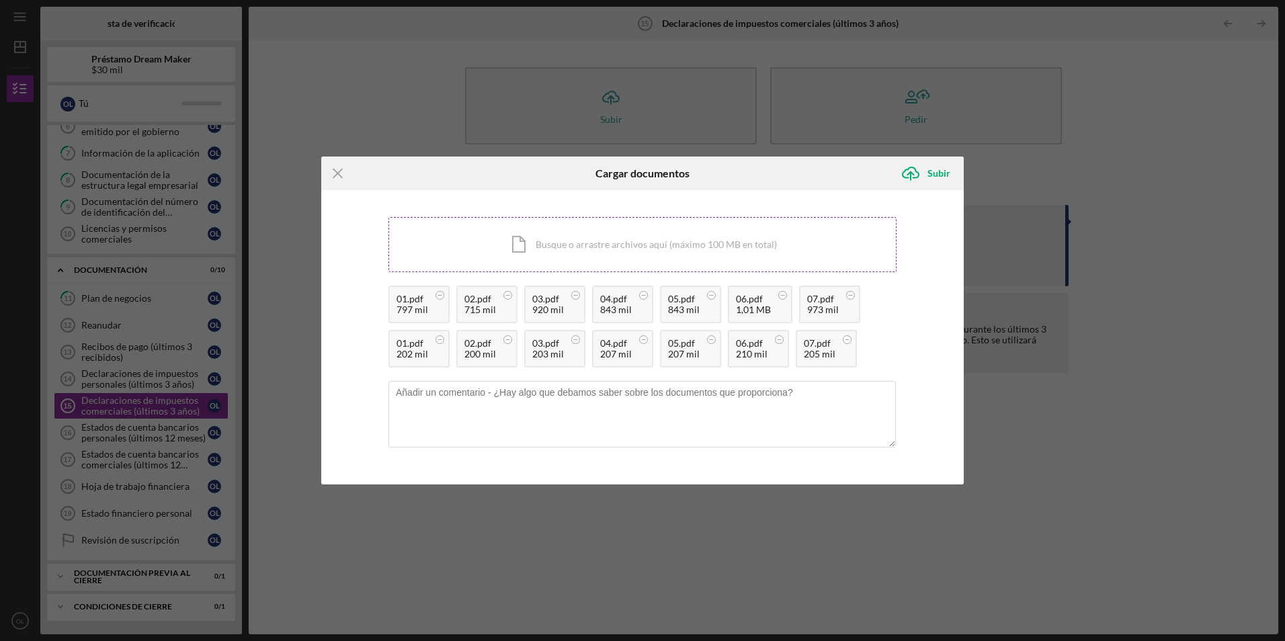
click at [540, 239] on div "Icono/Documento Busque o arrastre archivos aquí (máximo 100 MB en total) Tap to…" at bounding box center [642, 244] width 508 height 55
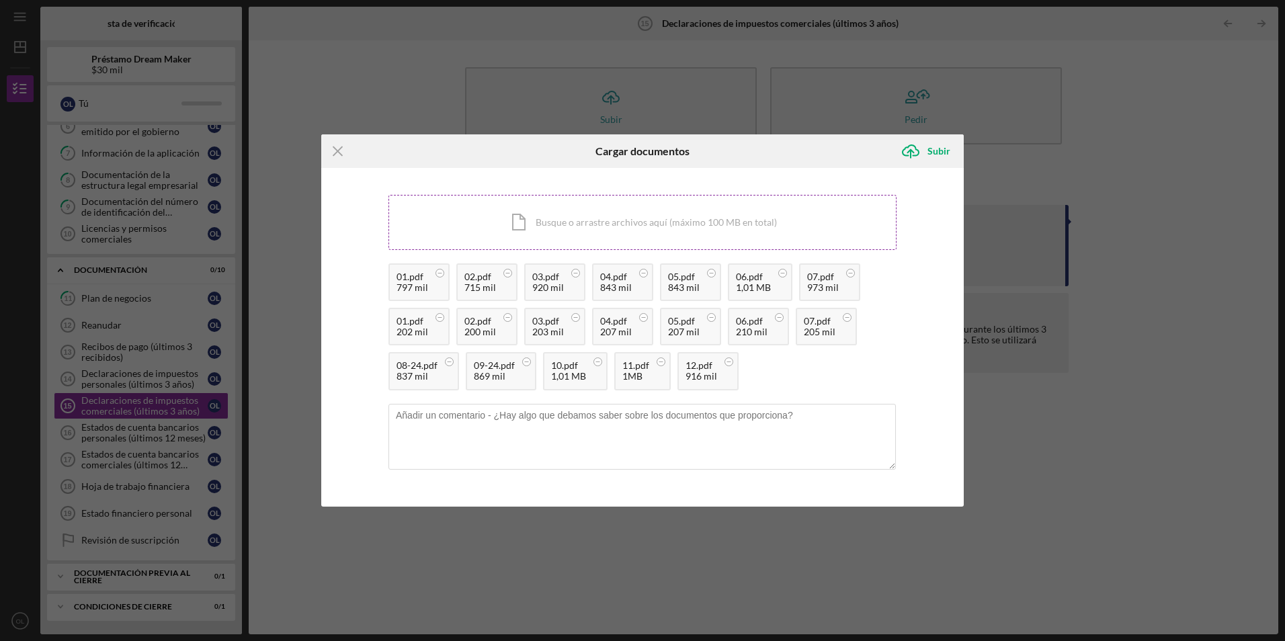
click at [566, 215] on div "Icono/Documento Busque o arrastre archivos aquí (máximo 100 MB en total) Tap to…" at bounding box center [642, 222] width 508 height 55
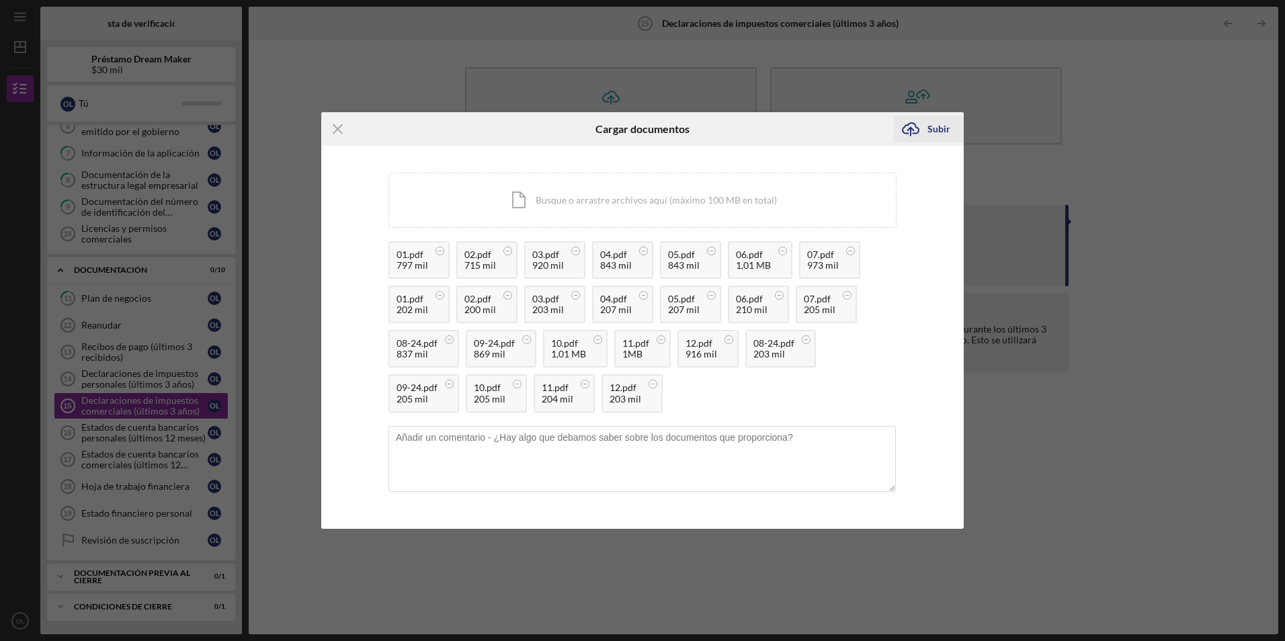
click at [940, 126] on div "Subir" at bounding box center [938, 129] width 23 height 27
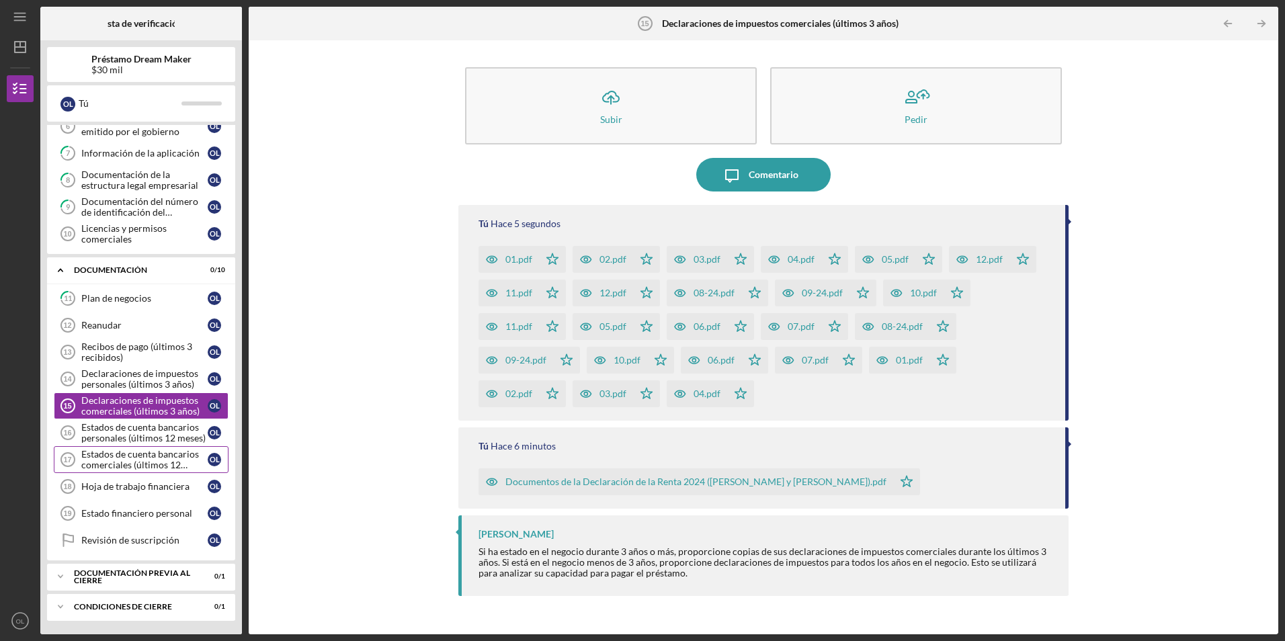
click at [129, 461] on div "Estados de cuenta bancarios comerciales (últimos 12 meses)" at bounding box center [144, 460] width 126 height 22
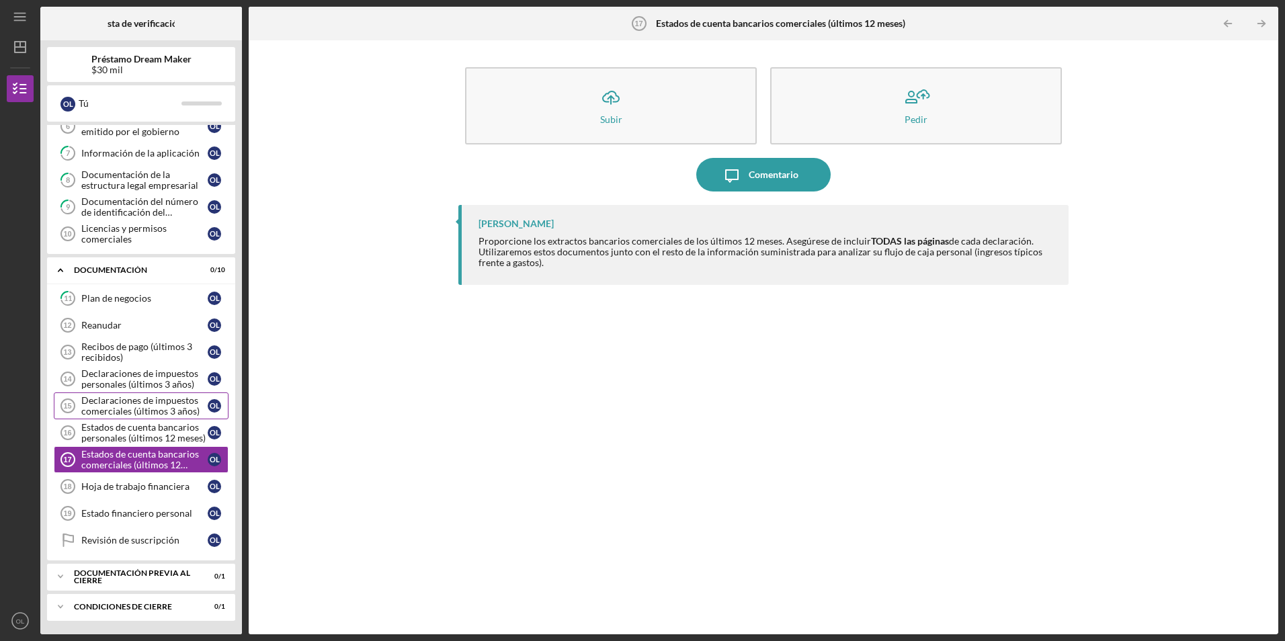
click at [116, 400] on div "Declaraciones de impuestos comerciales (últimos 3 años)" at bounding box center [144, 406] width 126 height 22
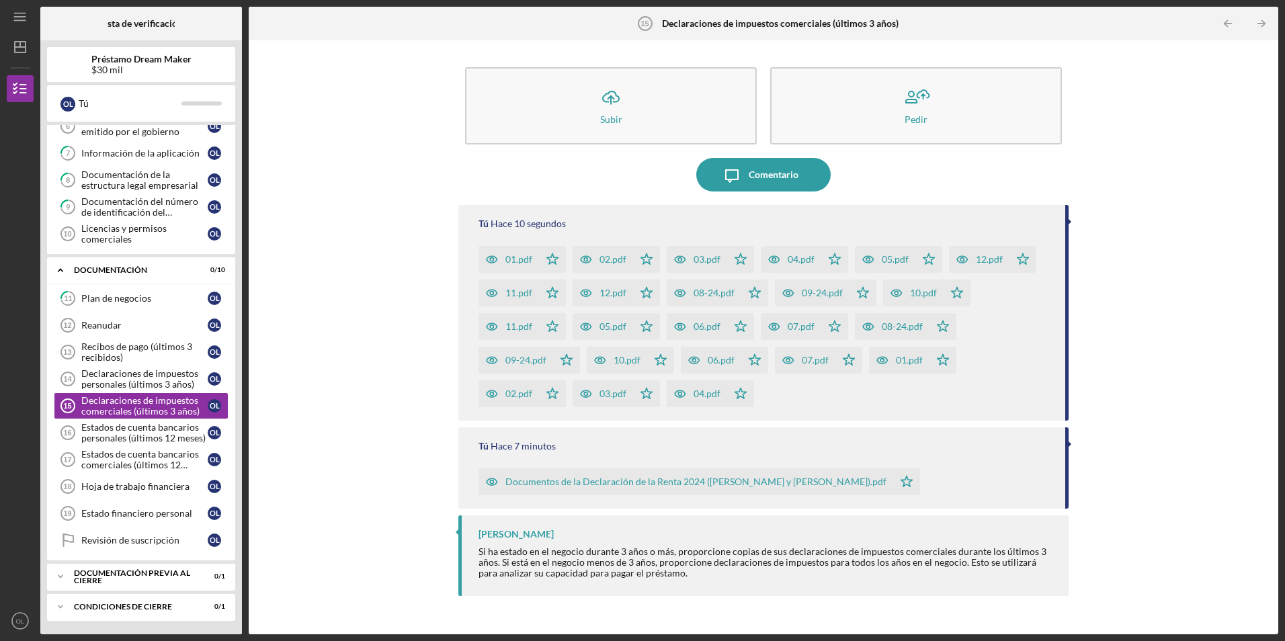
drag, startPoint x: 486, startPoint y: 386, endPoint x: 987, endPoint y: 358, distance: 502.2
click at [987, 358] on div "01.pdf Icono/Estrella 02.pdf Icono/Estrella 03.pdf Icono/Estrella 04.pdf Icono/…" at bounding box center [765, 323] width 573 height 168
drag, startPoint x: 853, startPoint y: 393, endPoint x: 446, endPoint y: 253, distance: 430.6
click at [446, 253] on div "Icono/Cargar Subir Pedir Icono/Mensaje Comentario Tú Hace 16 segundos 01.pdf Ic…" at bounding box center [763, 337] width 1016 height 581
drag, startPoint x: 533, startPoint y: 265, endPoint x: 755, endPoint y: 229, distance: 225.3
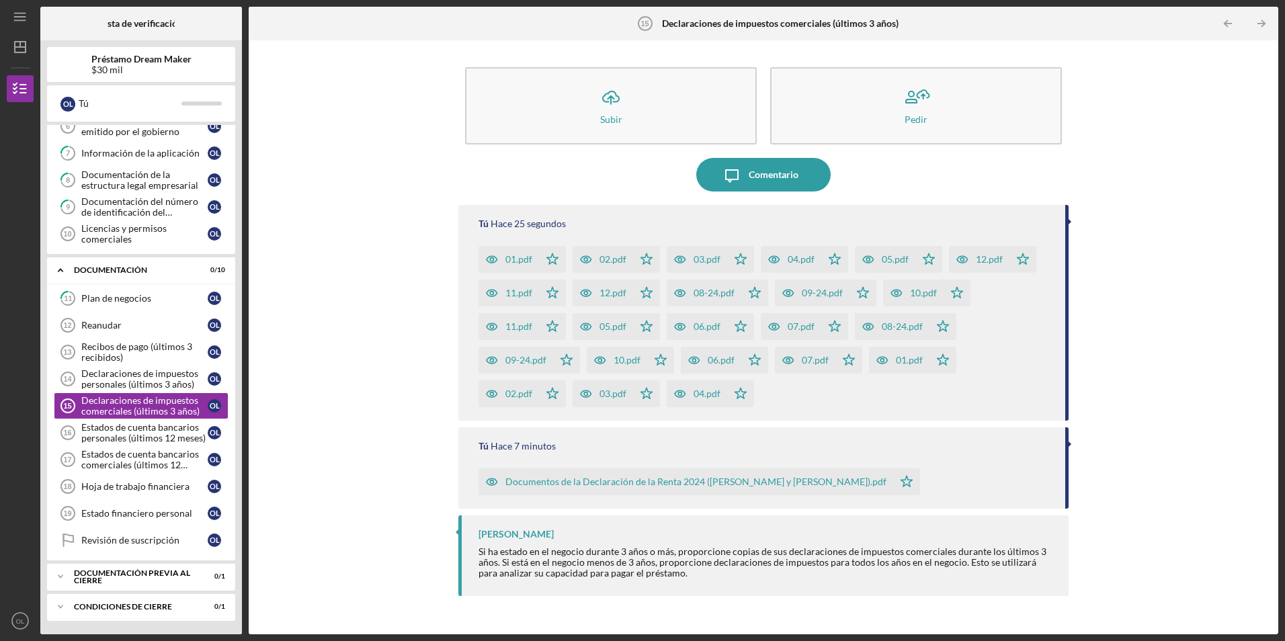
click at [755, 229] on div "Tú Hace 25 segundos" at bounding box center [765, 223] width 573 height 11
click at [517, 253] on div "01.pdf" at bounding box center [509, 259] width 60 height 27
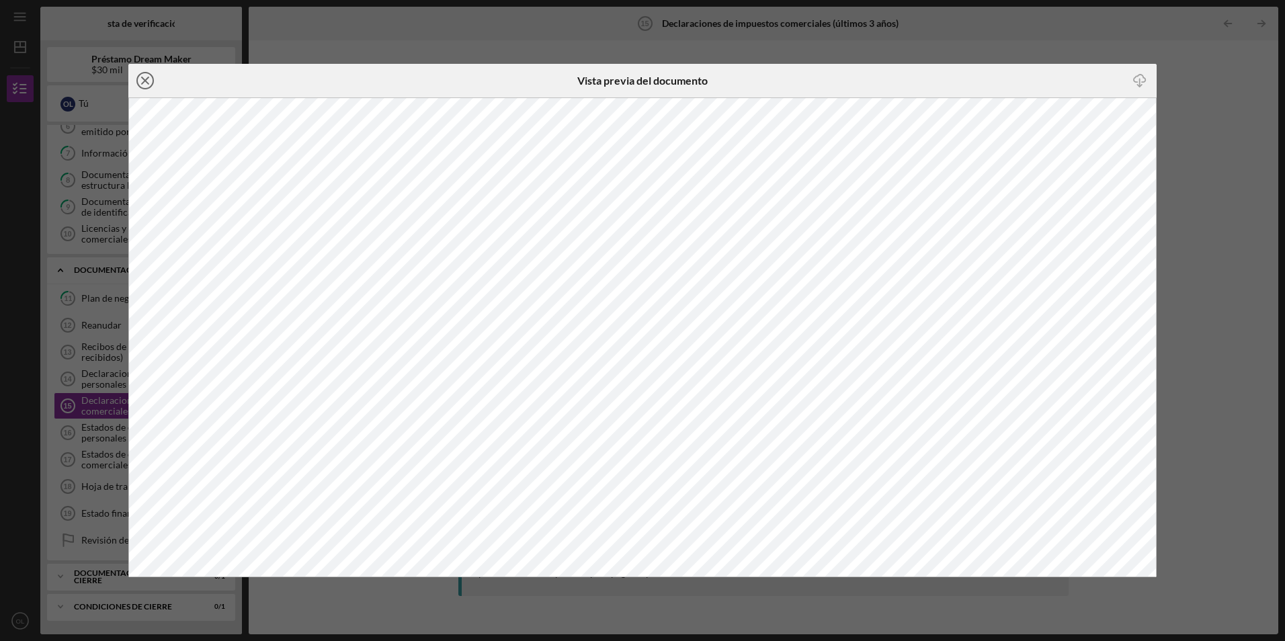
click at [151, 73] on icon "Icono/Cerrar" at bounding box center [145, 81] width 34 height 34
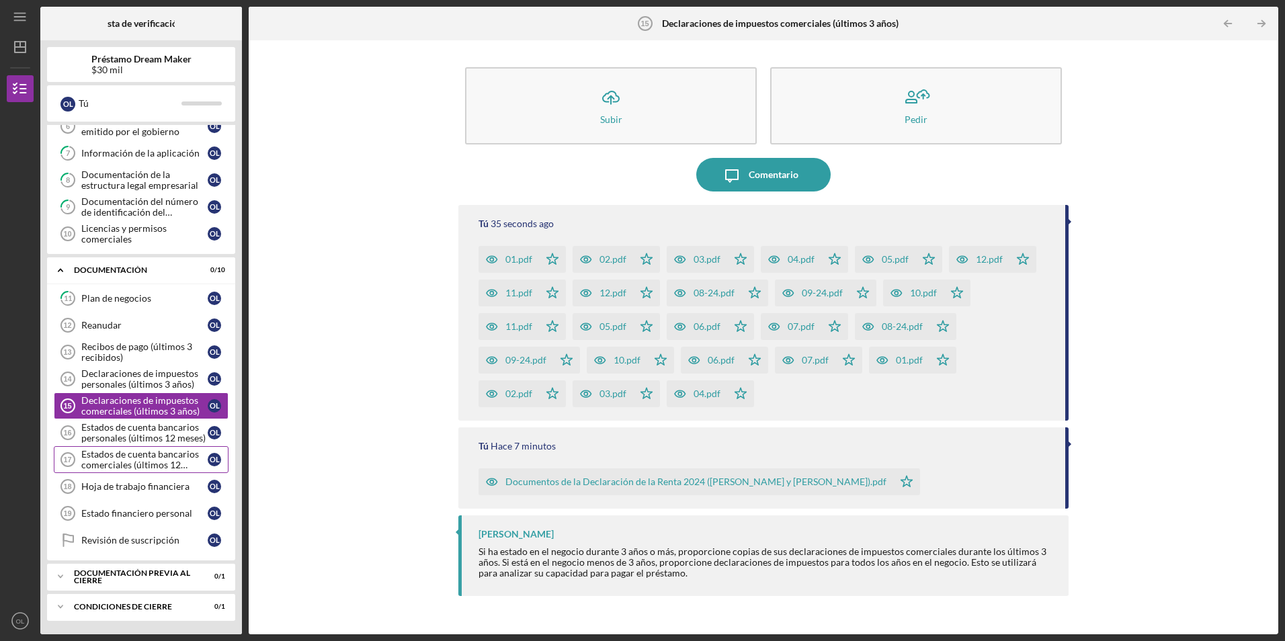
click at [120, 462] on div "Estados de cuenta bancarios comerciales (últimos 12 meses)" at bounding box center [144, 460] width 126 height 22
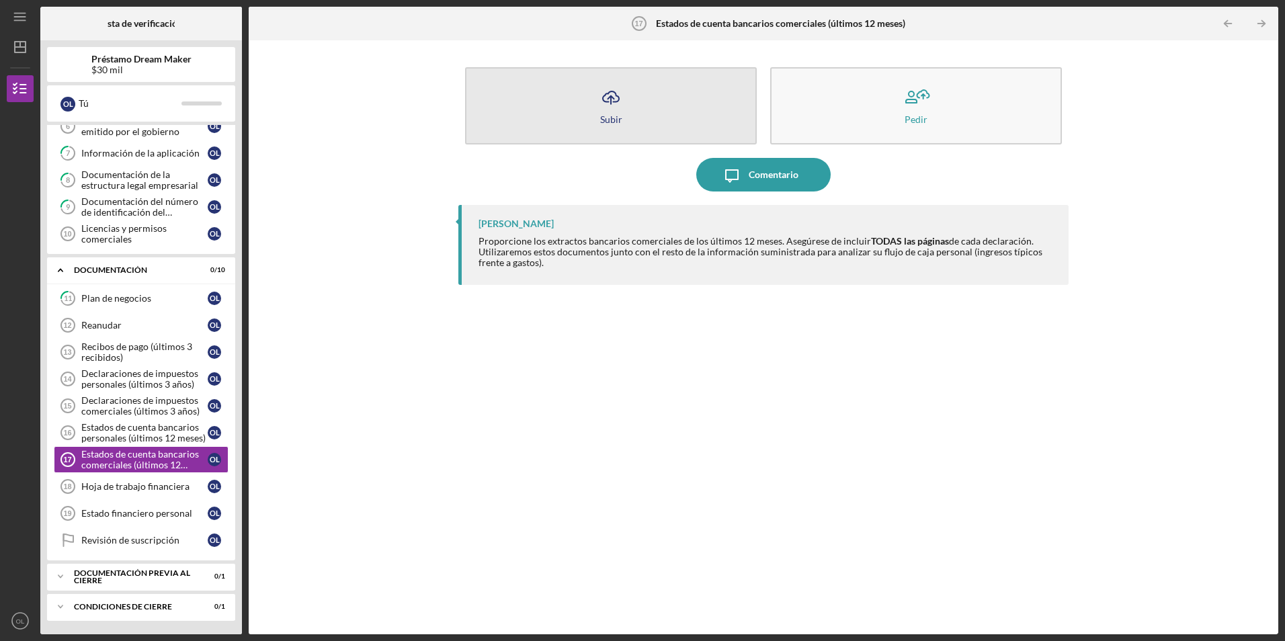
click at [612, 111] on icon "Icono/Cargar" at bounding box center [611, 98] width 34 height 34
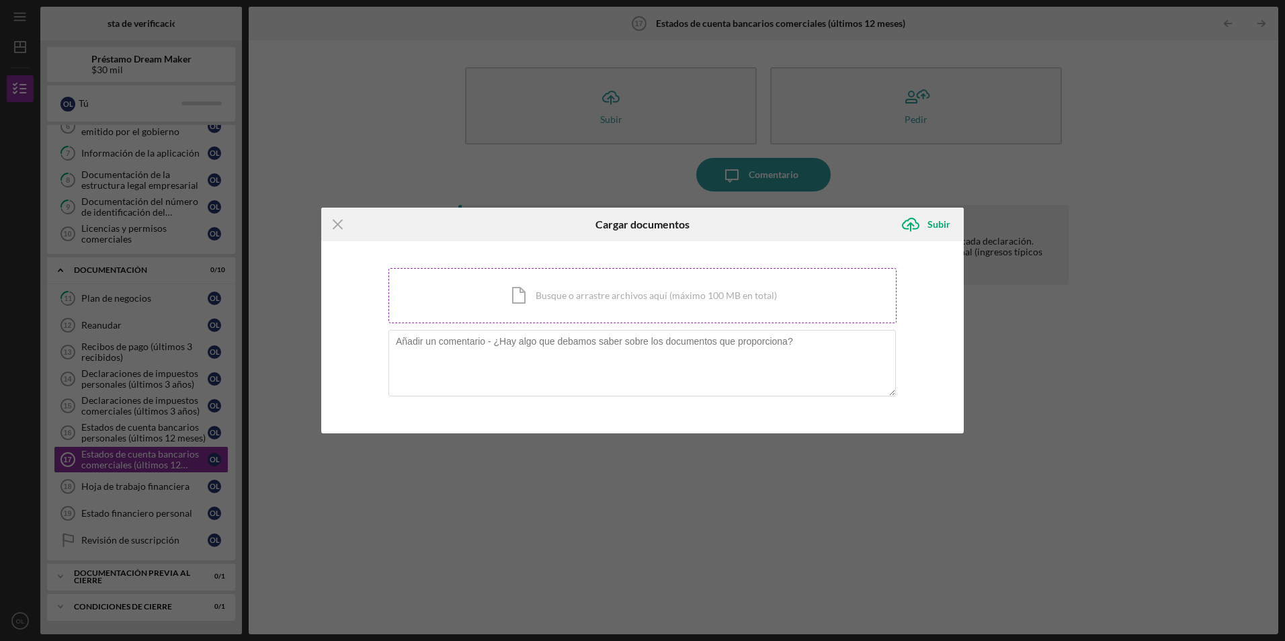
click at [616, 308] on div "Icono/Documento Busque o arrastre archivos aquí (máximo 100 MB en total) Tap to…" at bounding box center [642, 295] width 508 height 55
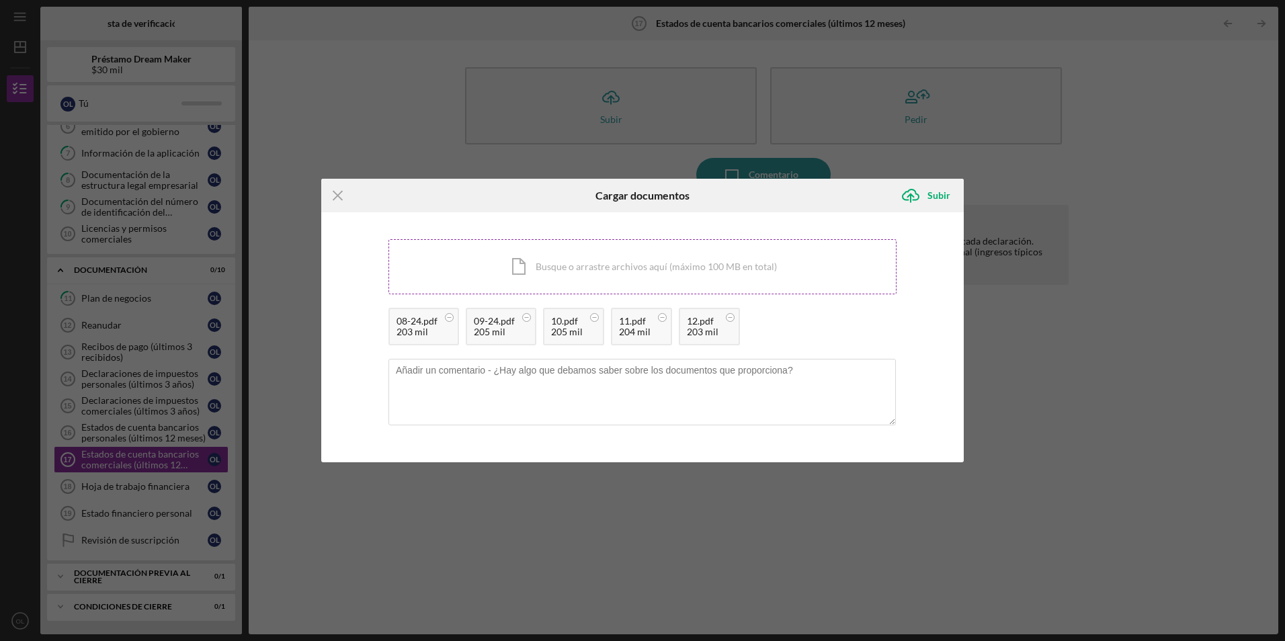
click at [540, 269] on div "Icono/Documento Busque o arrastre archivos aquí (máximo 100 MB en total) Tap to…" at bounding box center [642, 266] width 508 height 55
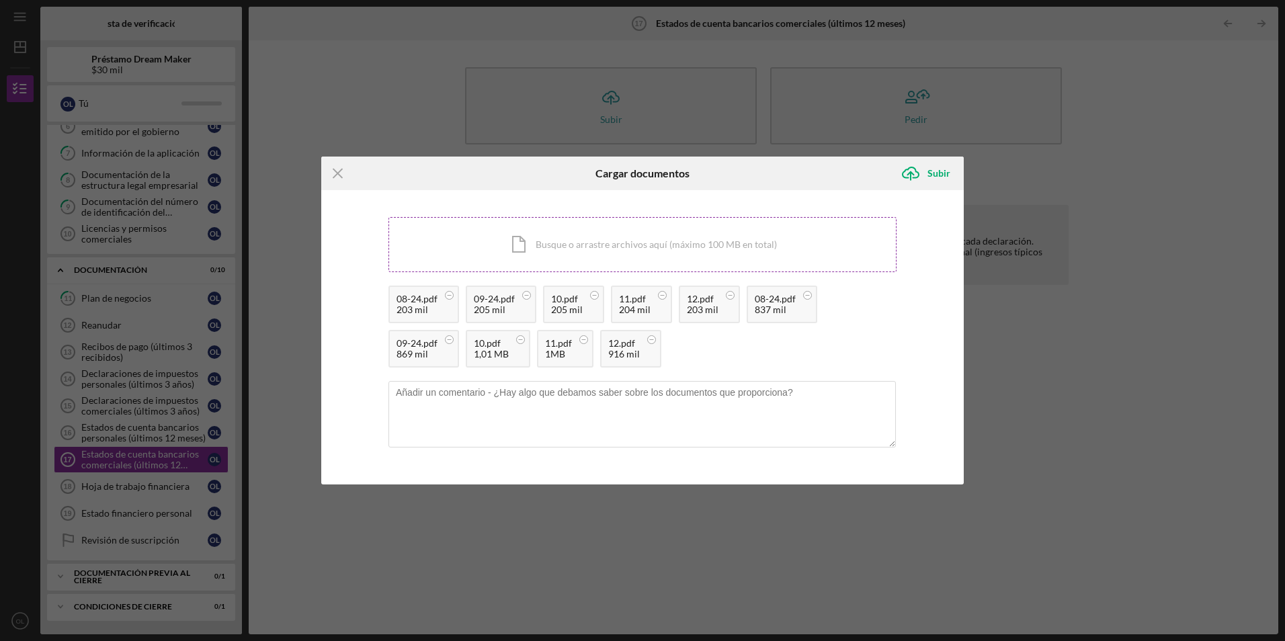
click at [574, 242] on div "Icono/Documento Busque o arrastre archivos aquí (máximo 100 MB en total) Tap to…" at bounding box center [642, 244] width 508 height 55
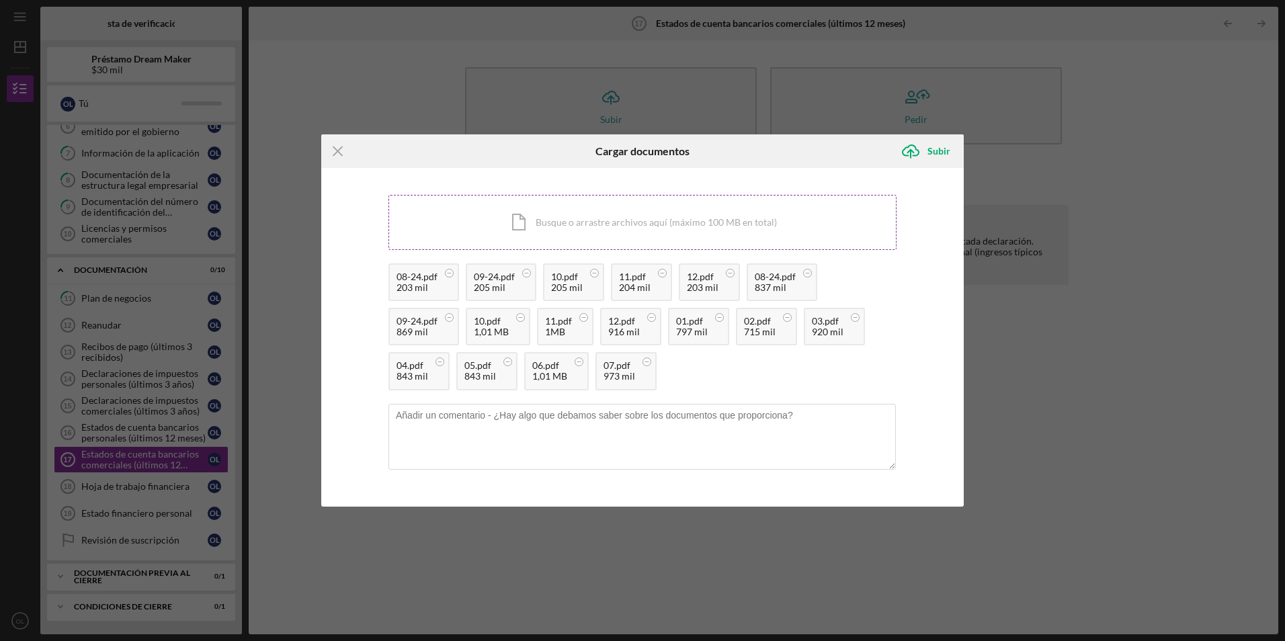
click at [581, 224] on div "Icono/Documento Busque o arrastre archivos aquí (máximo 100 MB en total) Tap to…" at bounding box center [642, 222] width 508 height 55
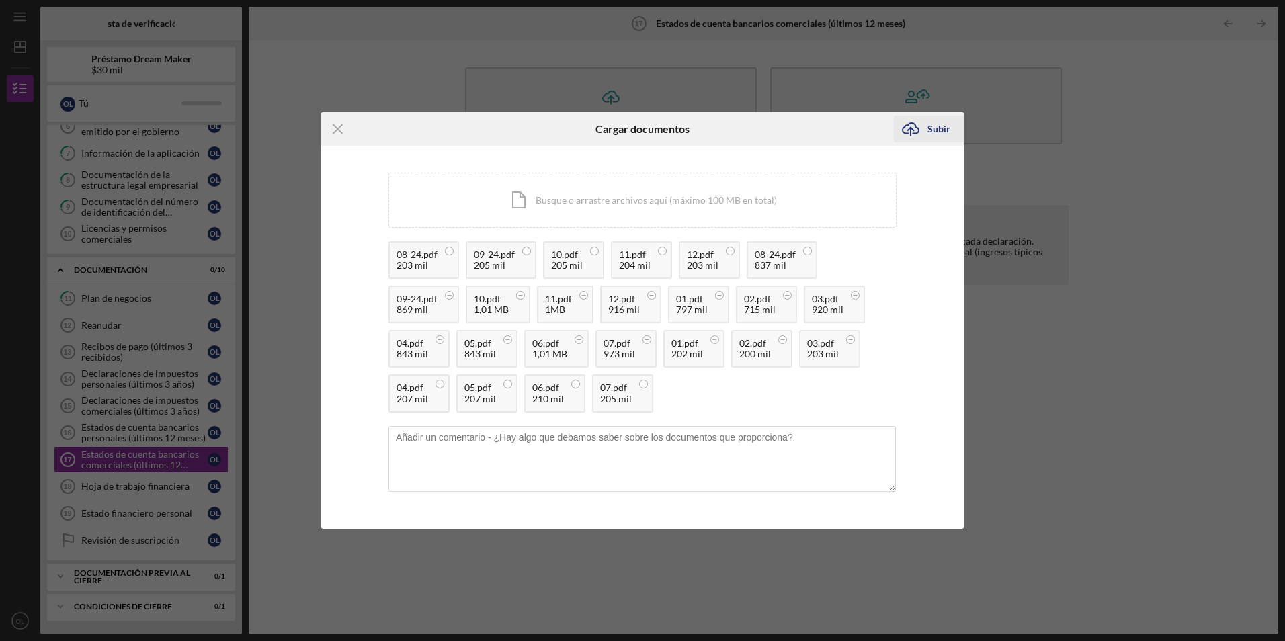
click at [923, 132] on icon "Icono/Cargar" at bounding box center [911, 129] width 34 height 34
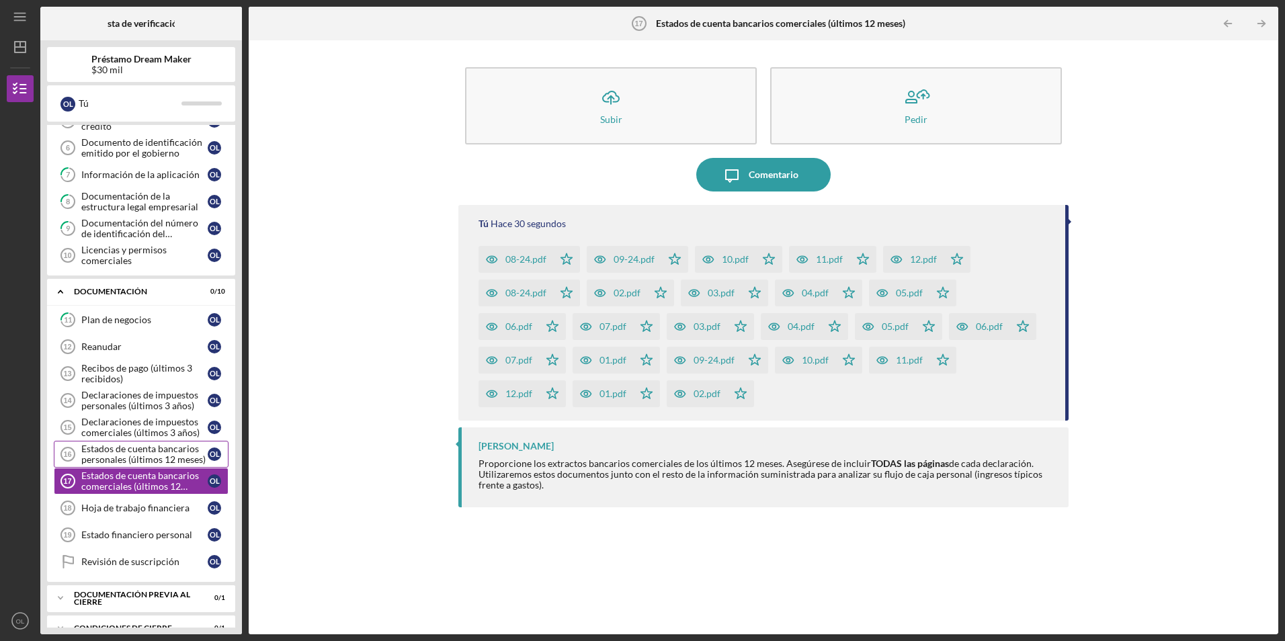
scroll to position [174, 0]
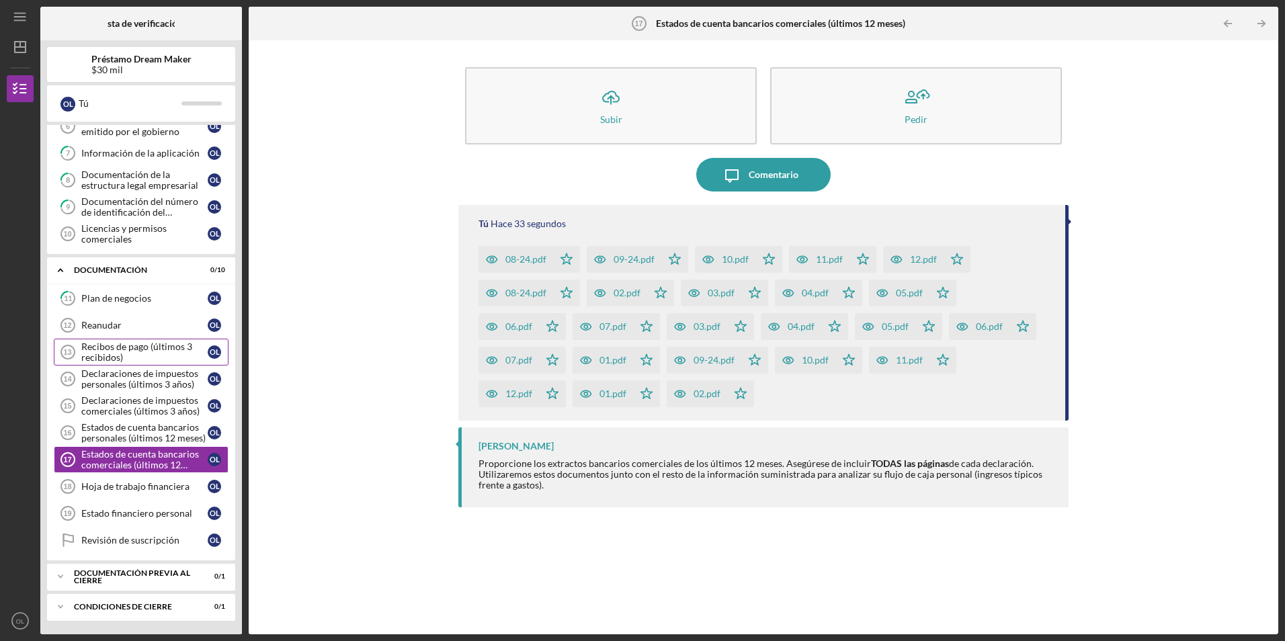
click at [143, 345] on div "Recibos de pago (últimos 3 recibidos)" at bounding box center [144, 352] width 126 height 22
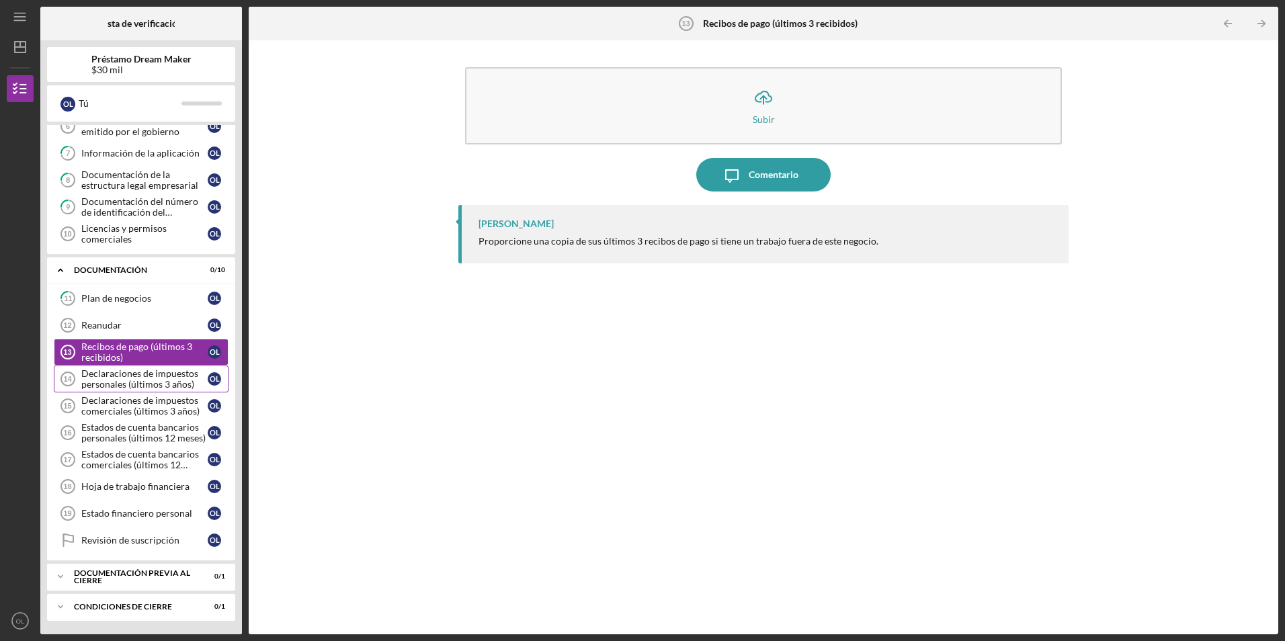
click at [145, 375] on div "Declaraciones de impuestos personales (últimos 3 años)" at bounding box center [144, 379] width 126 height 22
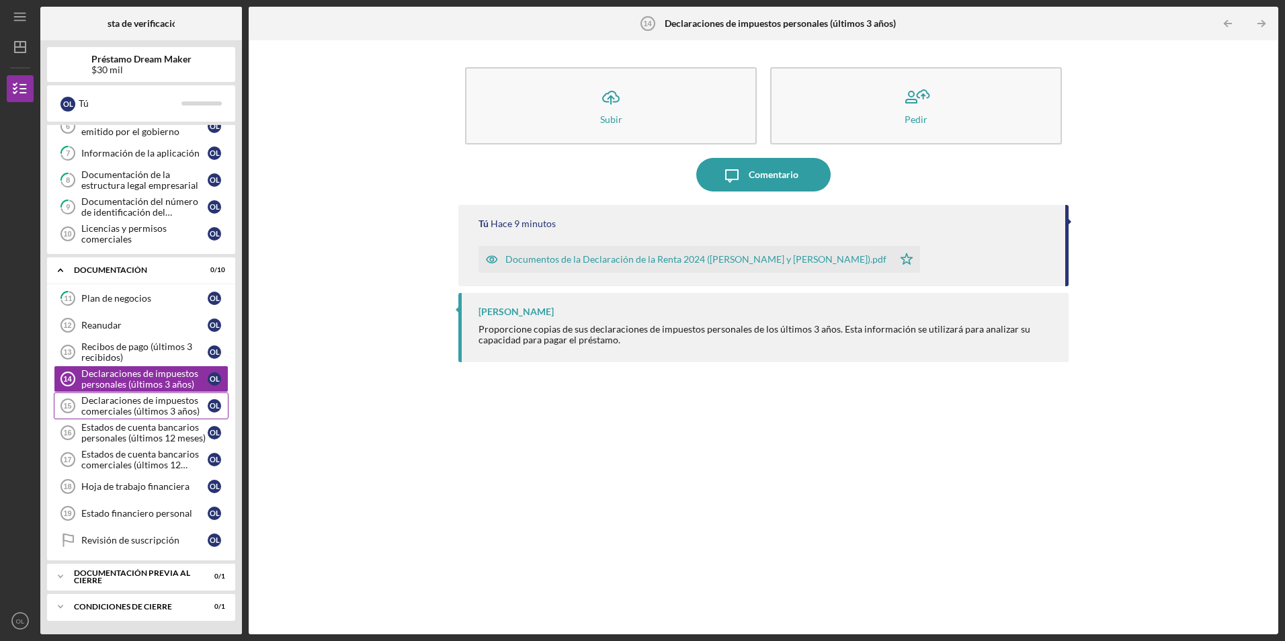
click at [140, 405] on div "Declaraciones de impuestos comerciales (últimos 3 años)" at bounding box center [144, 406] width 126 height 22
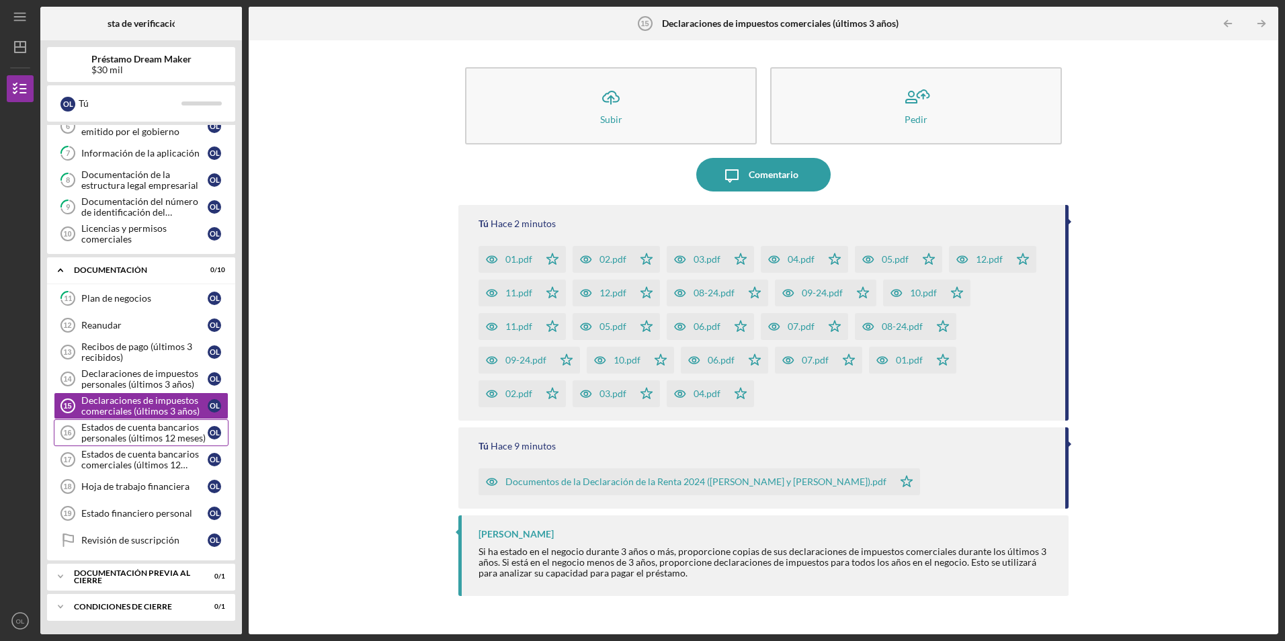
click at [137, 427] on div "Estados de cuenta bancarios personales (últimos 12 meses)" at bounding box center [144, 433] width 126 height 22
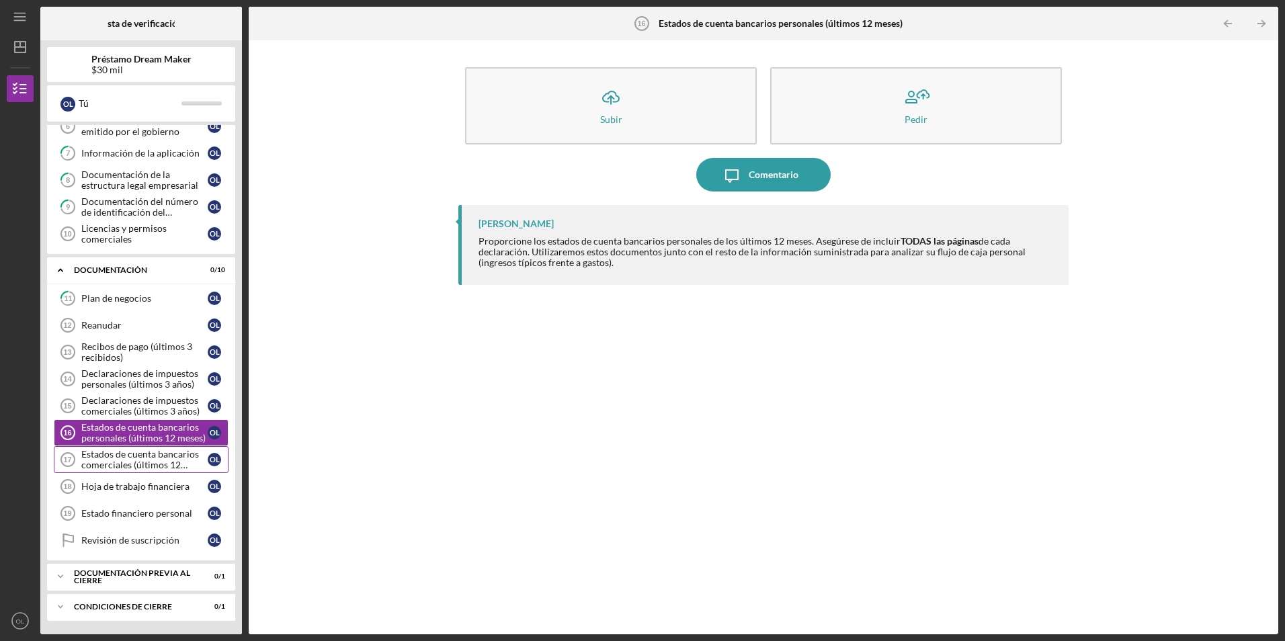
click at [134, 458] on div "Estados de cuenta bancarios comerciales (últimos 12 meses)" at bounding box center [144, 460] width 126 height 22
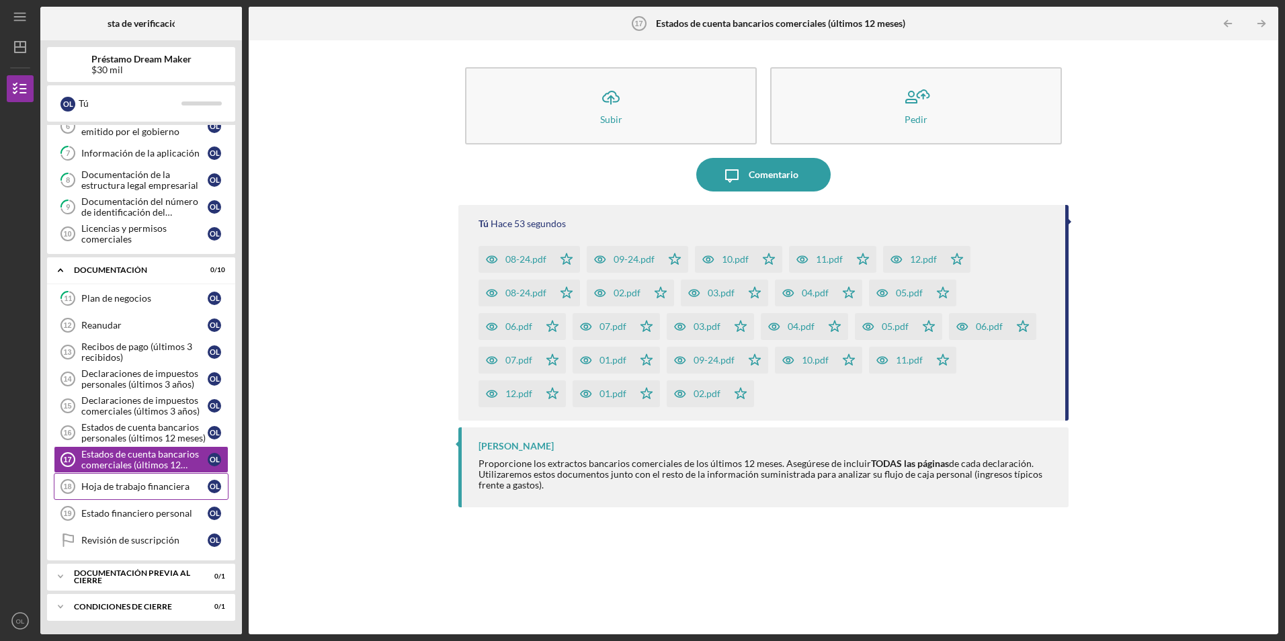
click at [139, 488] on div "Hoja de trabajo financiera" at bounding box center [144, 486] width 126 height 11
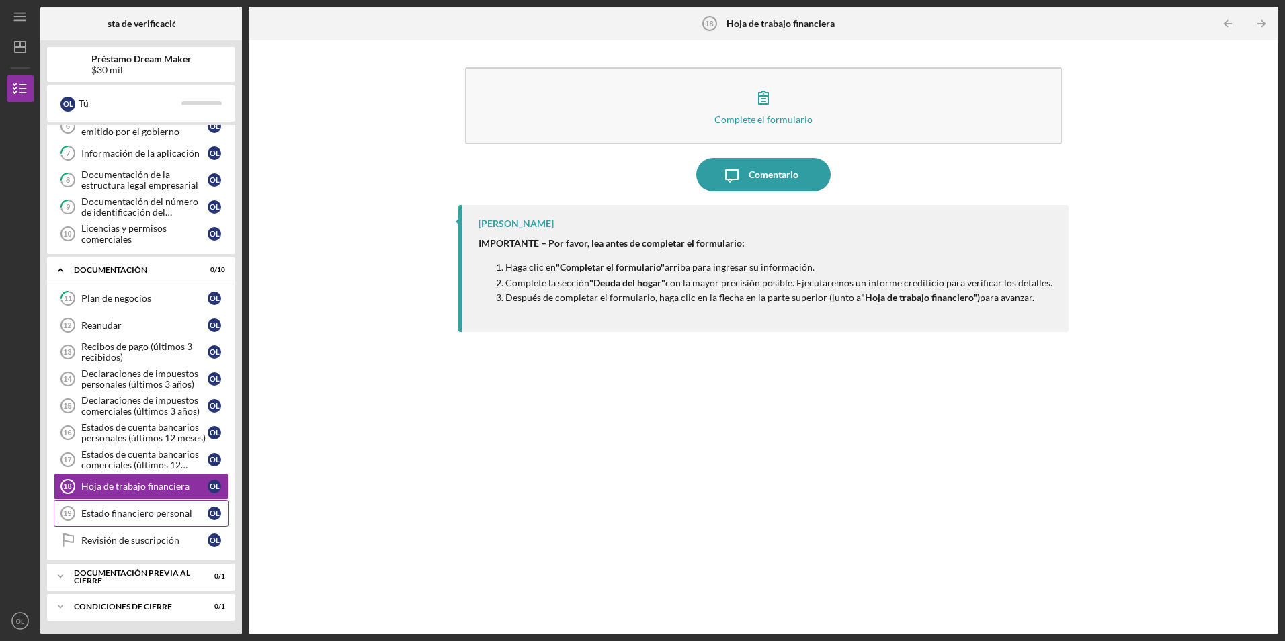
click at [136, 511] on div "Estado financiero personal" at bounding box center [144, 513] width 126 height 11
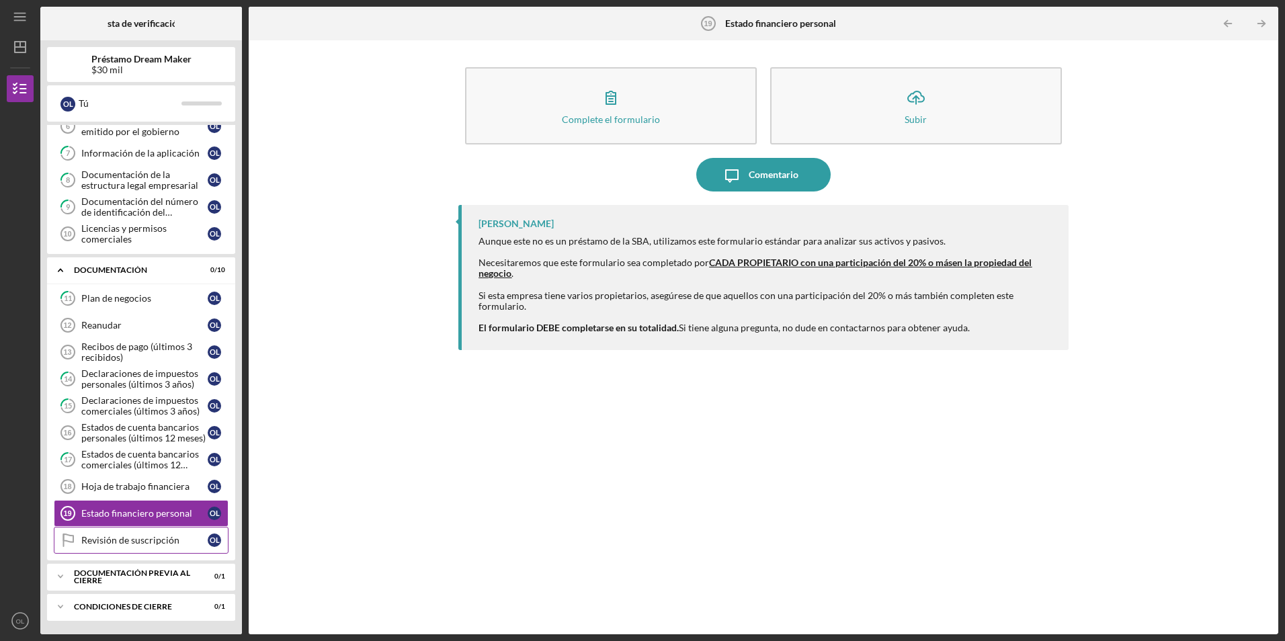
click at [132, 537] on div "Revisión de suscripción" at bounding box center [144, 540] width 126 height 11
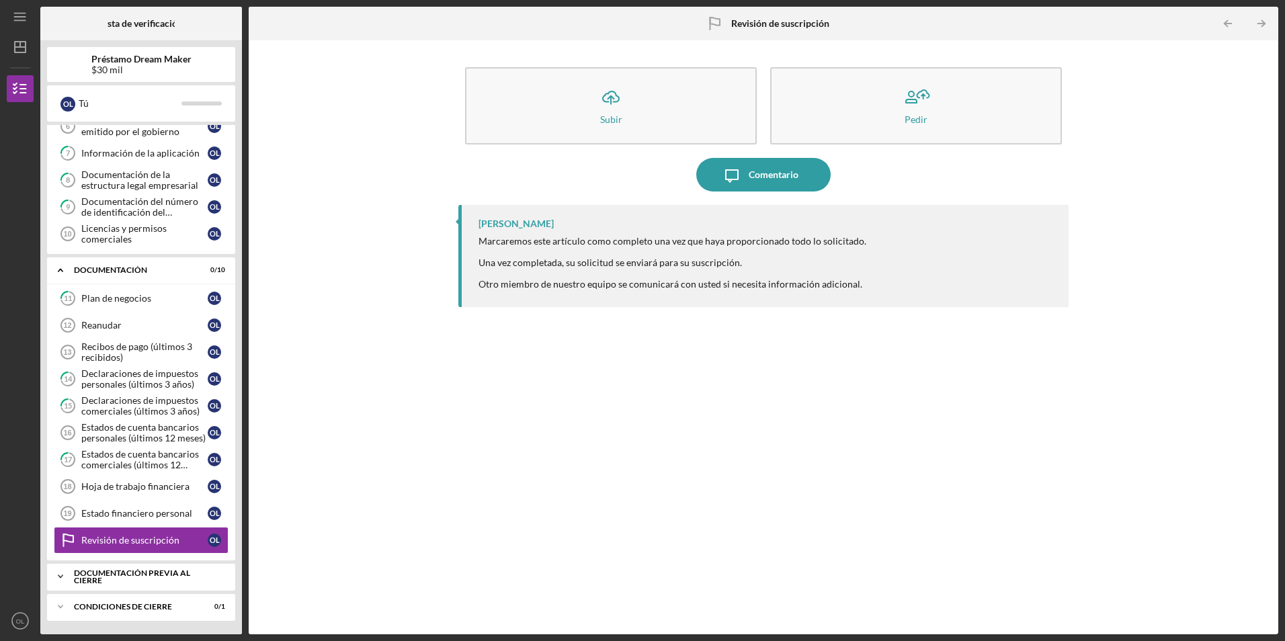
click at [116, 576] on div "Documentación previa al cierre" at bounding box center [146, 576] width 144 height 15
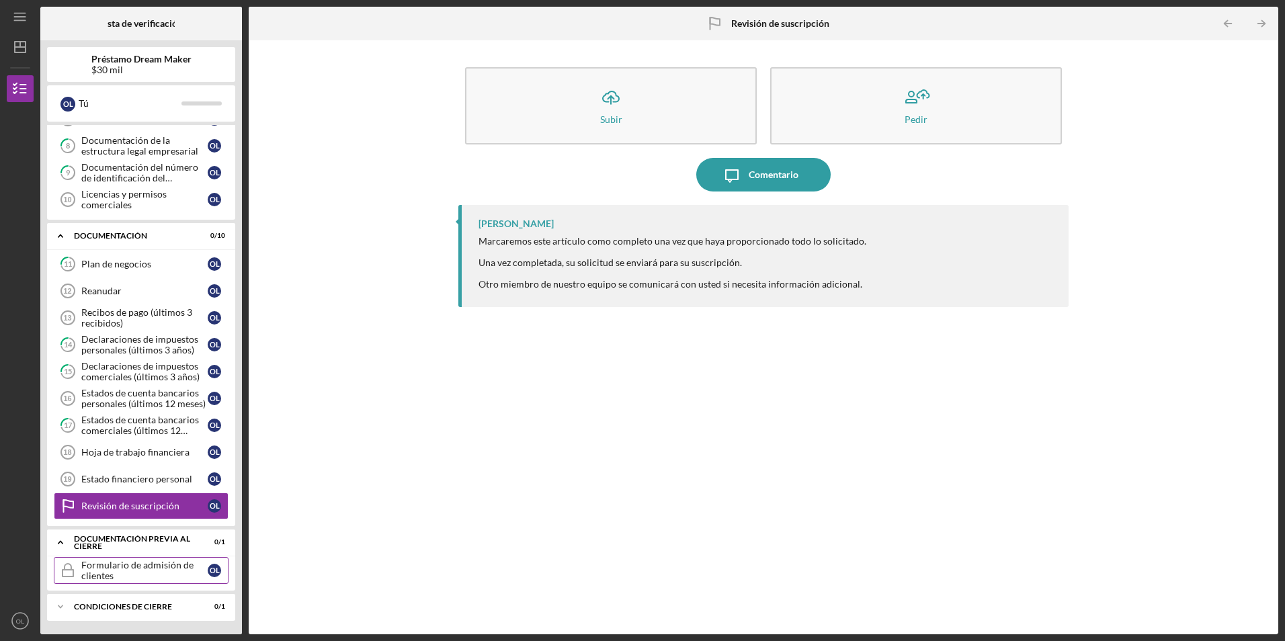
click at [128, 569] on div "Formulario de admisión de clientes" at bounding box center [144, 571] width 126 height 22
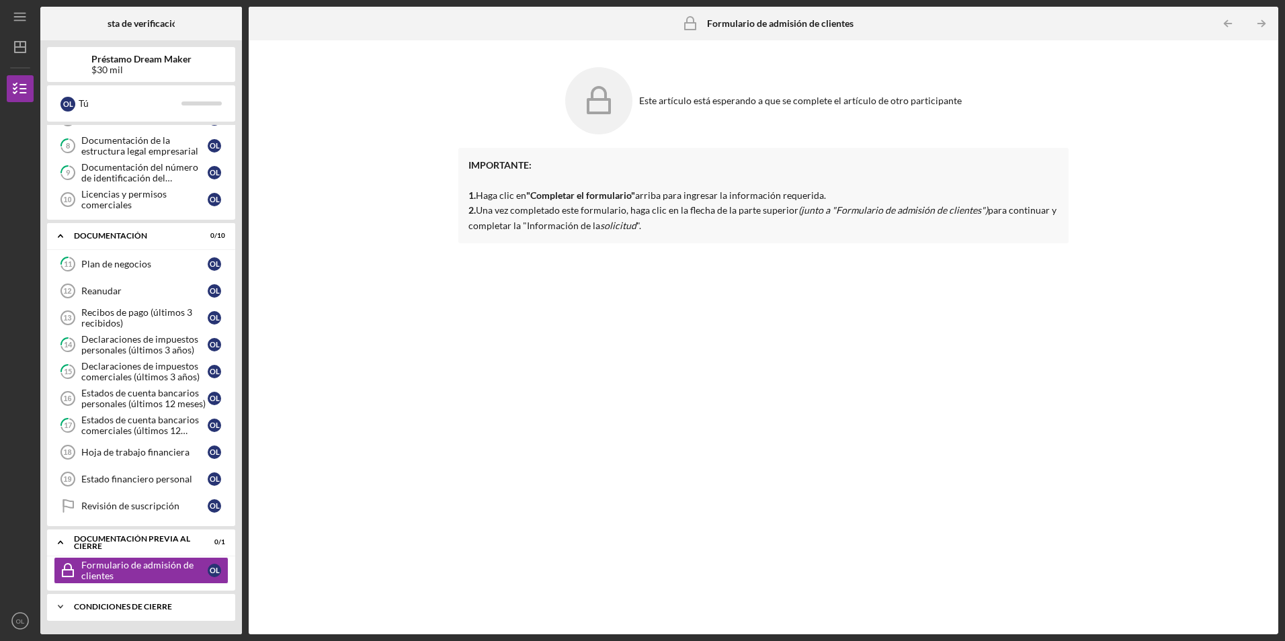
click at [136, 602] on div "Icono/Expansor Condiciones de cierre 0 / 1" at bounding box center [141, 606] width 188 height 27
click at [121, 601] on div "Icono/Expansor Condiciones de cierre 0 / 1" at bounding box center [141, 607] width 188 height 28
click at [121, 601] on div "Icono/Expansor Condiciones de cierre 0 / 1" at bounding box center [141, 606] width 188 height 27
click at [114, 604] on div "Condiciones de cierre" at bounding box center [146, 607] width 144 height 8
click at [115, 555] on div "Icono/Expansor Documentación previa al cierre 0 / 1" at bounding box center [141, 543] width 188 height 28
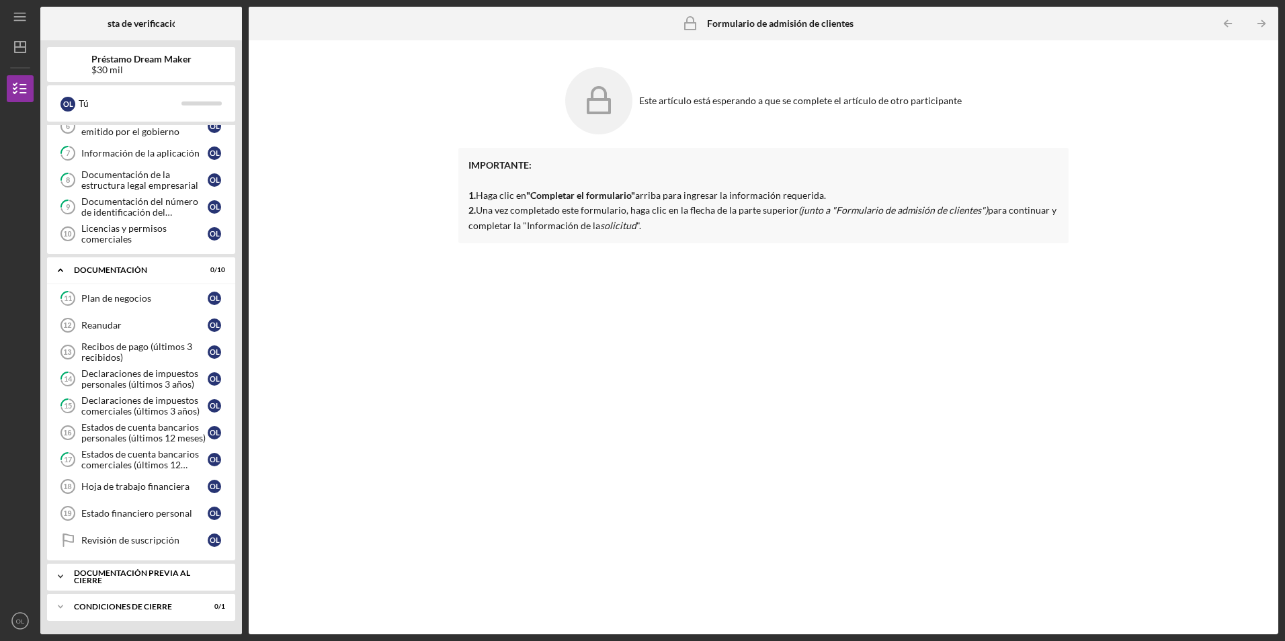
scroll to position [174, 0]
click at [123, 347] on div "Recibos de pago (últimos 3 recibidos)" at bounding box center [144, 352] width 126 height 22
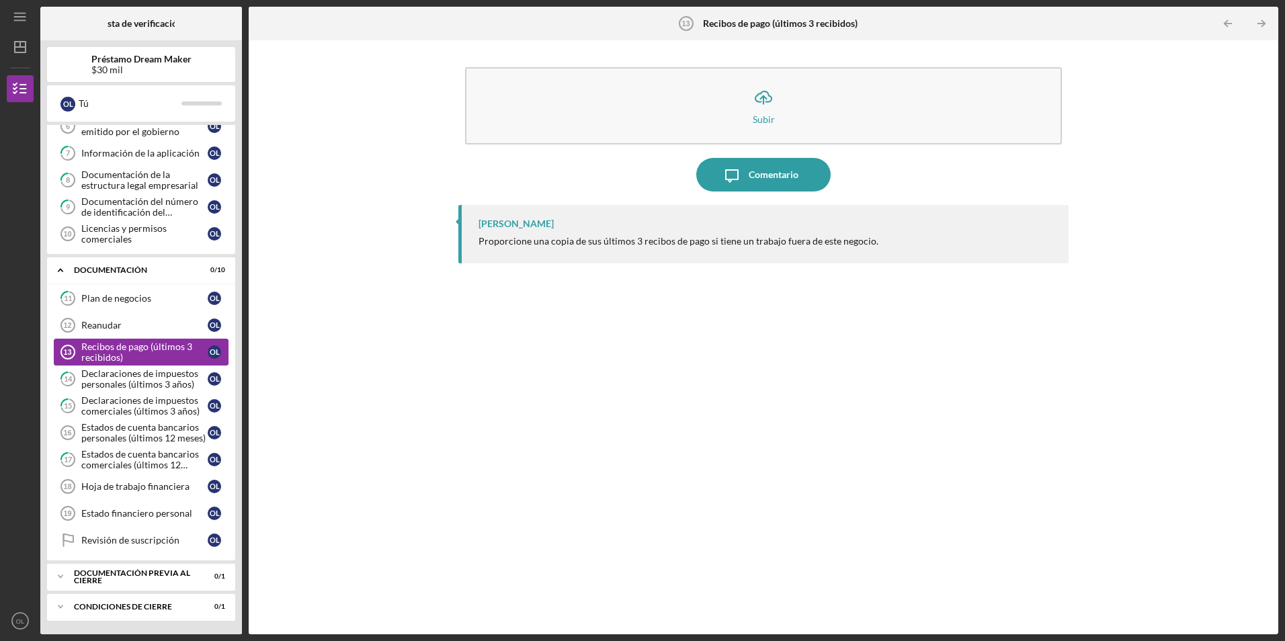
click at [123, 347] on div "Recibos de pago (últimos 3 recibidos)" at bounding box center [144, 352] width 126 height 22
click at [93, 319] on link "Reanudar 12 Reanudar O L" at bounding box center [141, 325] width 175 height 27
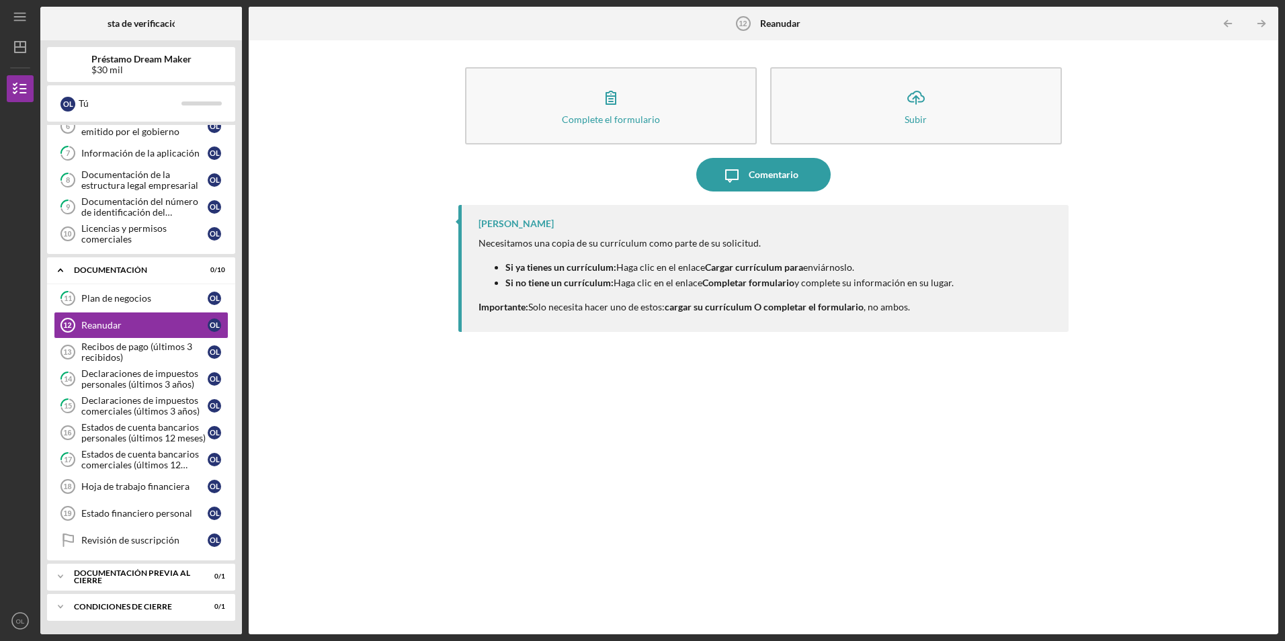
click at [311, 393] on div "Complete el formulario Form Icono/Cargar Subir Icono/Mensaje Comentario [PERSON…" at bounding box center [763, 337] width 1016 height 581
